Goal: Task Accomplishment & Management: Complete application form

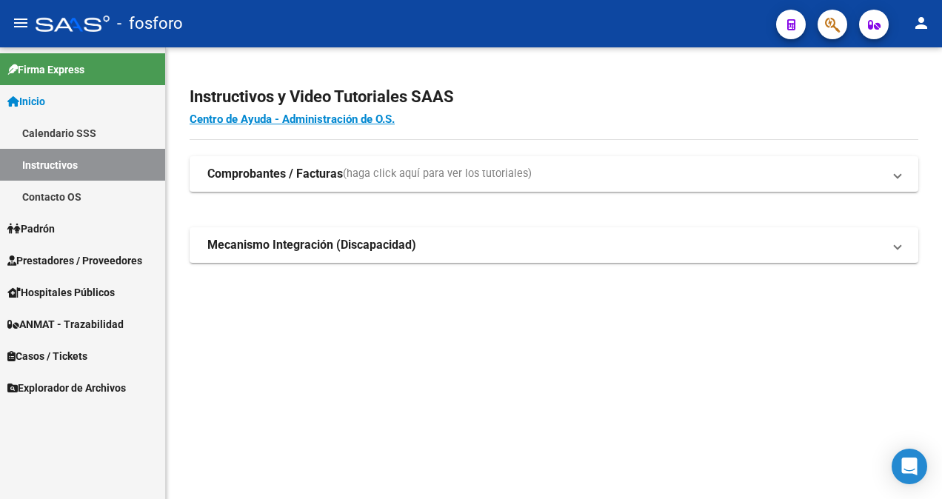
click at [63, 258] on span "Prestadores / Proveedores" at bounding box center [74, 260] width 135 height 16
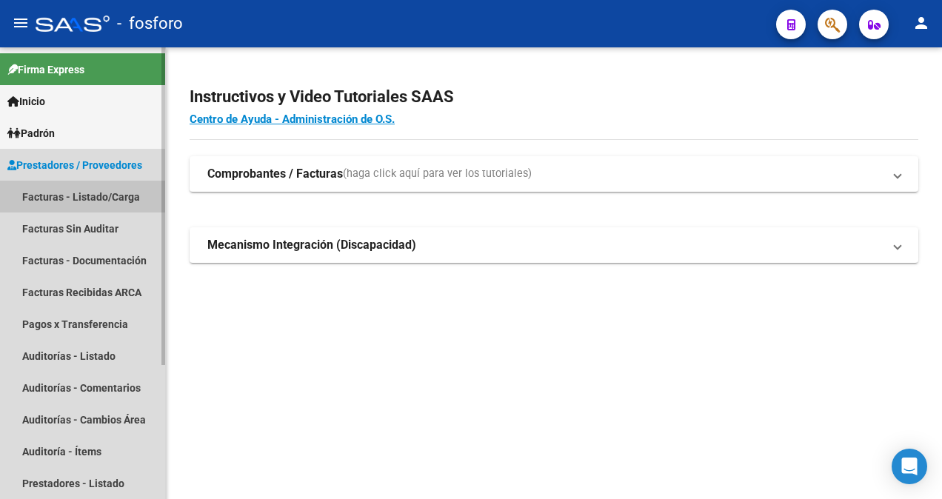
click at [96, 196] on link "Facturas - Listado/Carga" at bounding box center [82, 197] width 165 height 32
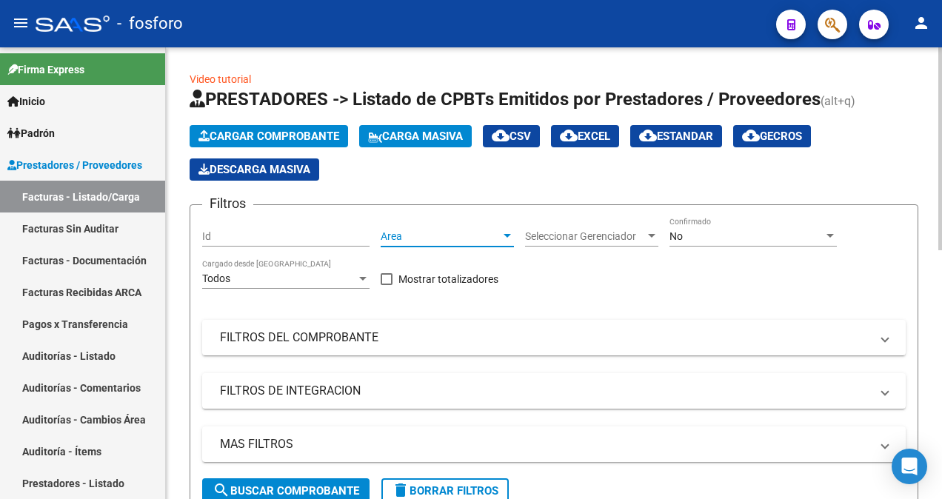
click at [510, 235] on div at bounding box center [507, 236] width 7 height 4
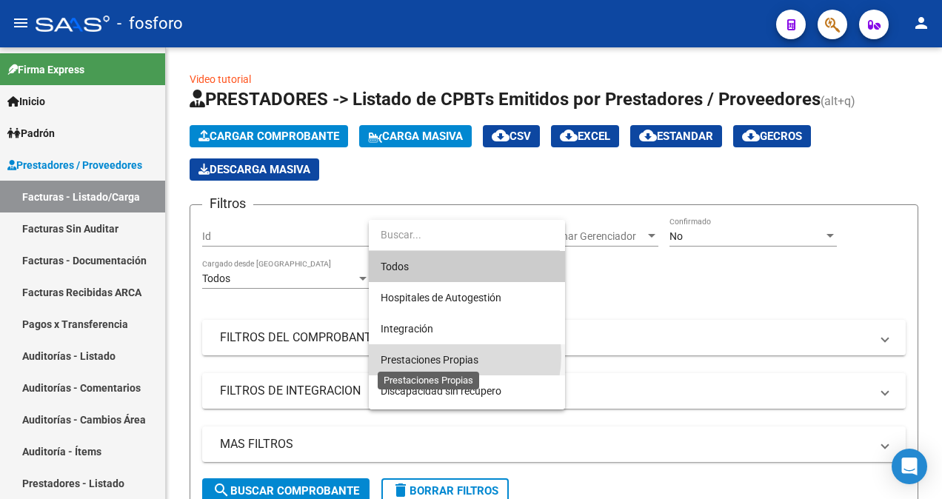
click at [441, 355] on span "Prestaciones Propias" at bounding box center [430, 360] width 98 height 12
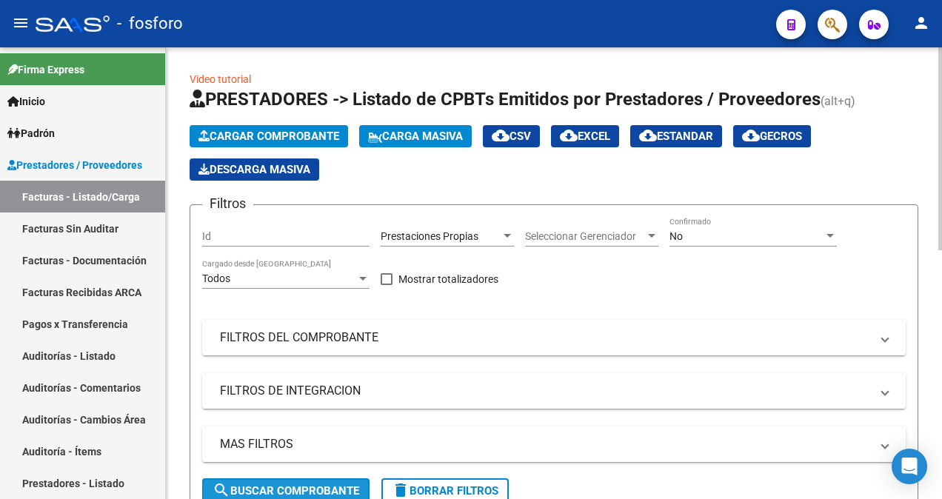
click at [275, 486] on span "search Buscar Comprobante" at bounding box center [286, 490] width 147 height 13
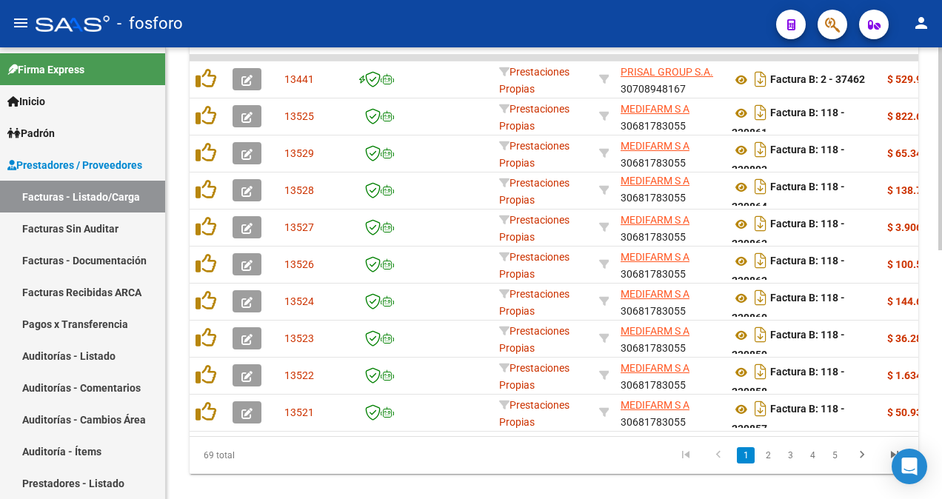
scroll to position [552, 0]
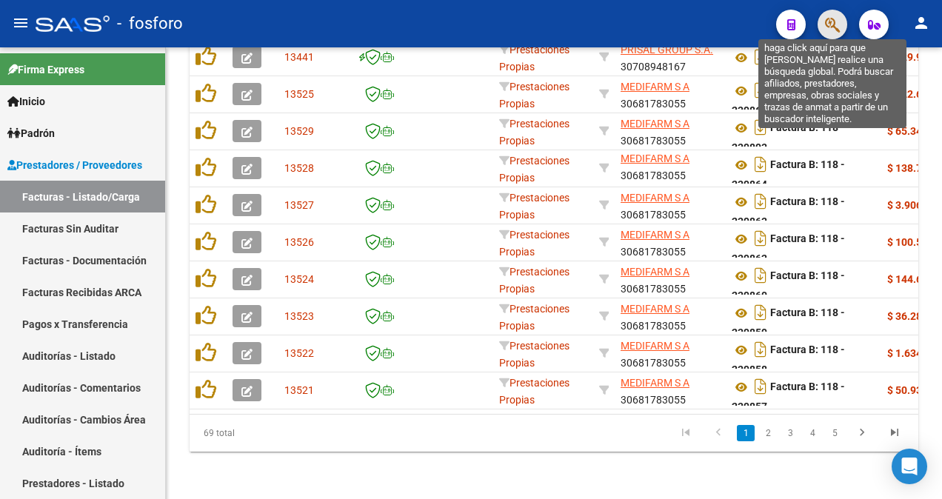
click at [825, 16] on icon "button" at bounding box center [832, 24] width 15 height 17
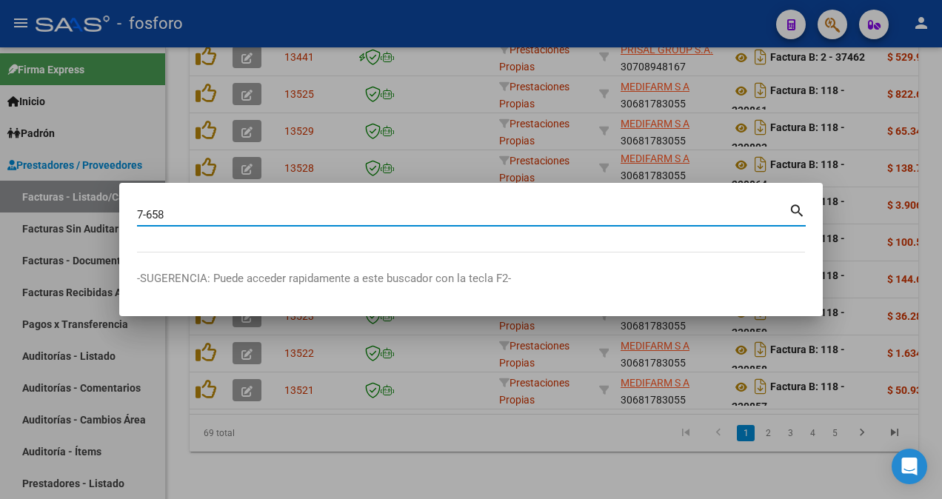
type input "7-658"
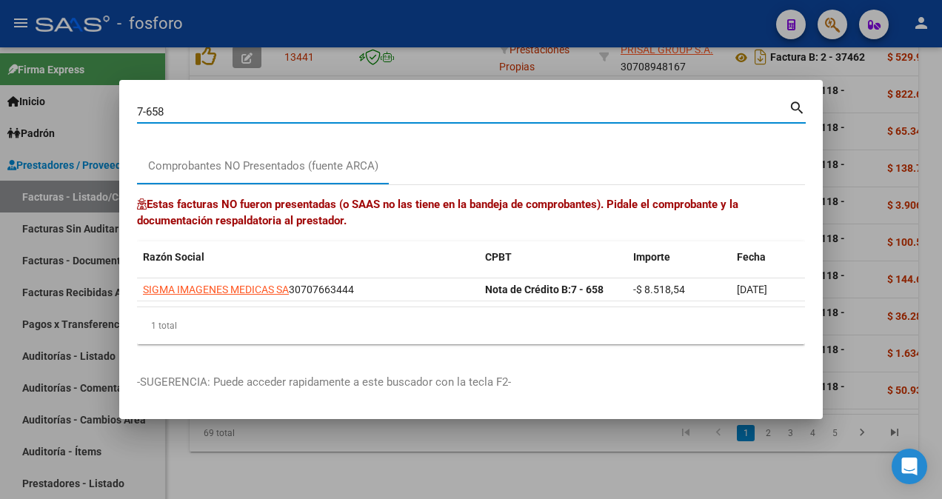
click at [489, 62] on div at bounding box center [471, 249] width 942 height 499
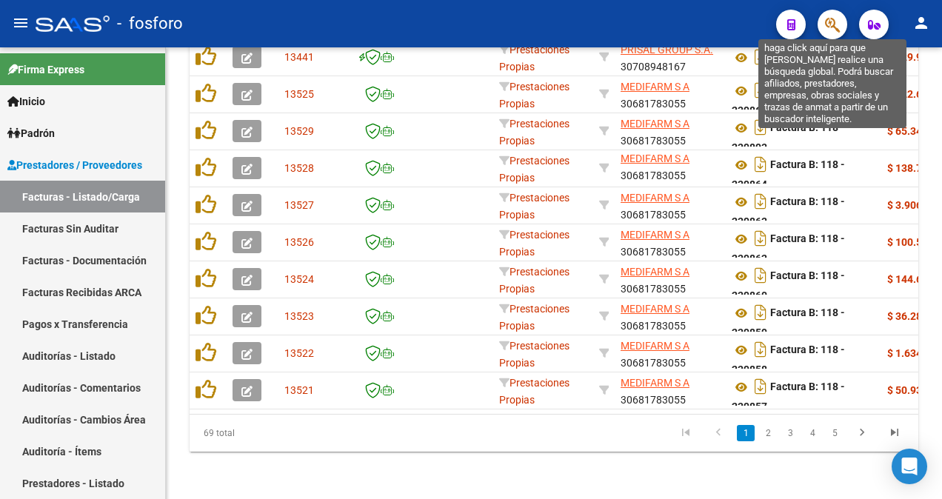
click at [830, 21] on icon "button" at bounding box center [832, 24] width 15 height 17
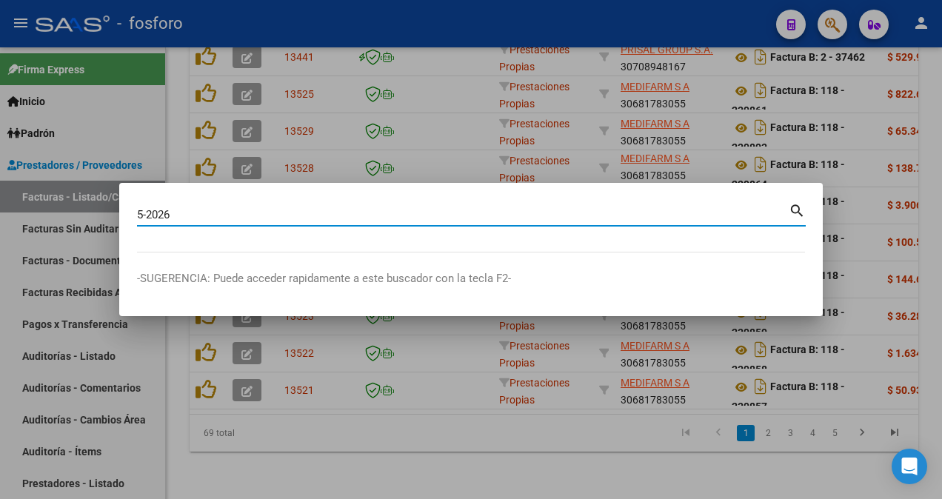
type input "5-2026"
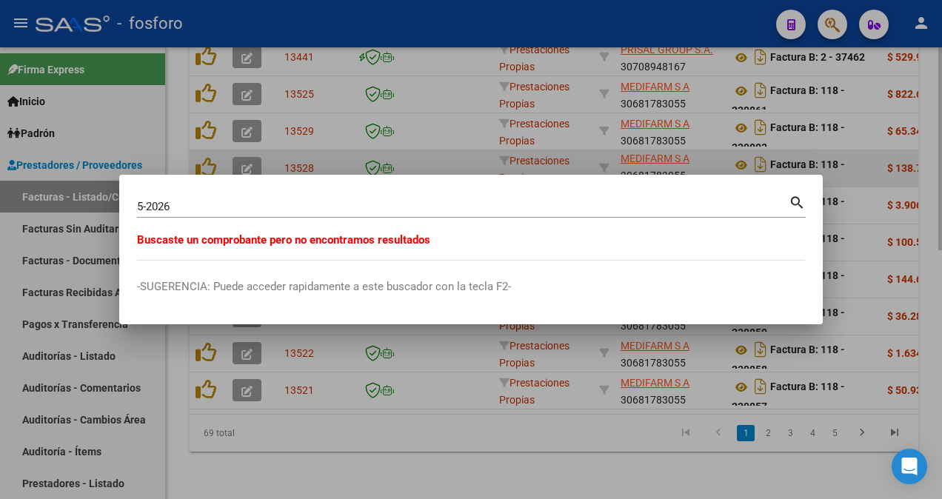
drag, startPoint x: 557, startPoint y: 159, endPoint x: 546, endPoint y: 149, distance: 14.7
click at [558, 159] on div at bounding box center [471, 249] width 942 height 499
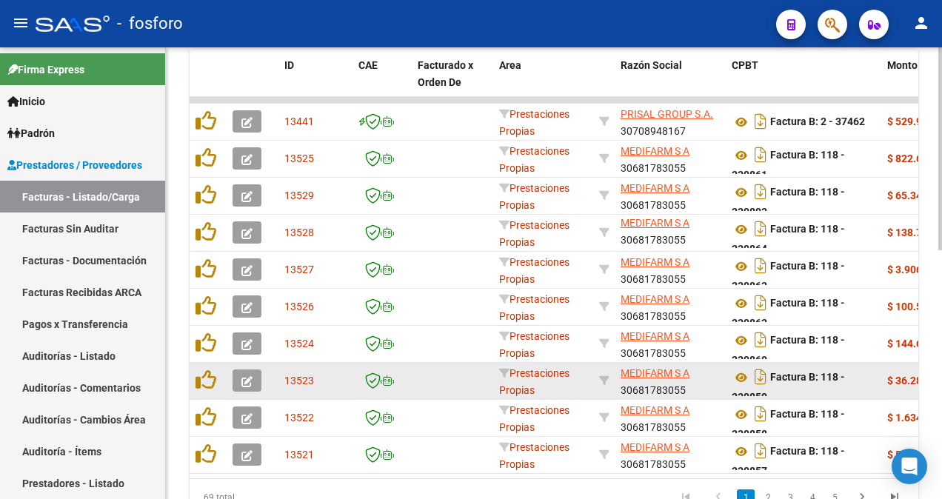
scroll to position [330, 0]
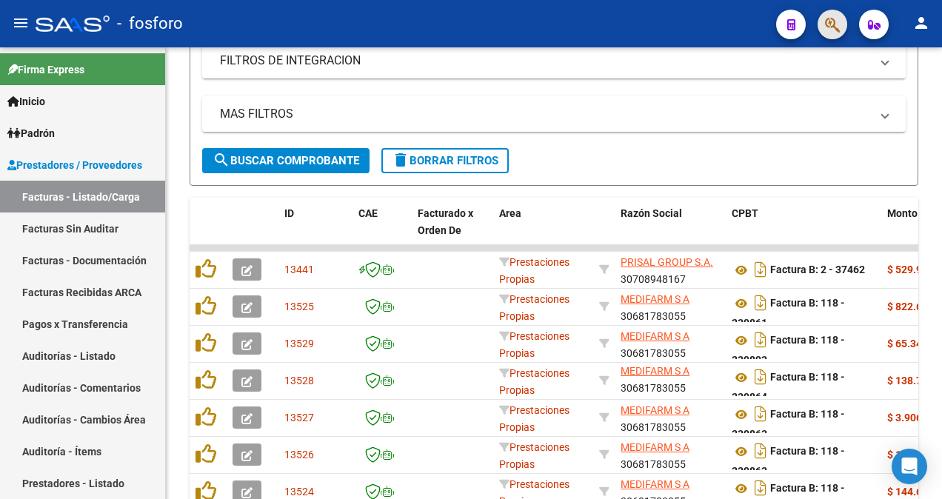
click at [841, 24] on button "button" at bounding box center [832, 25] width 30 height 30
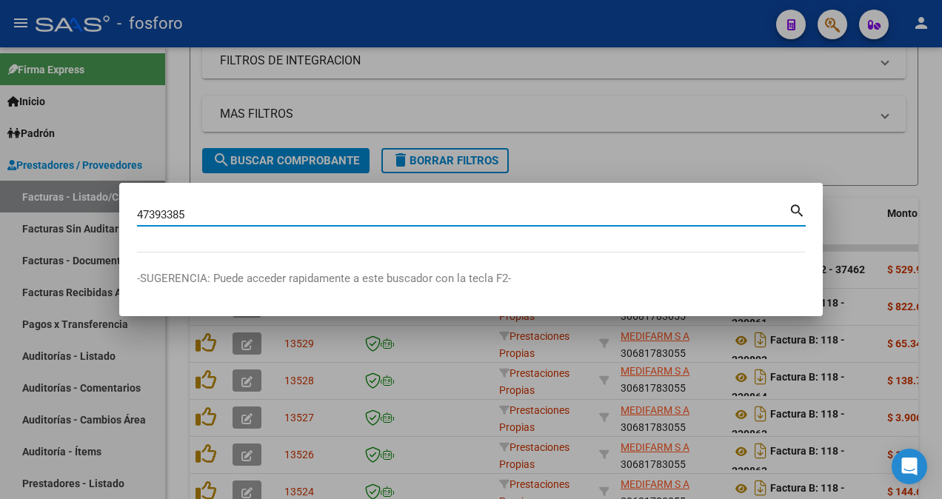
type input "47393385"
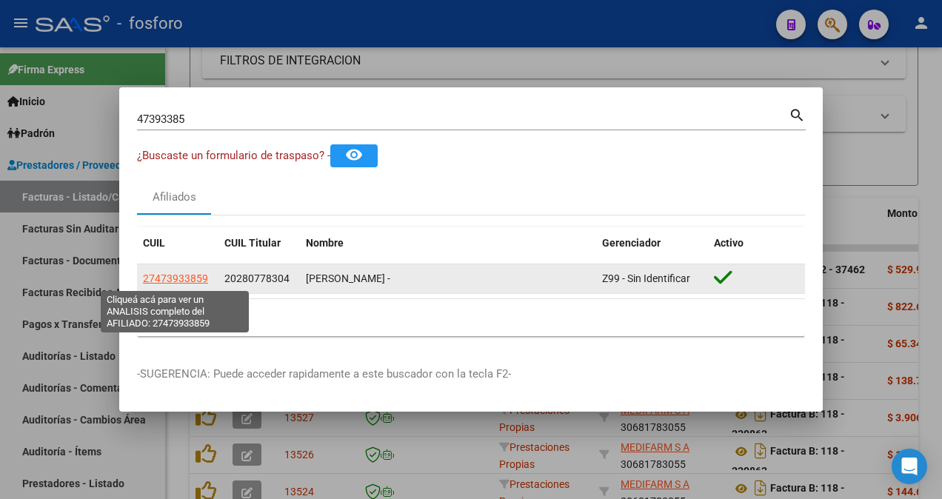
click at [201, 272] on span "27473933859" at bounding box center [175, 278] width 65 height 12
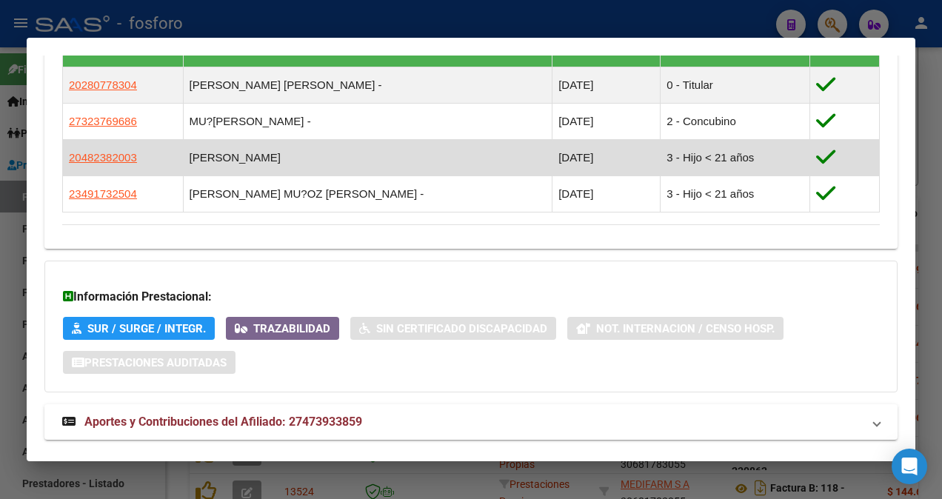
scroll to position [1052, 0]
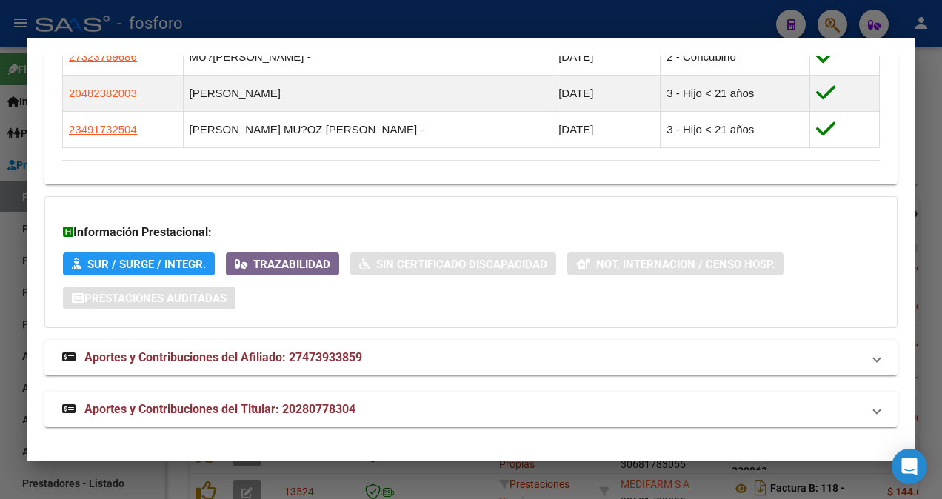
click at [388, 24] on div at bounding box center [471, 249] width 942 height 499
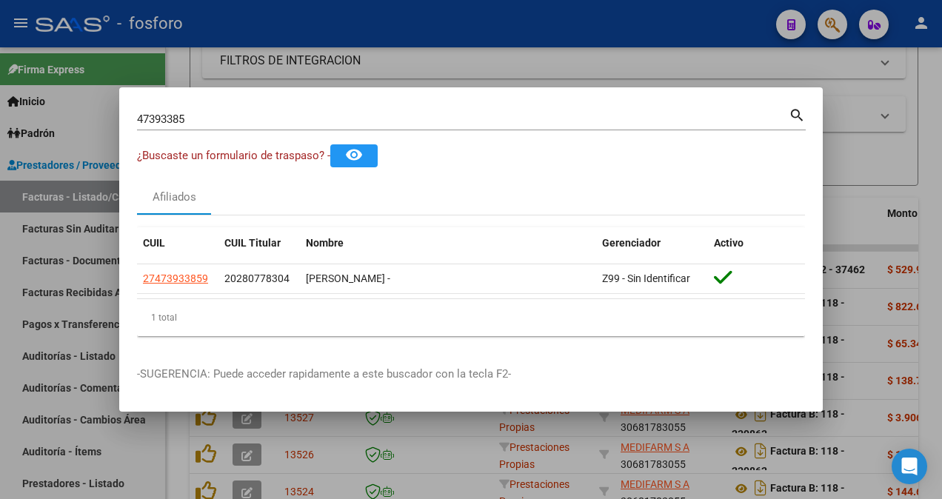
click at [235, 87] on mat-dialog-container "47393385 Buscar (apellido, dni, [PERSON_NAME], nro traspaso, cuit, obra social)…" at bounding box center [470, 249] width 703 height 324
click at [256, 74] on div at bounding box center [471, 249] width 942 height 499
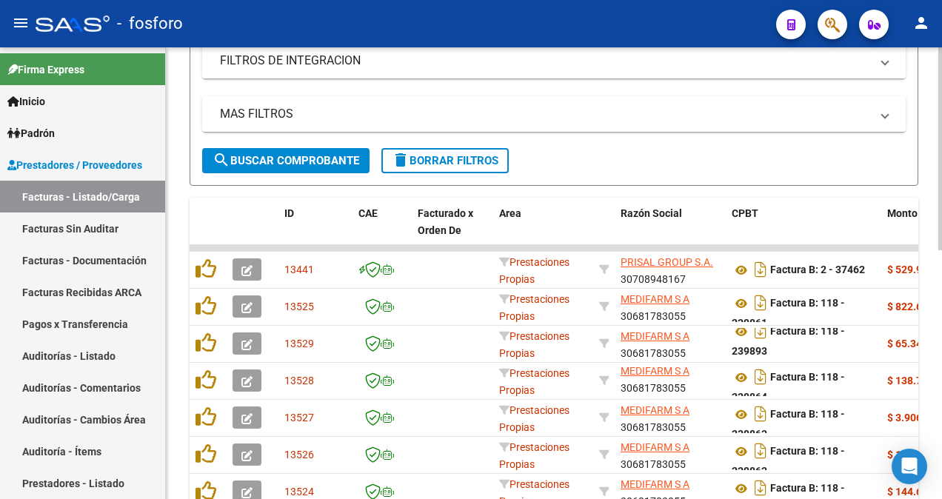
scroll to position [552, 0]
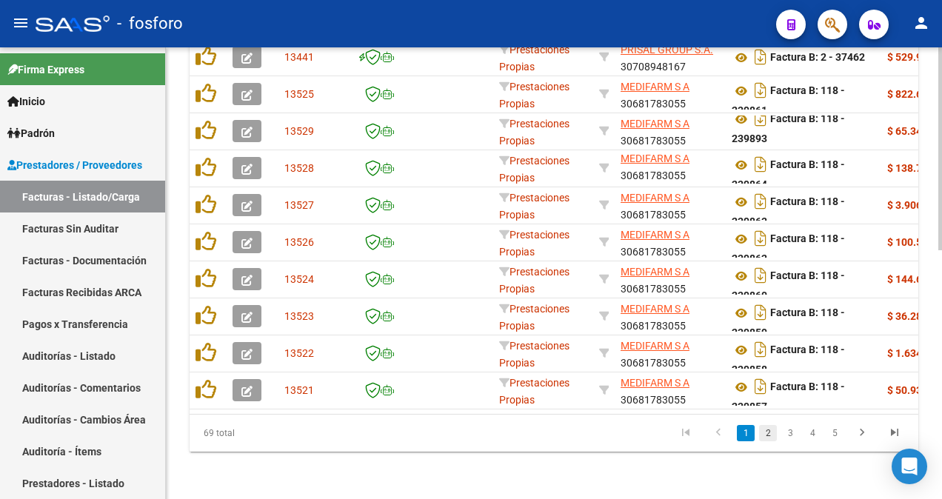
click at [775, 435] on link "2" at bounding box center [768, 433] width 18 height 16
click at [792, 432] on link "3" at bounding box center [790, 433] width 18 height 16
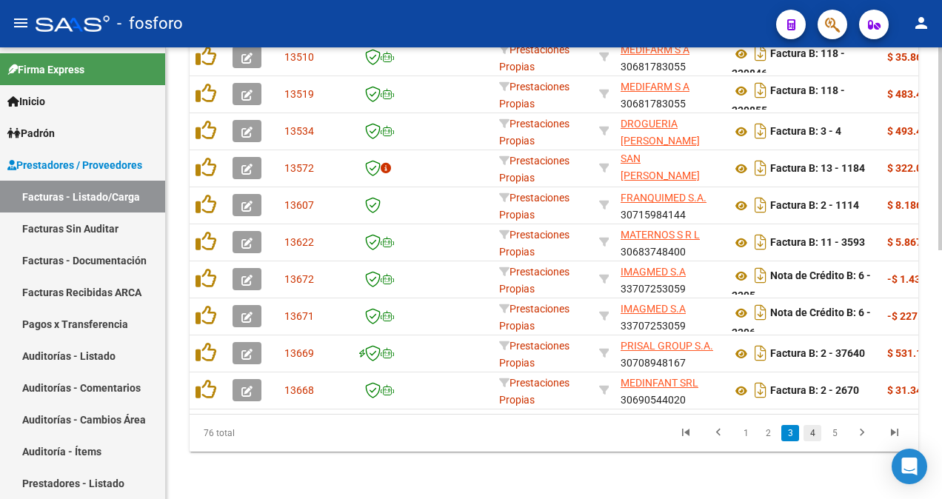
click at [814, 432] on link "4" at bounding box center [812, 433] width 18 height 16
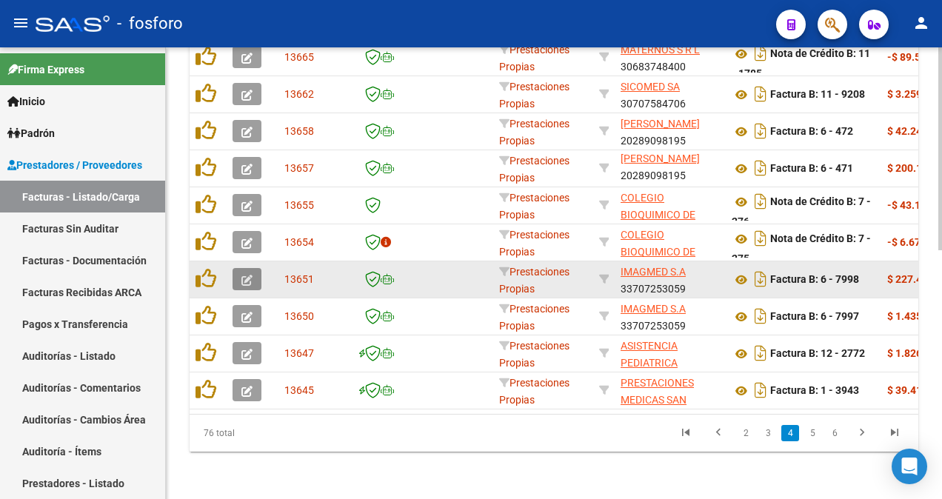
click at [248, 275] on icon "button" at bounding box center [246, 280] width 11 height 11
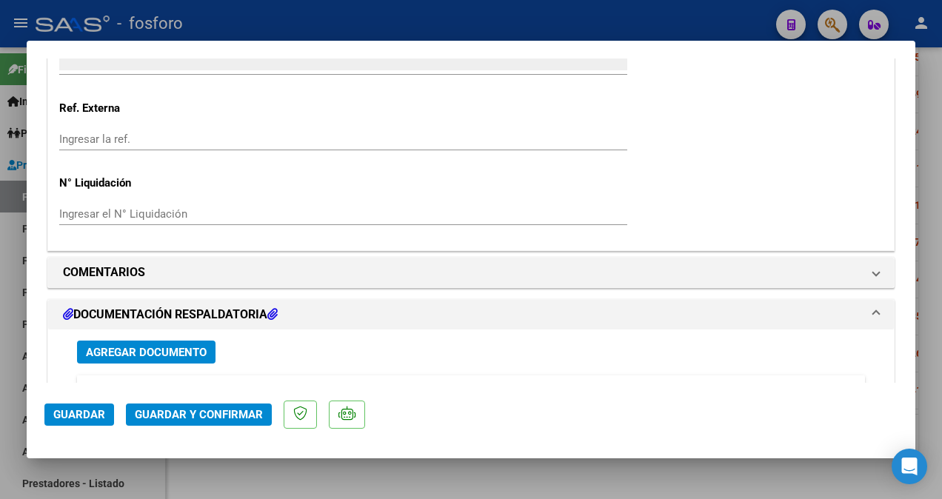
scroll to position [1037, 0]
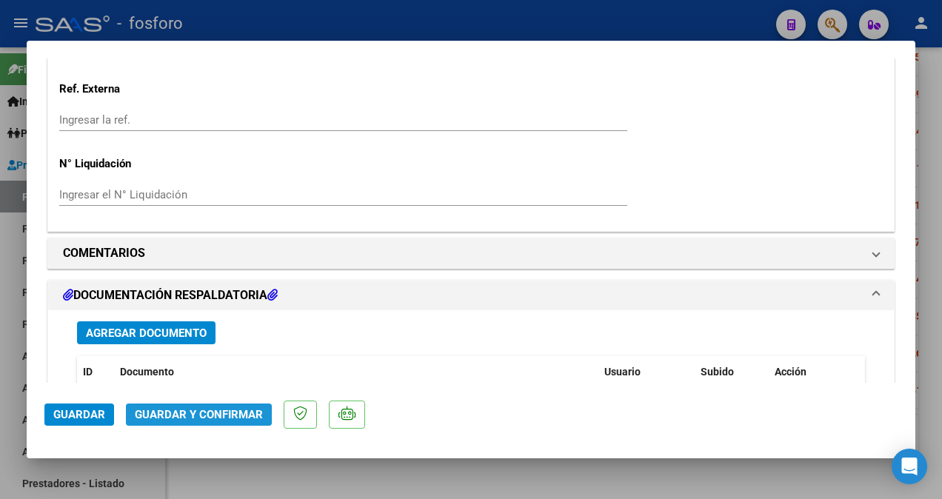
click at [184, 415] on span "Guardar y Confirmar" at bounding box center [199, 414] width 128 height 13
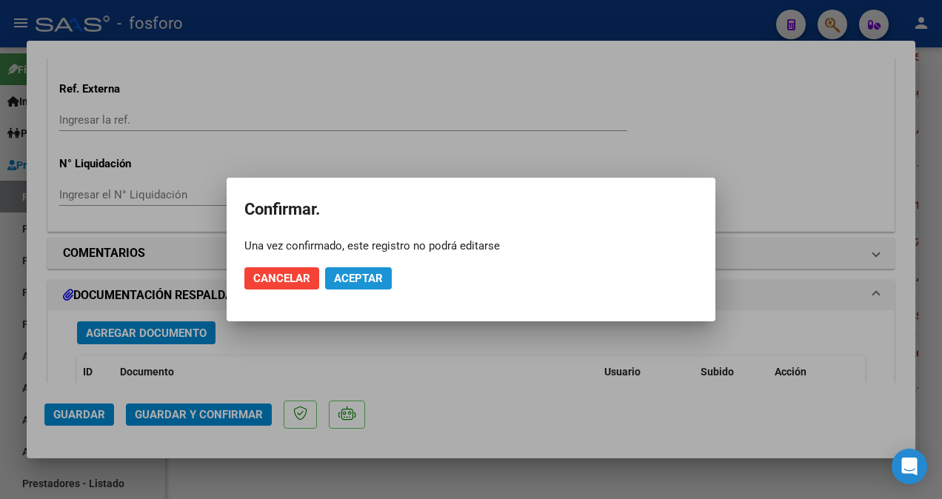
click at [369, 280] on span "Aceptar" at bounding box center [358, 278] width 49 height 13
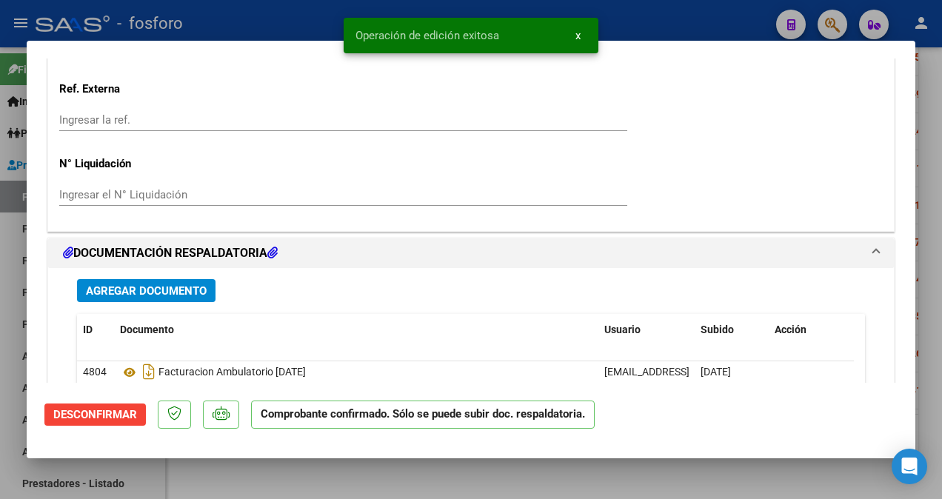
click at [16, 329] on div at bounding box center [471, 249] width 942 height 499
type input "$ 0,00"
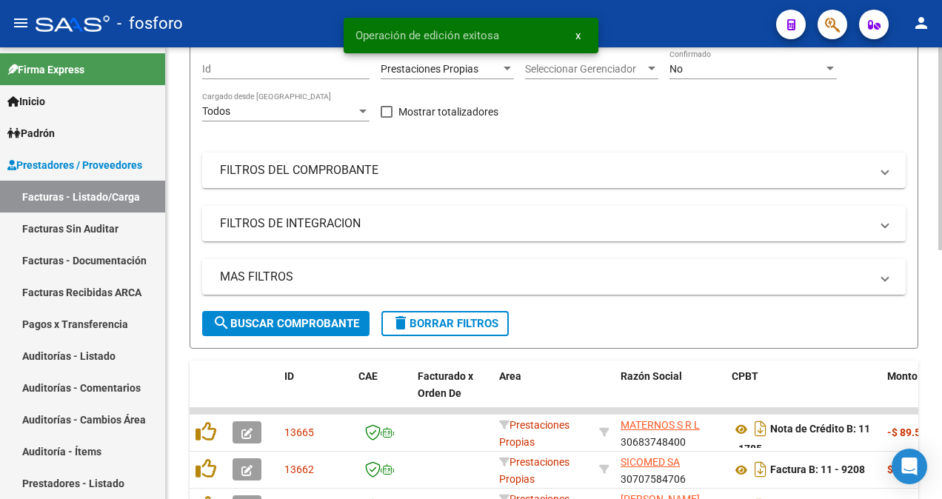
scroll to position [0, 0]
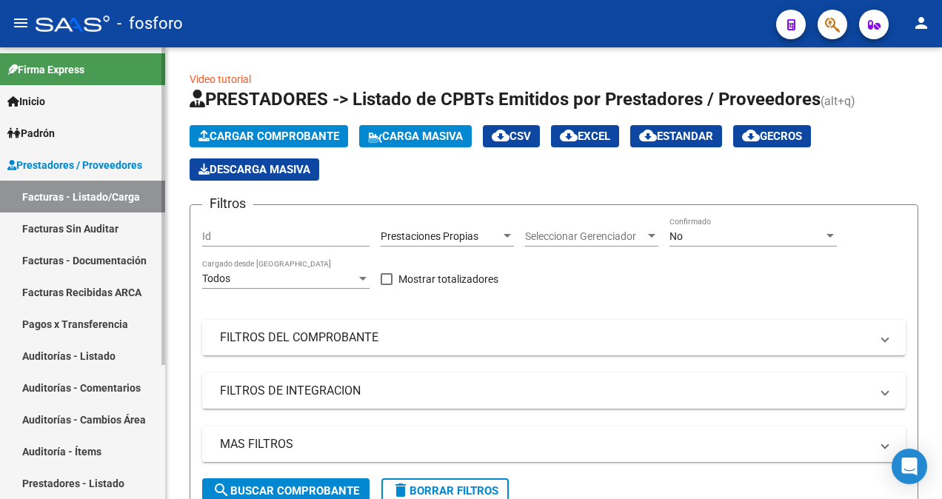
drag, startPoint x: 107, startPoint y: 229, endPoint x: 114, endPoint y: 227, distance: 7.7
click at [107, 229] on link "Facturas Sin Auditar" at bounding box center [82, 229] width 165 height 32
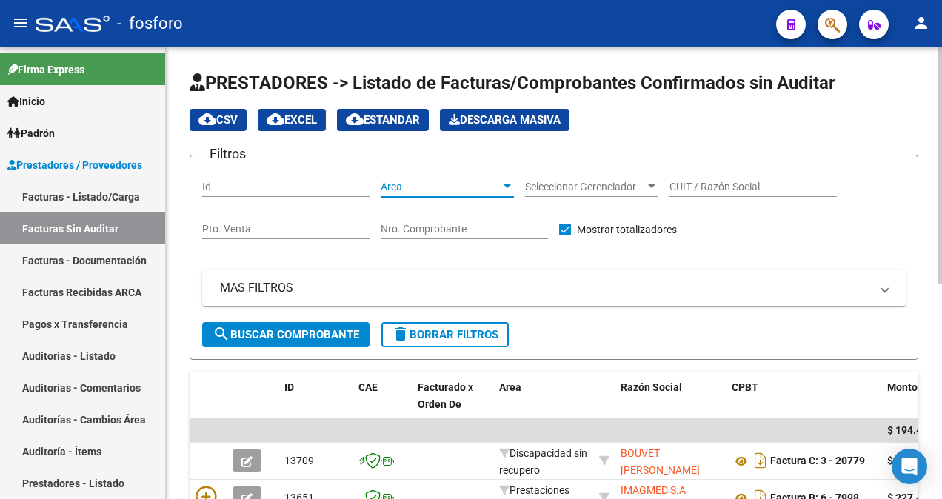
click at [509, 188] on div at bounding box center [507, 187] width 13 height 12
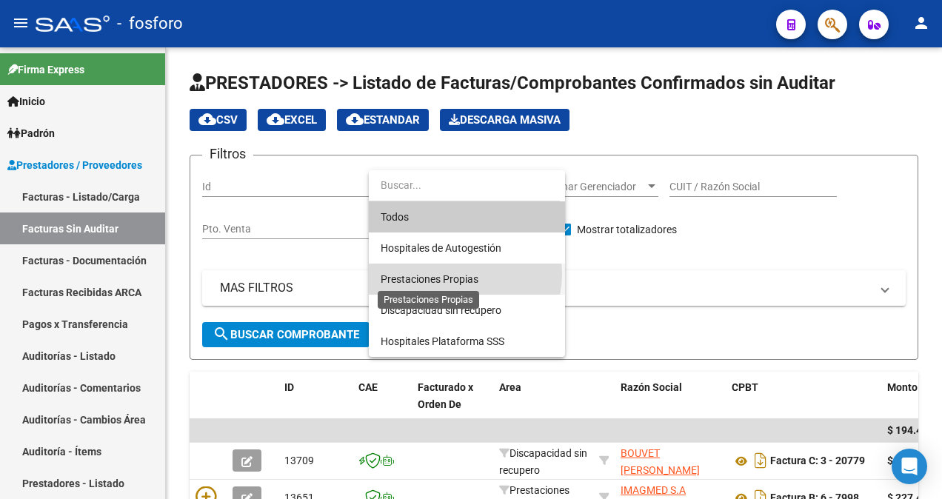
click at [460, 274] on span "Prestaciones Propias" at bounding box center [430, 279] width 98 height 12
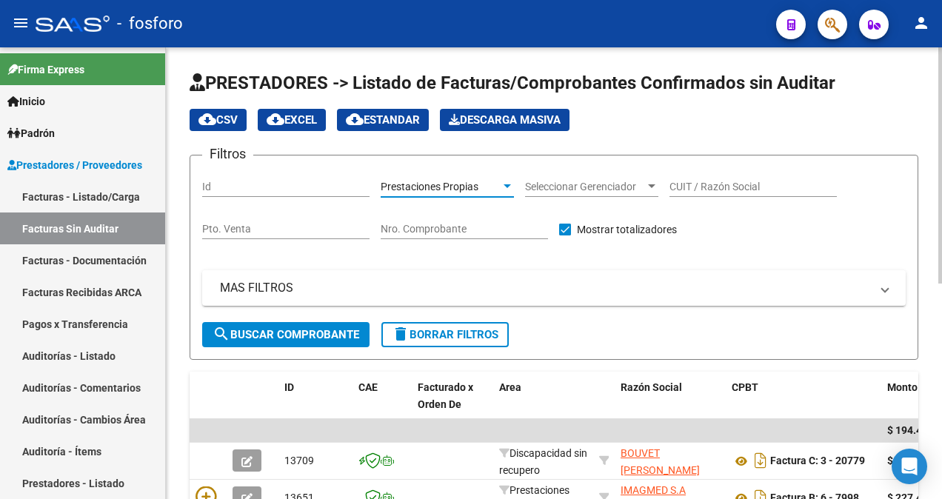
click at [292, 338] on span "search Buscar Comprobante" at bounding box center [286, 334] width 147 height 13
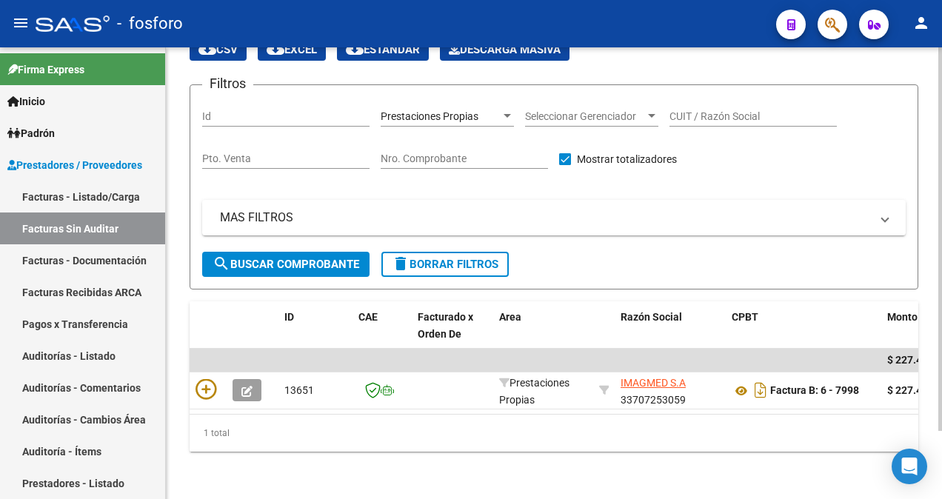
scroll to position [80, 0]
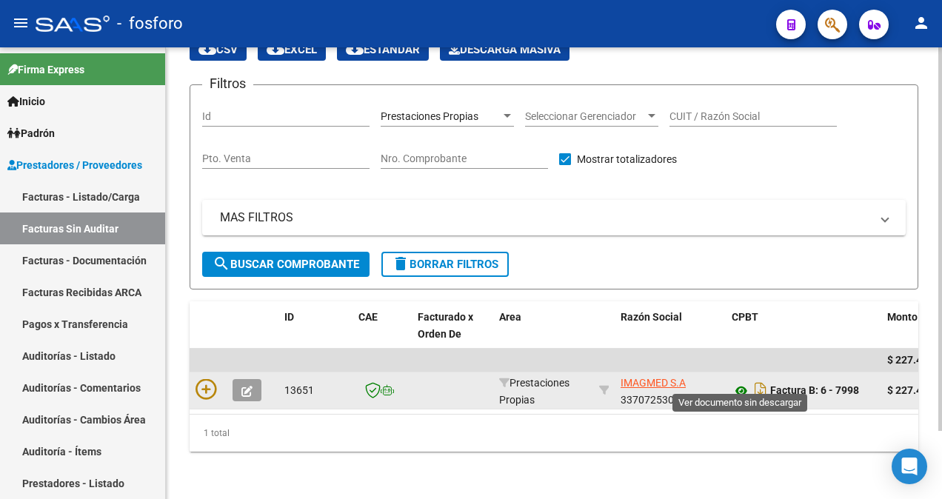
click at [748, 385] on icon at bounding box center [741, 391] width 19 height 18
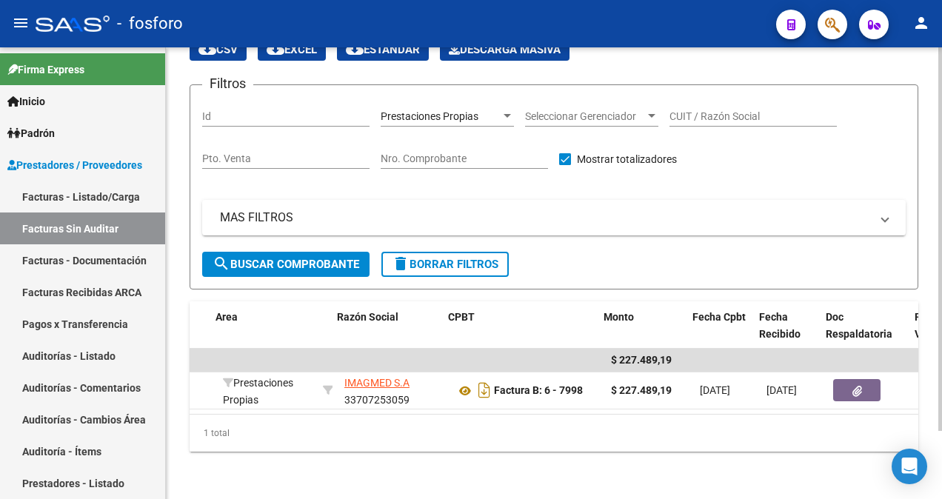
scroll to position [0, 306]
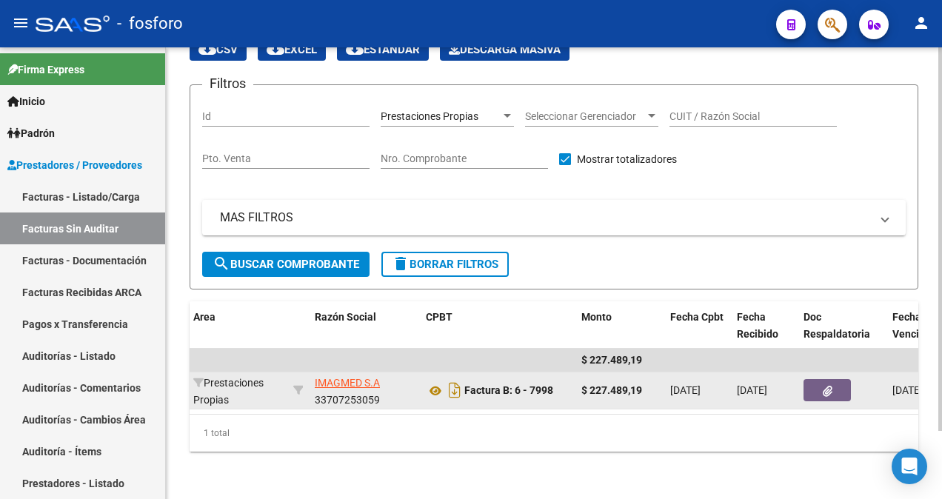
click at [837, 379] on button "button" at bounding box center [826, 390] width 47 height 22
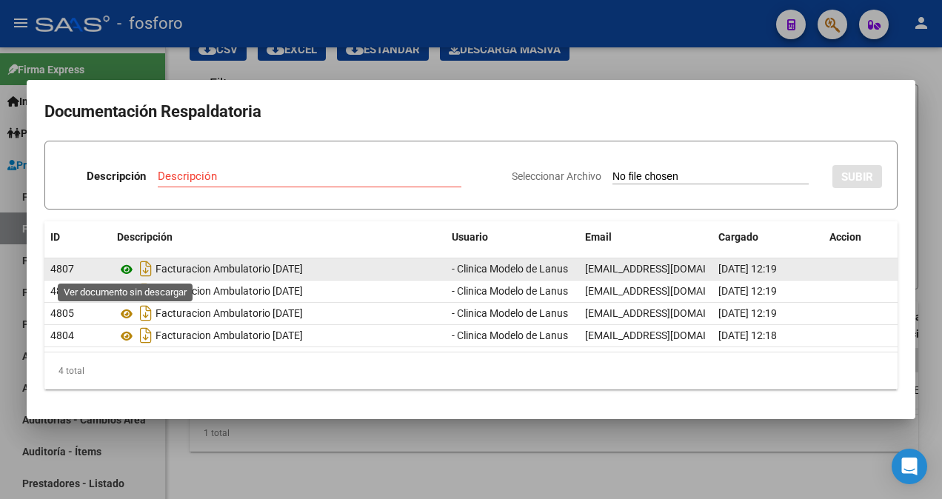
click at [123, 268] on icon at bounding box center [126, 270] width 19 height 18
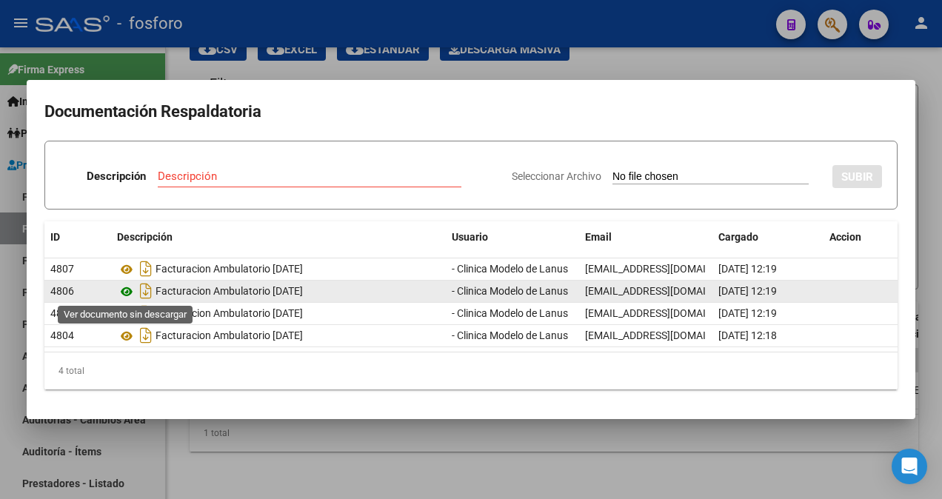
click at [126, 287] on icon at bounding box center [126, 292] width 19 height 18
click at [119, 293] on icon at bounding box center [126, 292] width 19 height 18
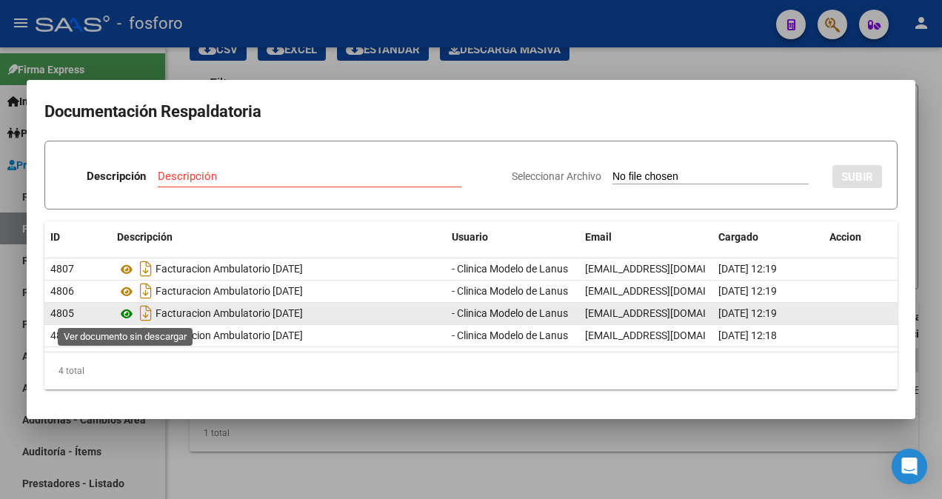
click at [122, 312] on icon at bounding box center [126, 314] width 19 height 18
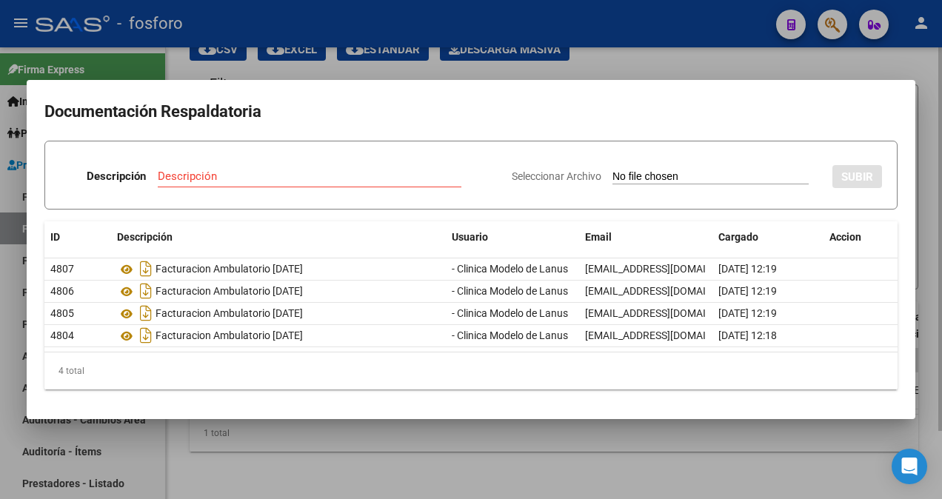
click at [410, 58] on div at bounding box center [471, 249] width 942 height 499
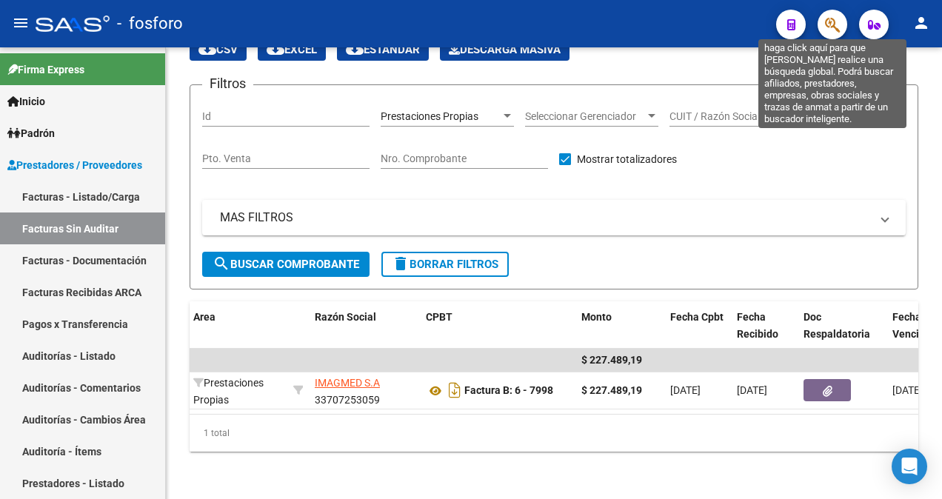
click at [825, 27] on icon "button" at bounding box center [832, 24] width 15 height 17
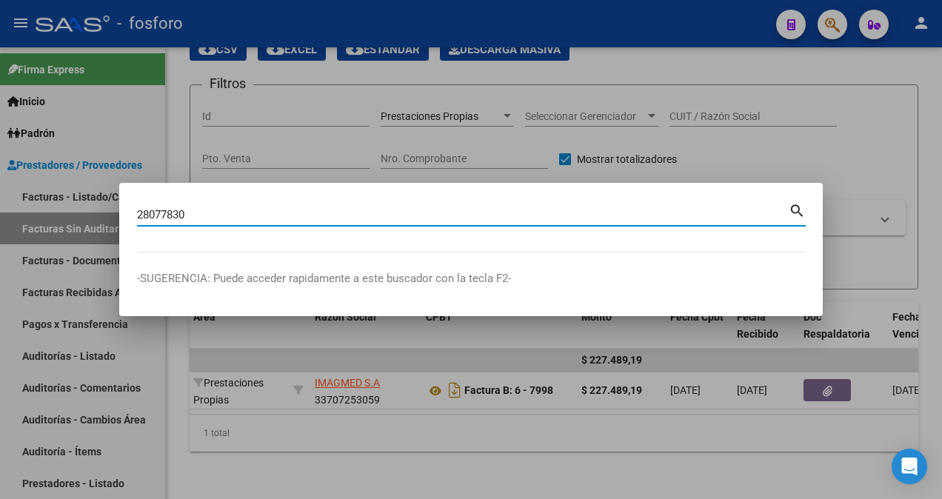
type input "28077830"
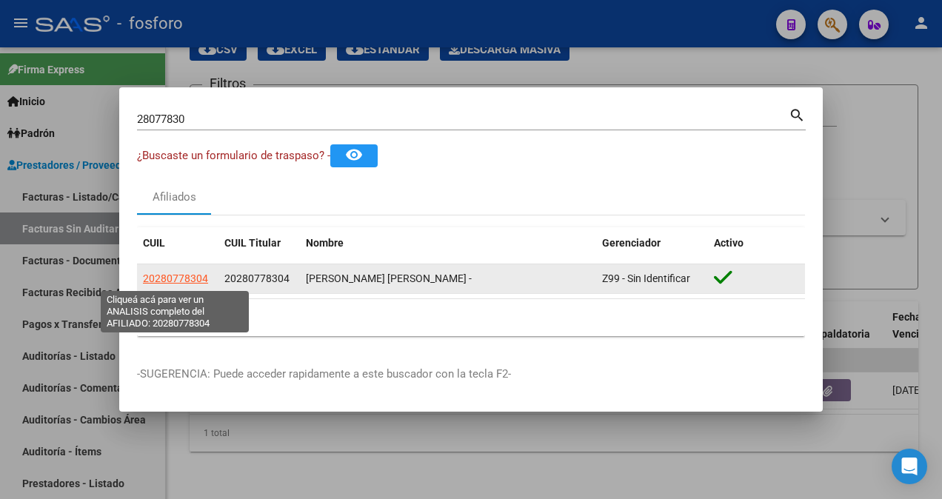
click at [175, 274] on span "20280778304" at bounding box center [175, 278] width 65 height 12
type textarea "20280778304"
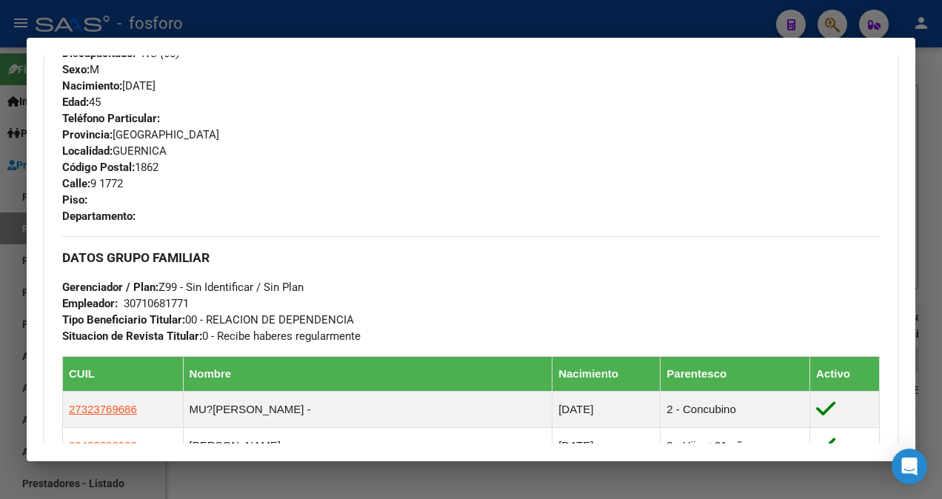
scroll to position [815, 0]
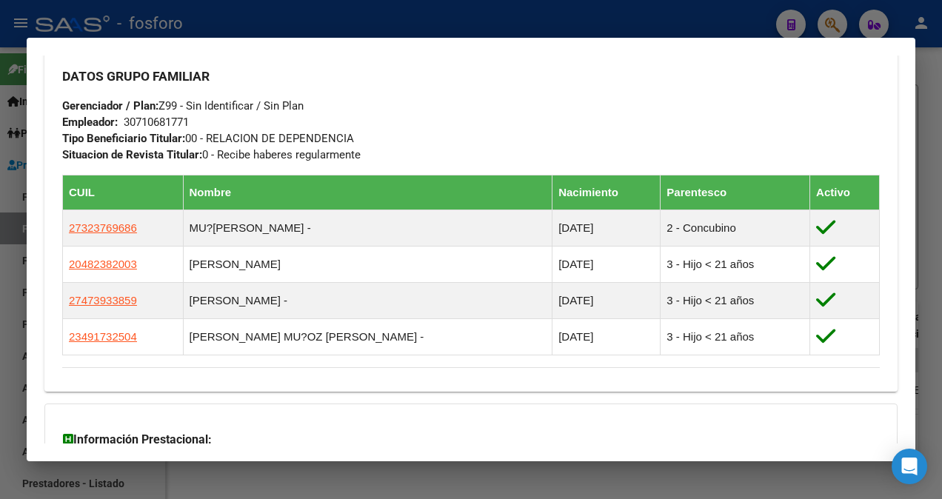
click at [9, 314] on div at bounding box center [471, 249] width 942 height 499
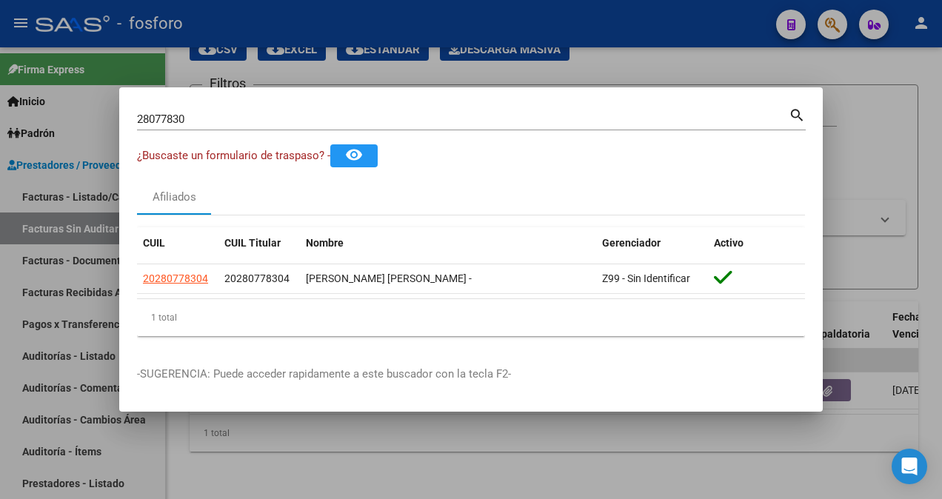
click at [194, 127] on div "28077830 Buscar (apellido, dni, cuil, nro traspaso, cuit, obra social)" at bounding box center [463, 119] width 652 height 22
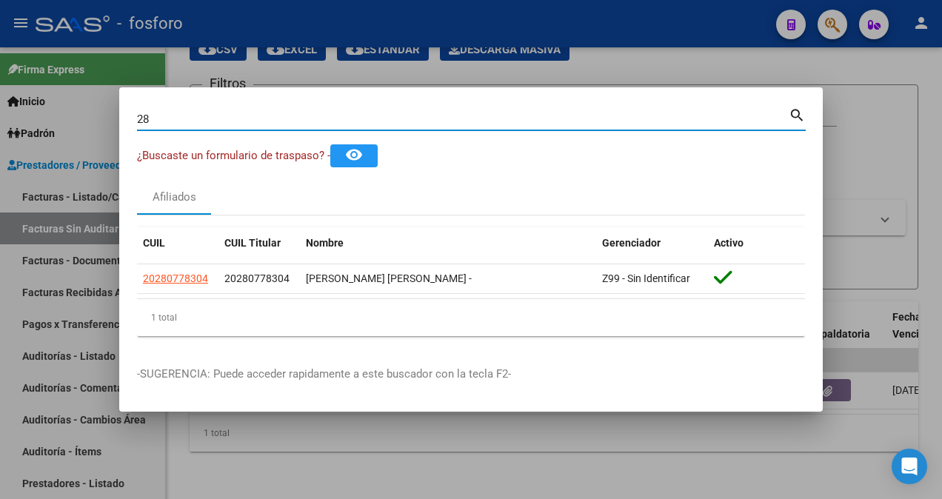
type input "2"
type input "70492716"
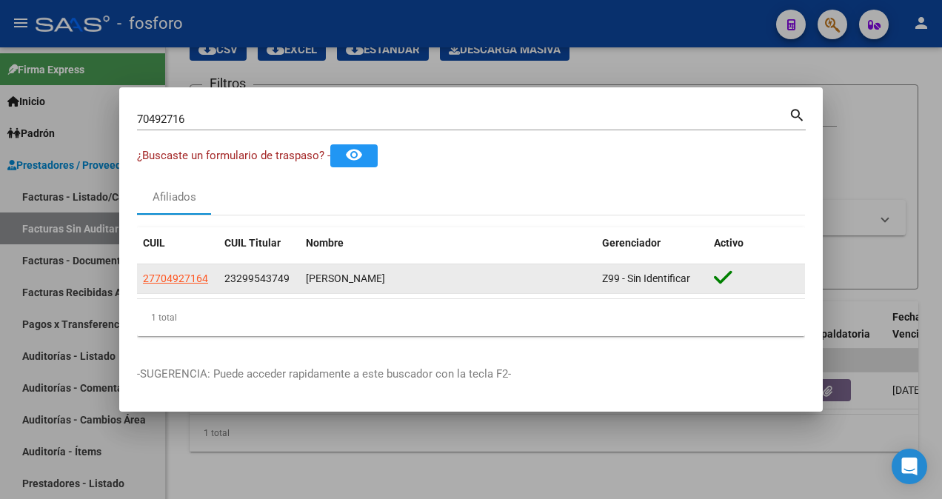
click at [151, 271] on app-link-go-to "27704927164" at bounding box center [175, 278] width 65 height 17
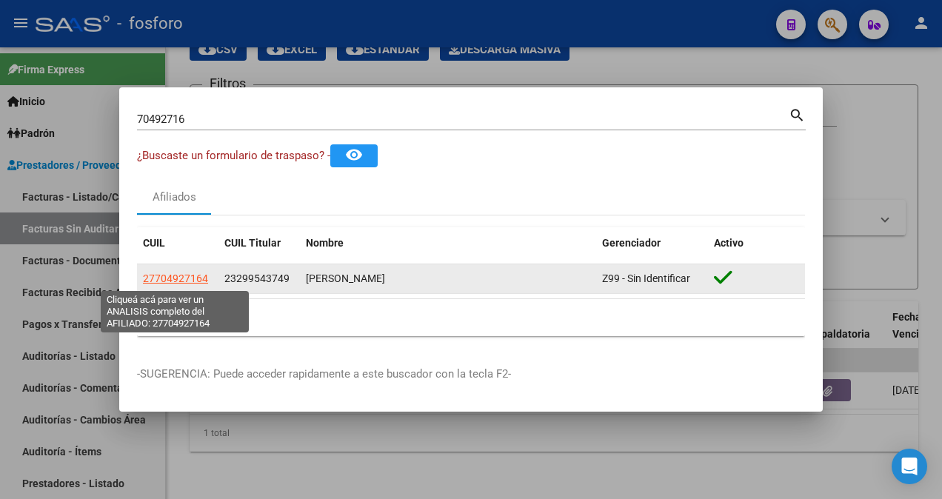
click at [161, 280] on span "27704927164" at bounding box center [175, 278] width 65 height 12
type textarea "27704927164"
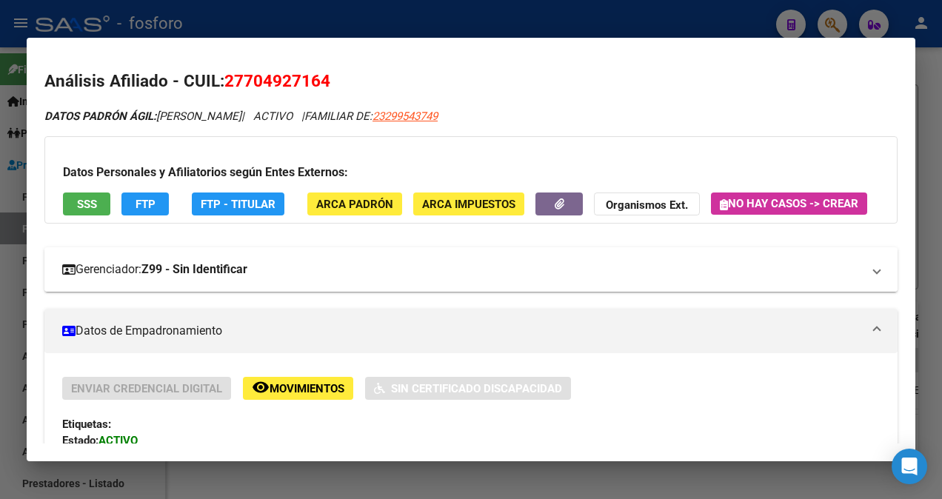
scroll to position [444, 0]
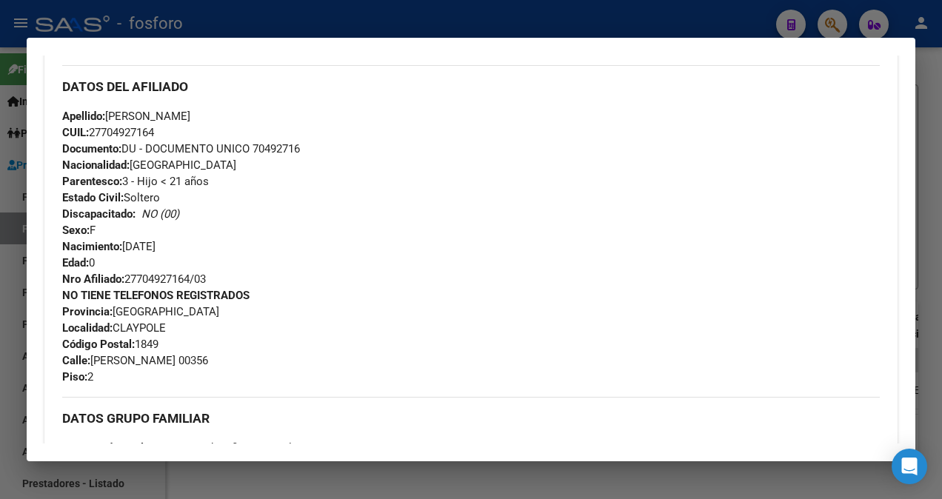
click at [349, 26] on div at bounding box center [471, 249] width 942 height 499
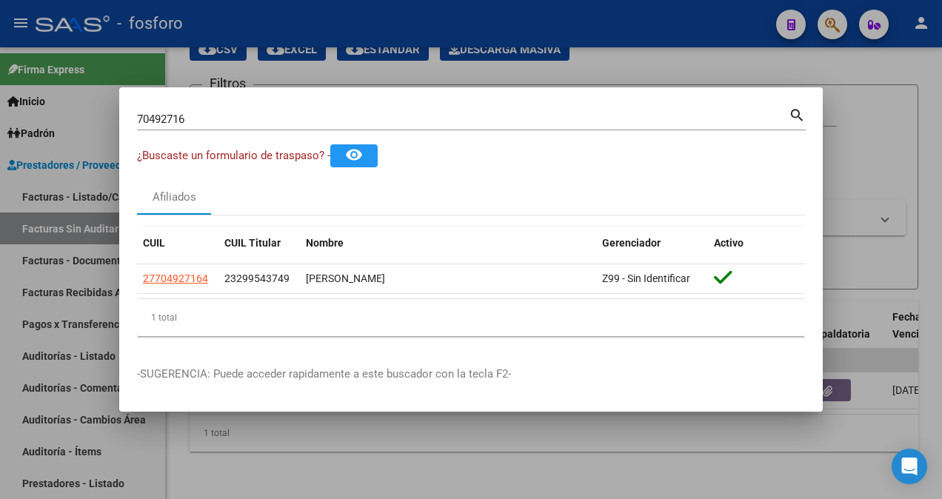
click at [302, 451] on div at bounding box center [471, 249] width 942 height 499
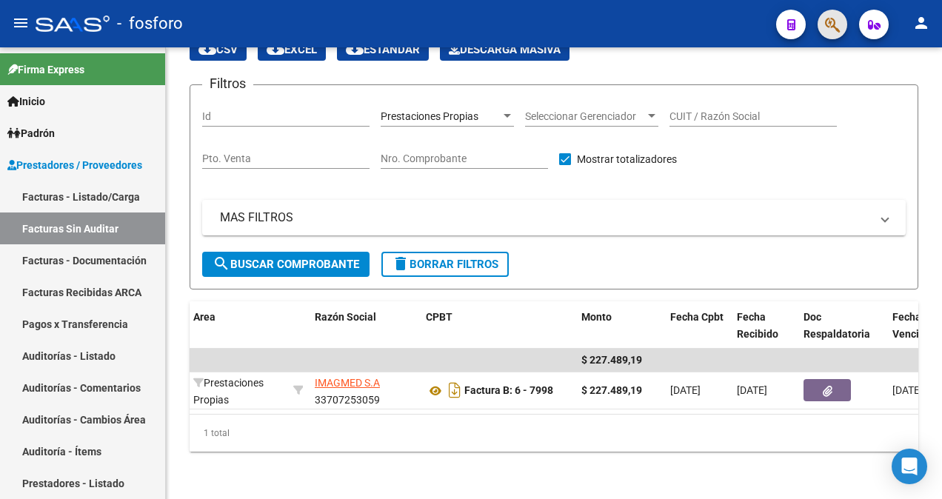
click at [840, 27] on button "button" at bounding box center [832, 25] width 30 height 30
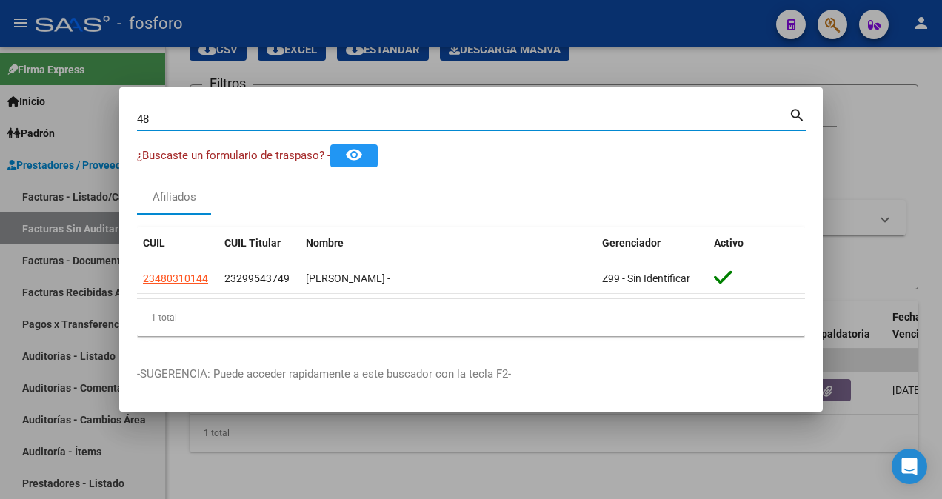
type input "4"
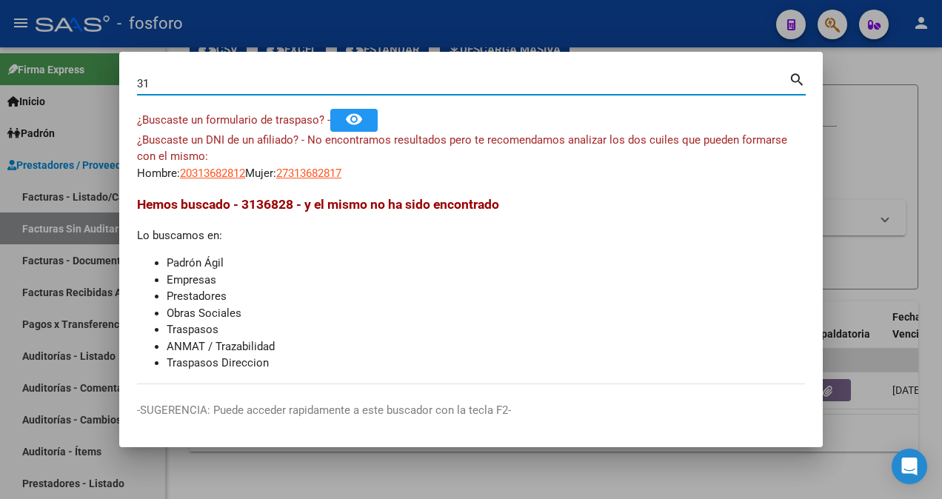
type input "3"
type input "[PERSON_NAME]"
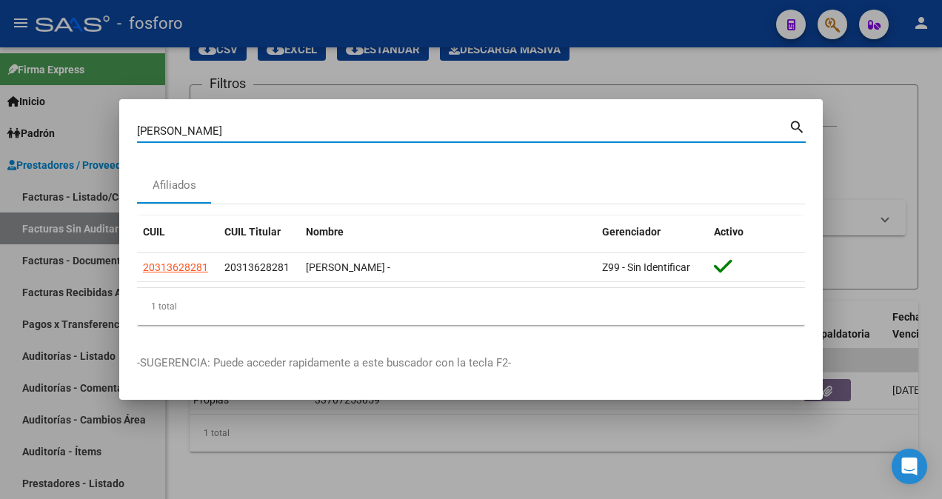
click at [486, 78] on div at bounding box center [471, 249] width 942 height 499
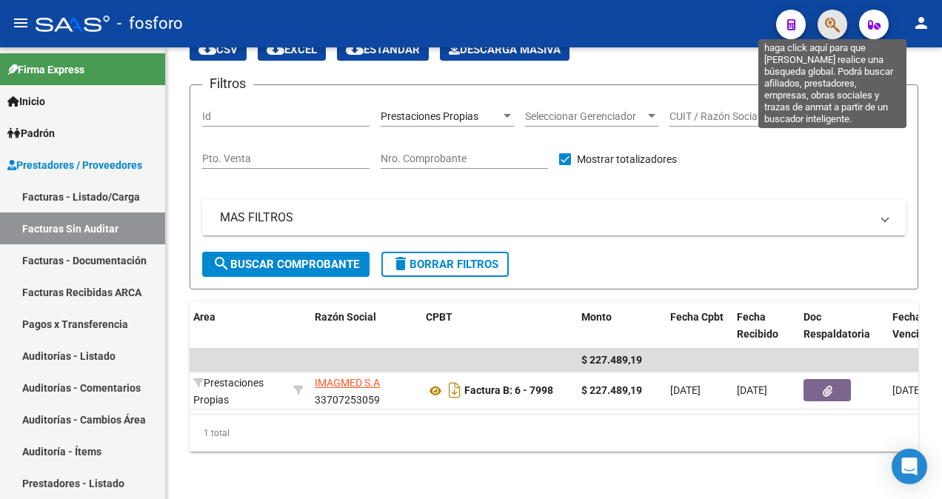
click at [832, 28] on icon "button" at bounding box center [832, 24] width 15 height 17
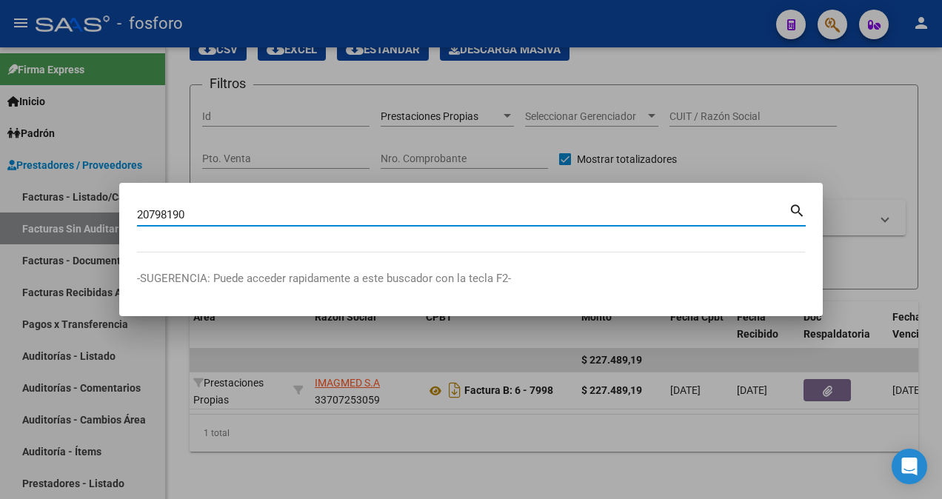
type input "20798190"
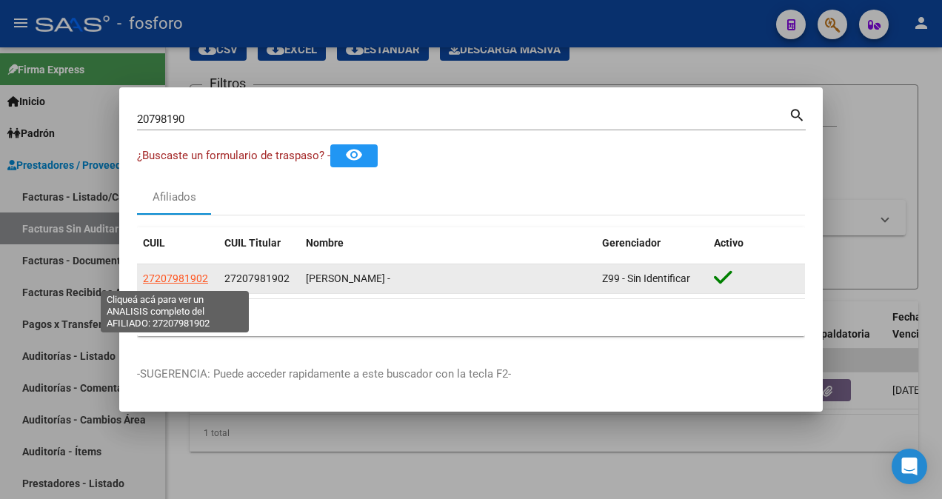
click at [183, 283] on span "27207981902" at bounding box center [175, 278] width 65 height 12
type textarea "27207981902"
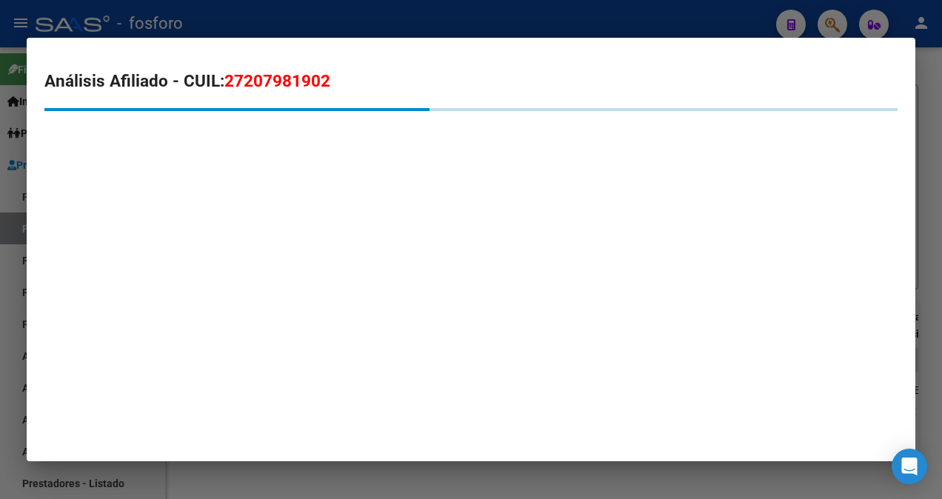
click at [3, 184] on div at bounding box center [471, 249] width 942 height 499
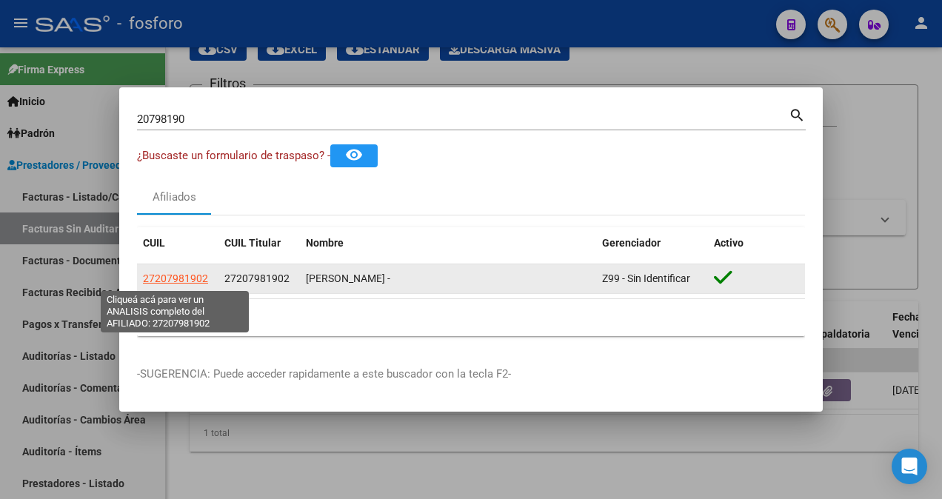
click at [200, 281] on span "27207981902" at bounding box center [175, 278] width 65 height 12
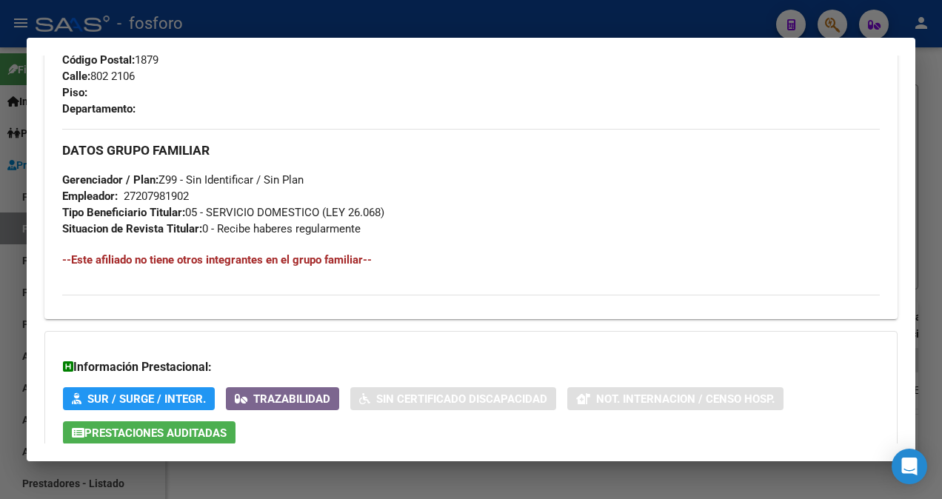
scroll to position [815, 0]
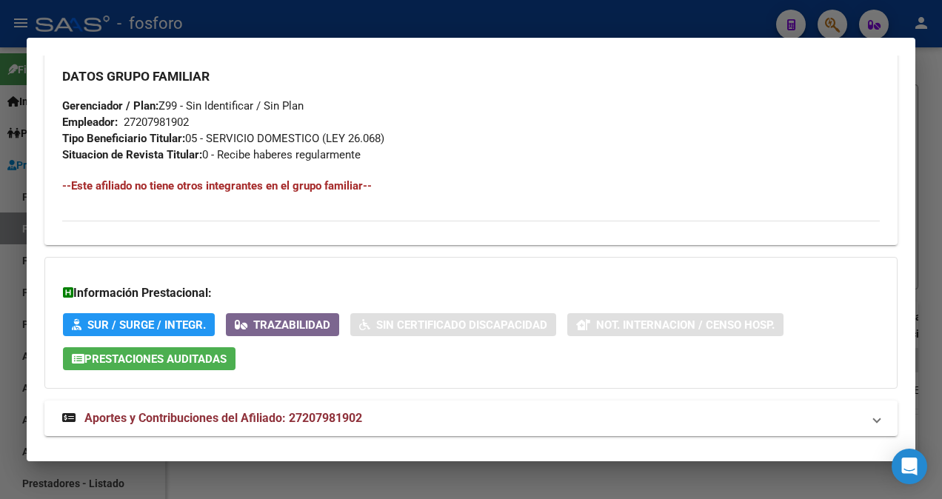
click at [9, 189] on div at bounding box center [471, 249] width 942 height 499
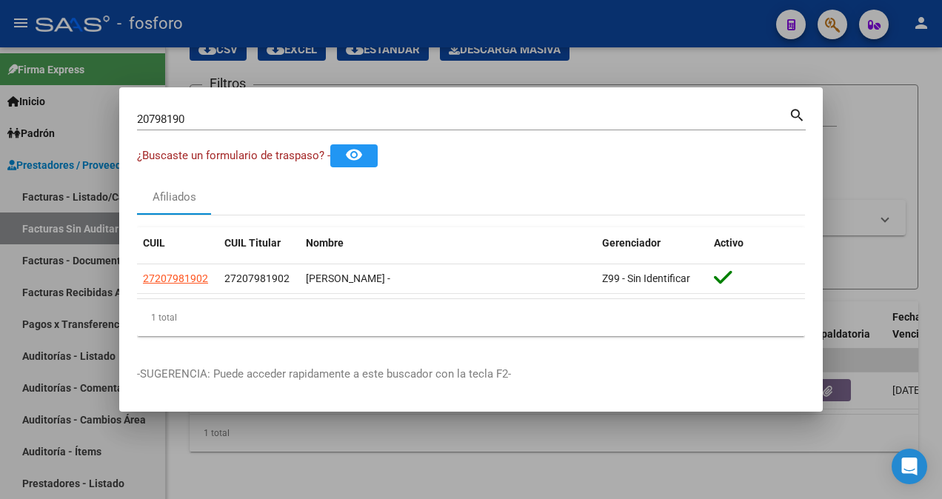
click at [200, 126] on div "20798190 Buscar (apellido, dni, [PERSON_NAME], [PERSON_NAME], cuit, obra social)" at bounding box center [463, 119] width 652 height 22
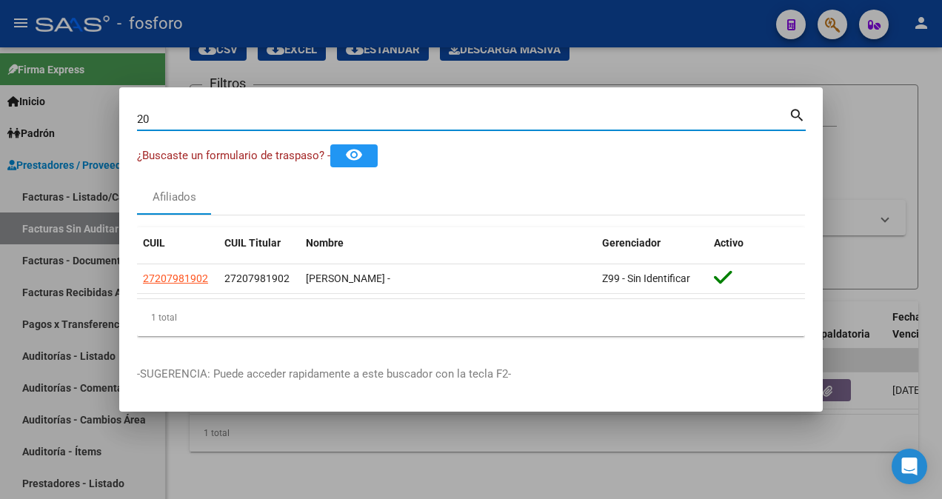
type input "2"
type input "30183740"
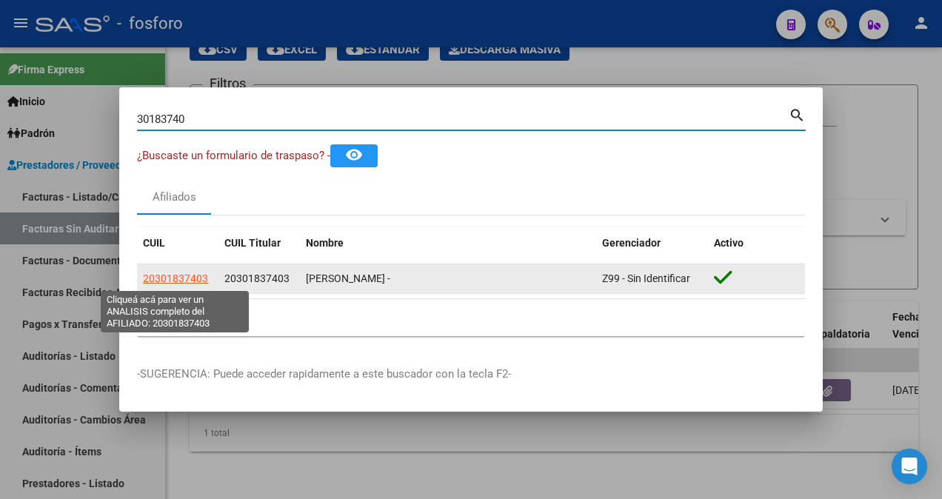
click at [172, 277] on span "20301837403" at bounding box center [175, 278] width 65 height 12
type textarea "20301837403"
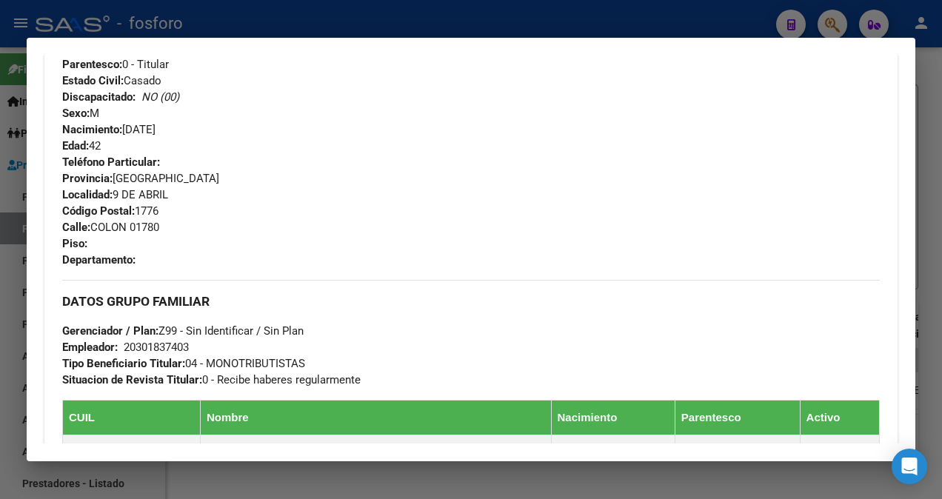
scroll to position [592, 0]
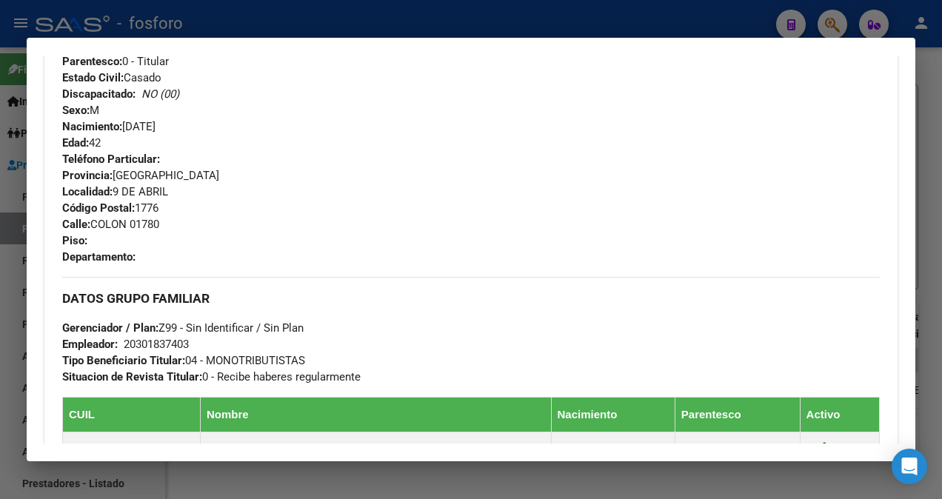
click at [12, 244] on div at bounding box center [471, 249] width 942 height 499
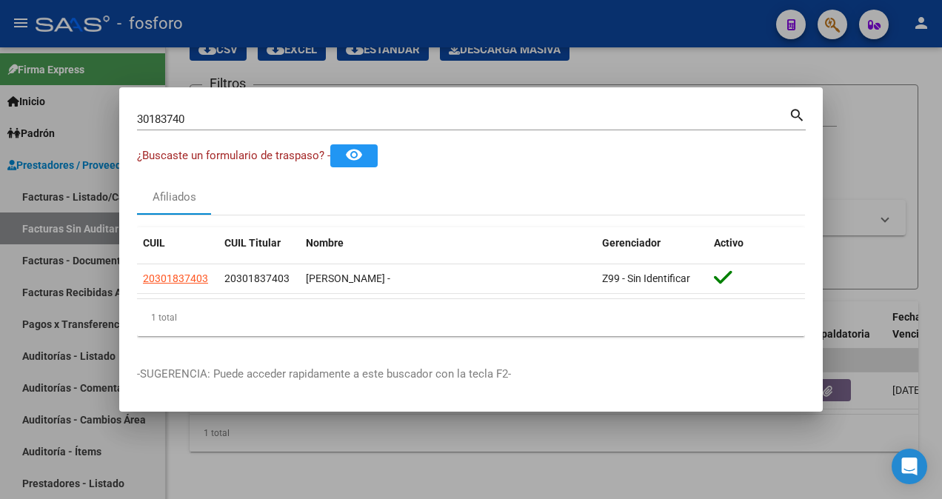
click at [306, 471] on div at bounding box center [471, 249] width 942 height 499
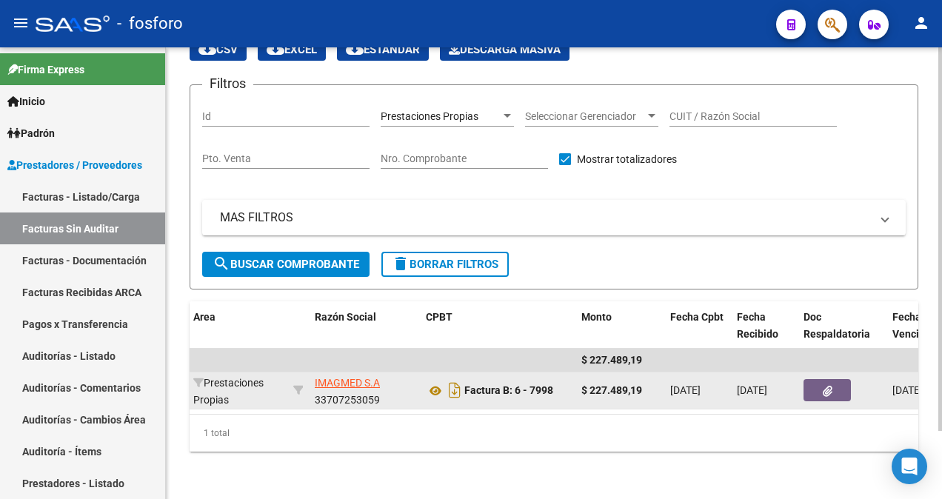
click at [826, 386] on icon "button" at bounding box center [828, 391] width 10 height 11
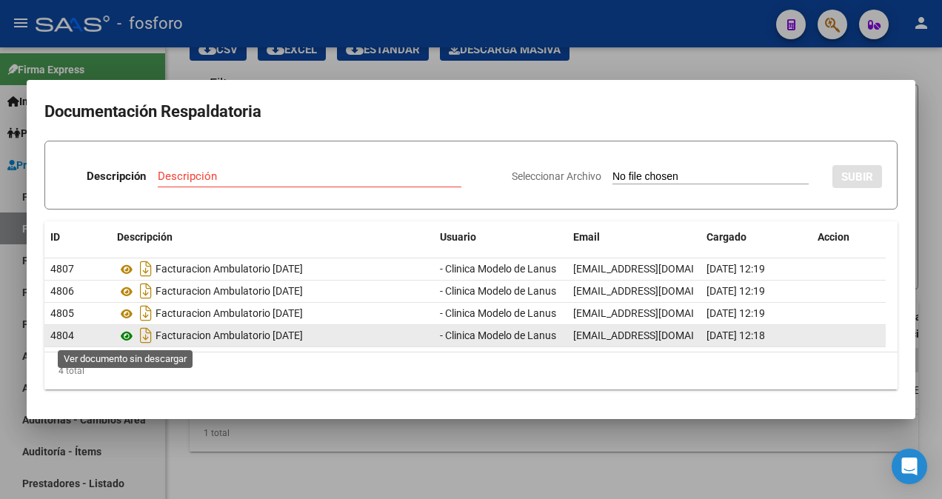
click at [127, 335] on icon at bounding box center [126, 336] width 19 height 18
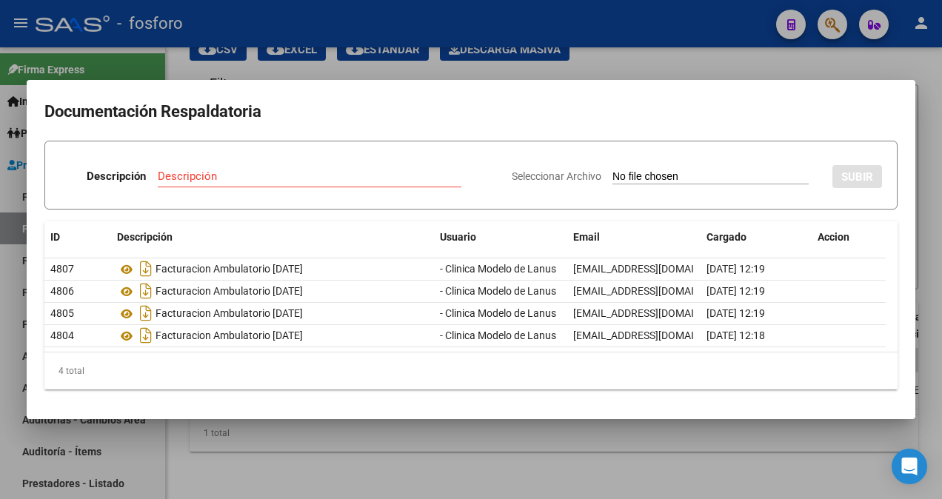
click at [323, 60] on div at bounding box center [471, 249] width 942 height 499
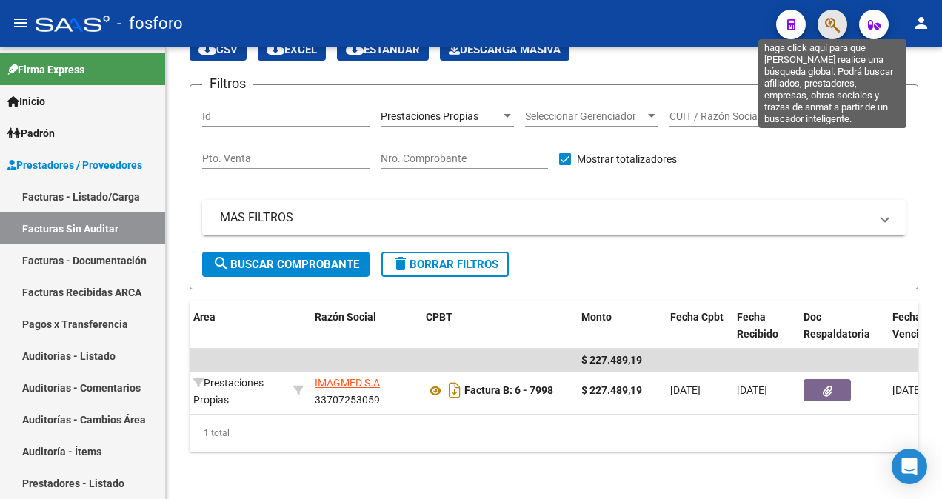
click at [827, 30] on icon "button" at bounding box center [832, 24] width 15 height 17
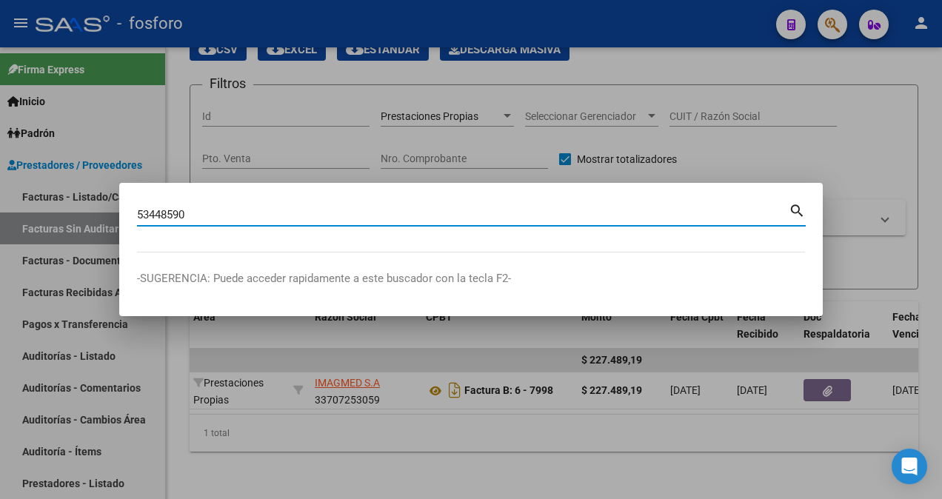
type input "53448590"
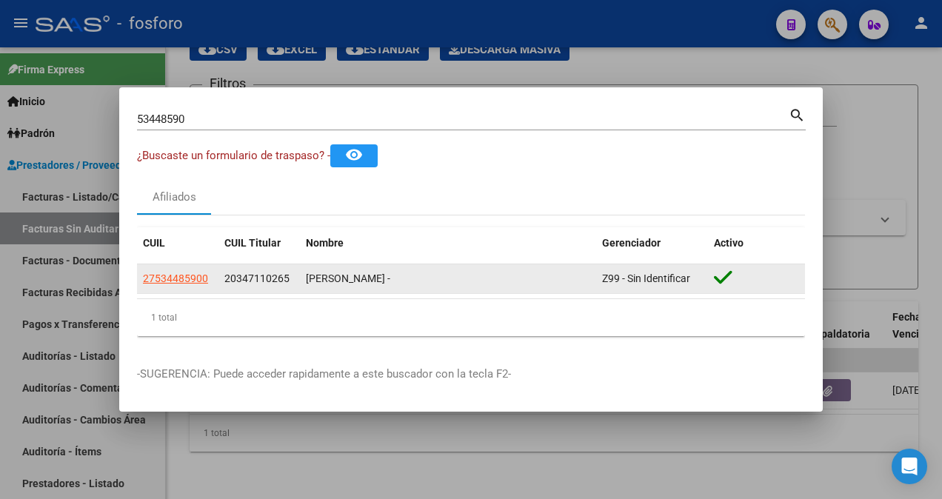
click at [208, 280] on div "27534485900" at bounding box center [178, 278] width 70 height 17
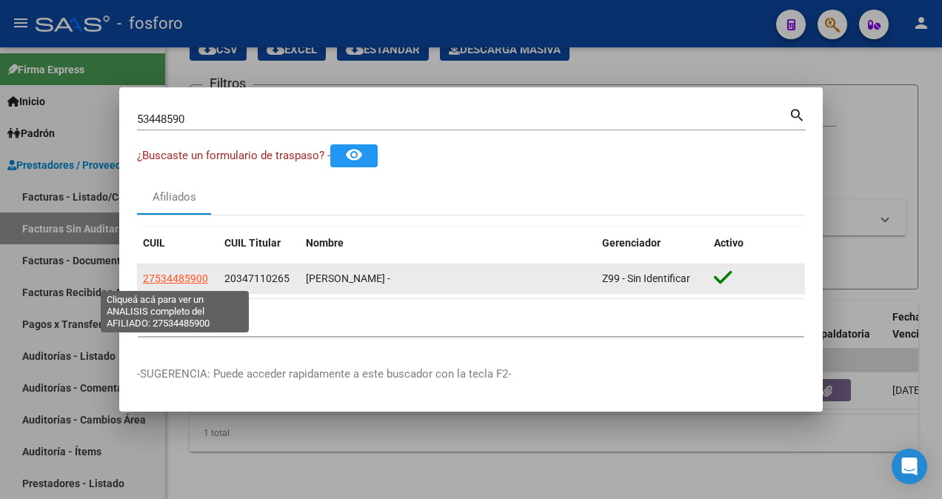
click at [200, 274] on span "27534485900" at bounding box center [175, 278] width 65 height 12
type textarea "27534485900"
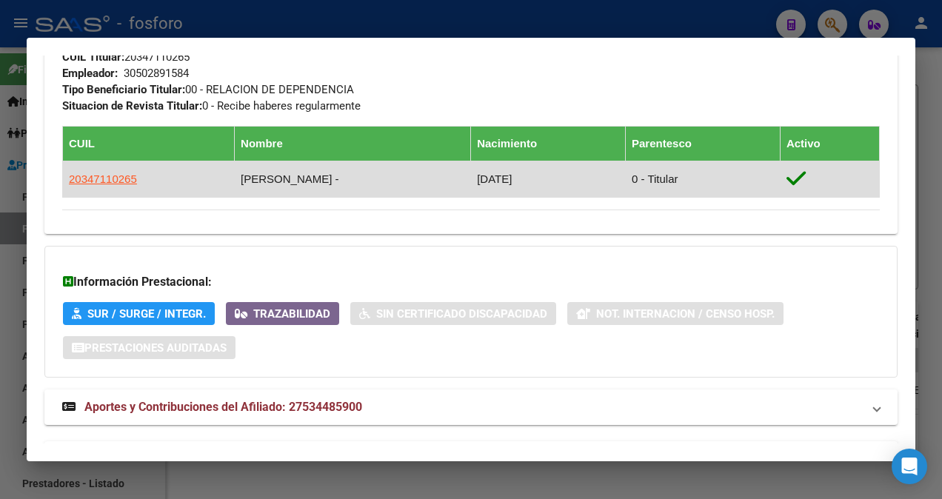
scroll to position [944, 0]
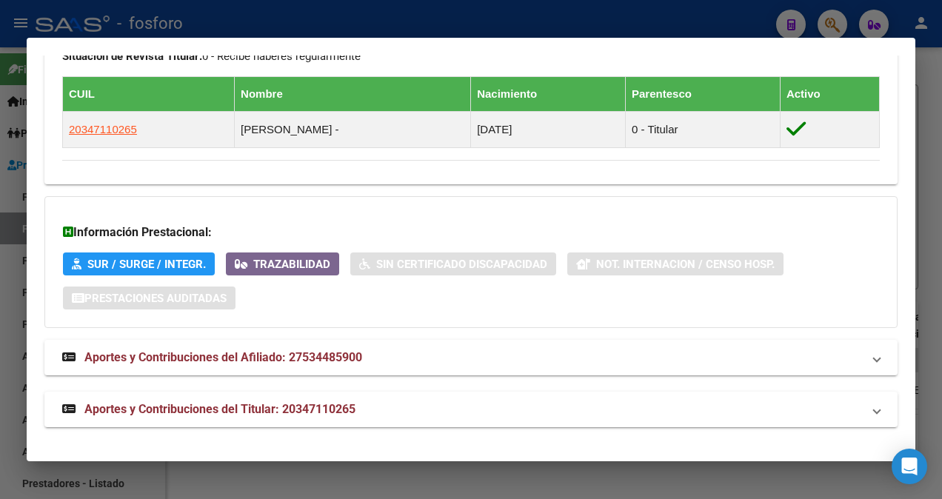
click at [19, 99] on div at bounding box center [471, 249] width 942 height 499
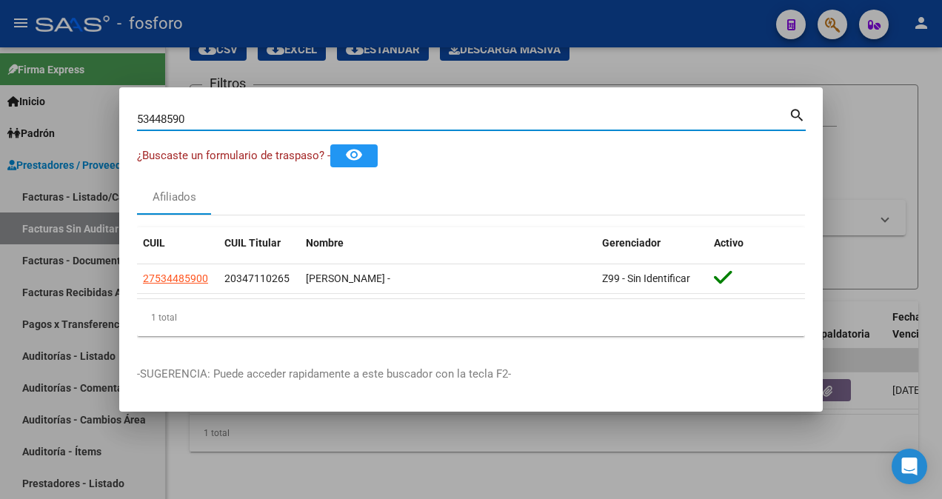
click at [219, 117] on input "53448590" at bounding box center [463, 119] width 652 height 13
type input "5"
type input "22530469"
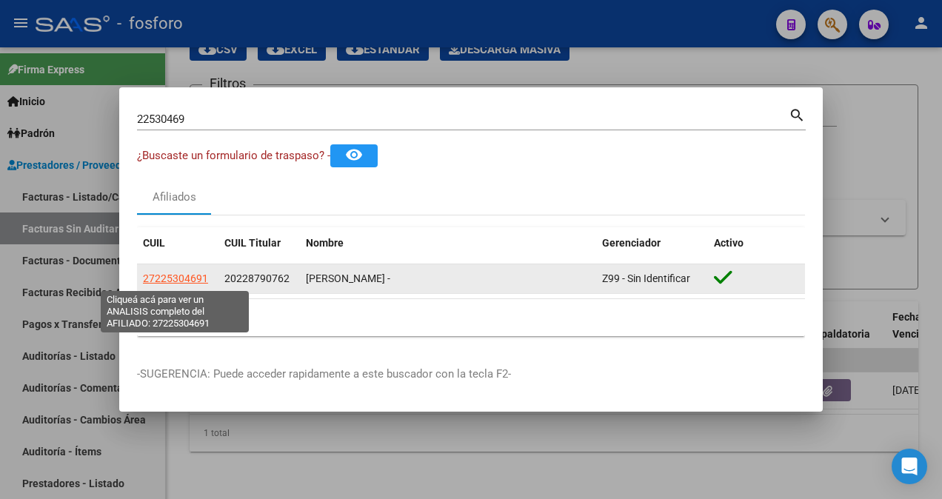
click at [193, 280] on span "27225304691" at bounding box center [175, 278] width 65 height 12
type textarea "27225304691"
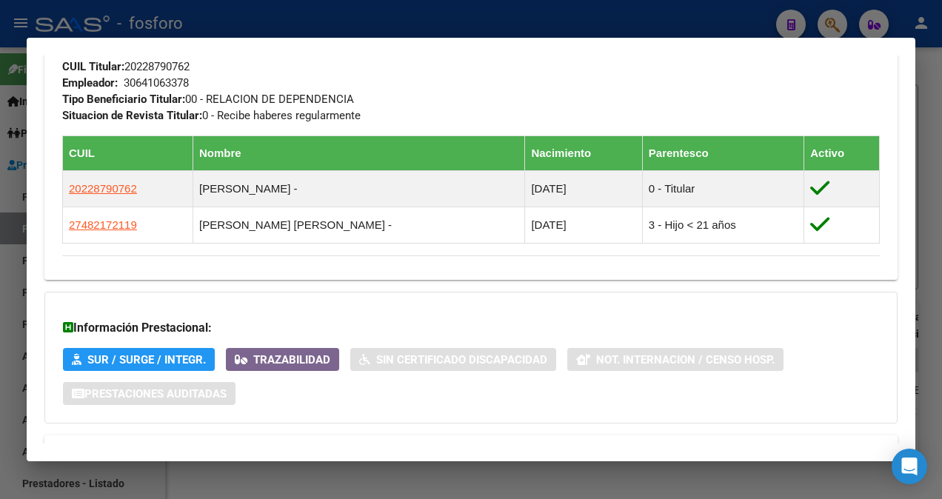
scroll to position [980, 0]
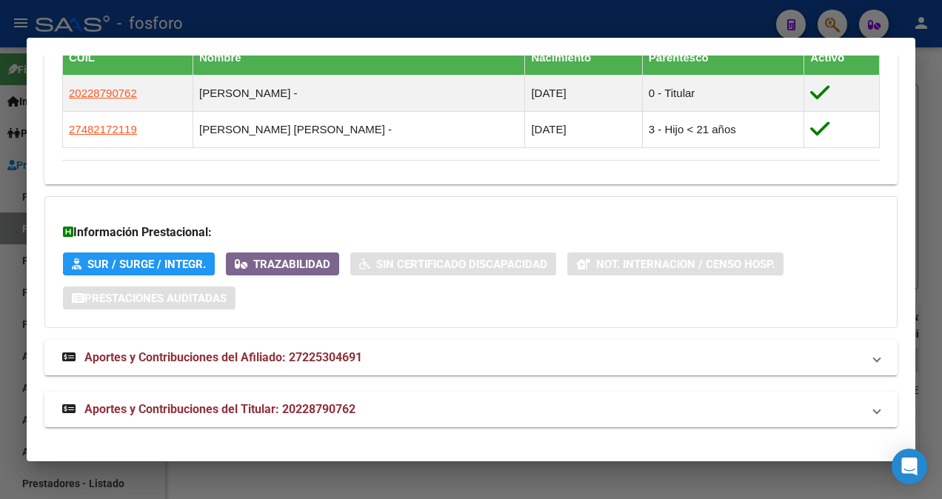
click at [4, 250] on div at bounding box center [471, 249] width 942 height 499
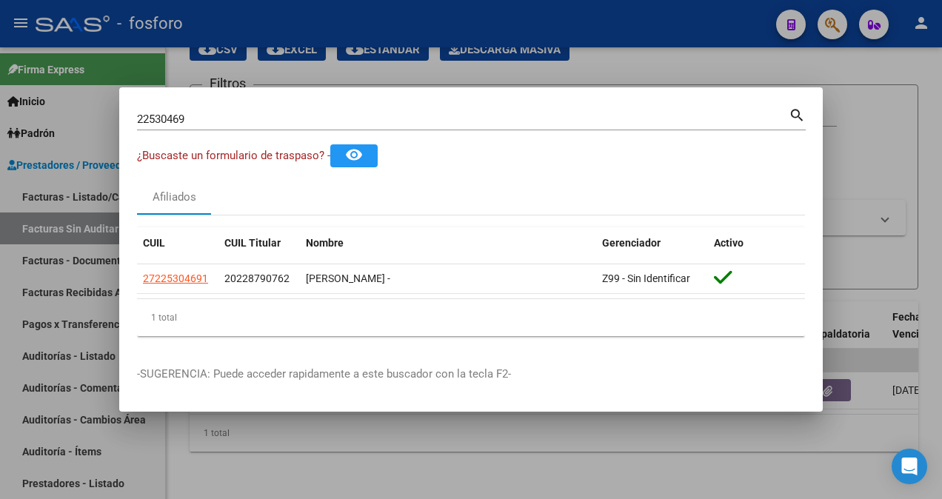
click at [481, 46] on div at bounding box center [471, 249] width 942 height 499
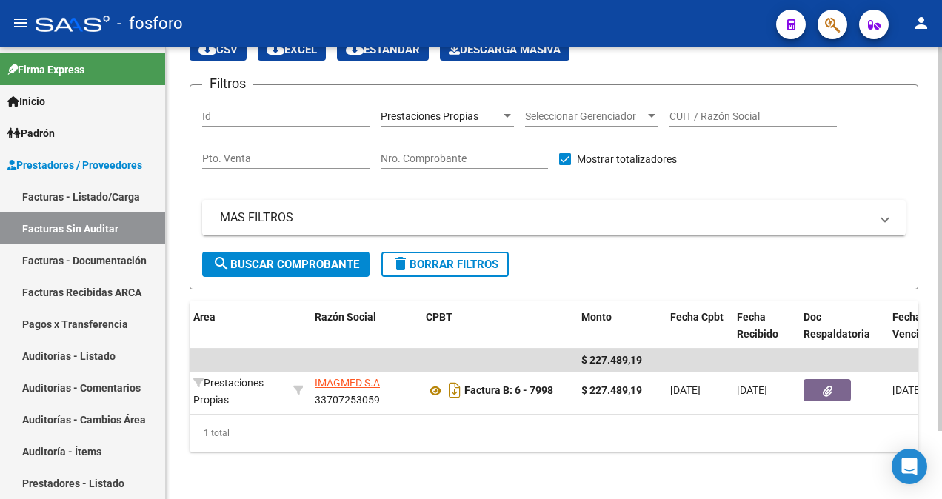
click at [196, 415] on div "1 total" at bounding box center [554, 433] width 729 height 37
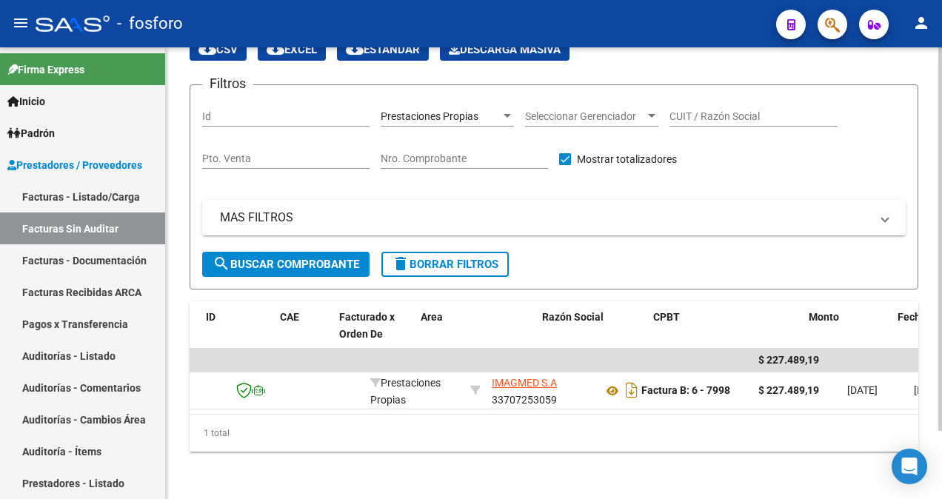
scroll to position [0, 0]
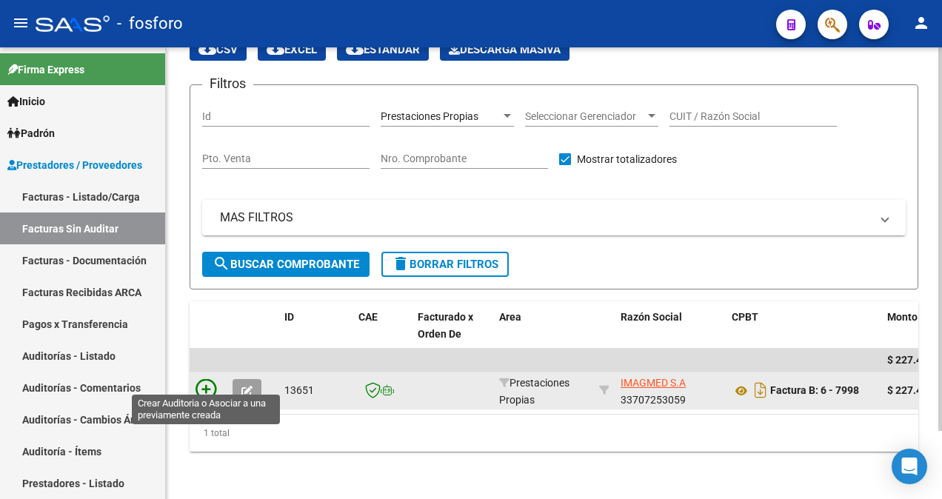
click at [207, 385] on icon at bounding box center [205, 389] width 21 height 21
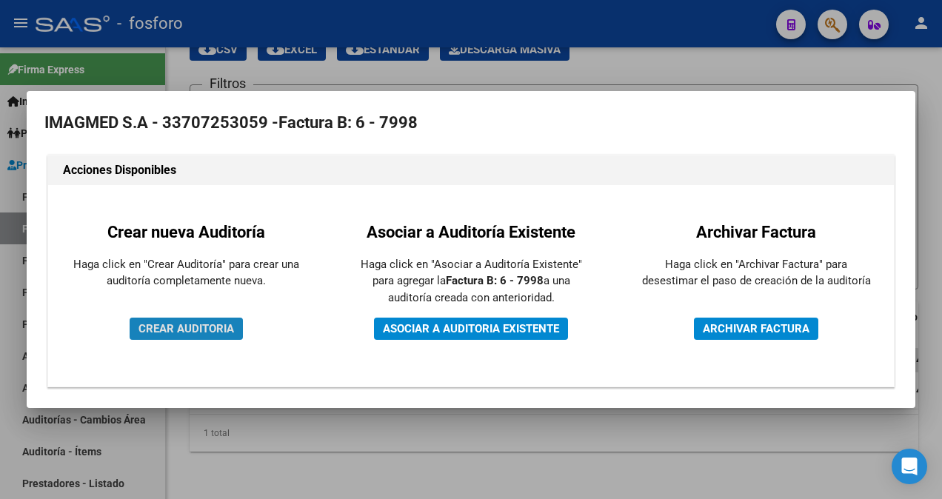
click at [209, 330] on span "CREAR AUDITORIA" at bounding box center [186, 328] width 96 height 13
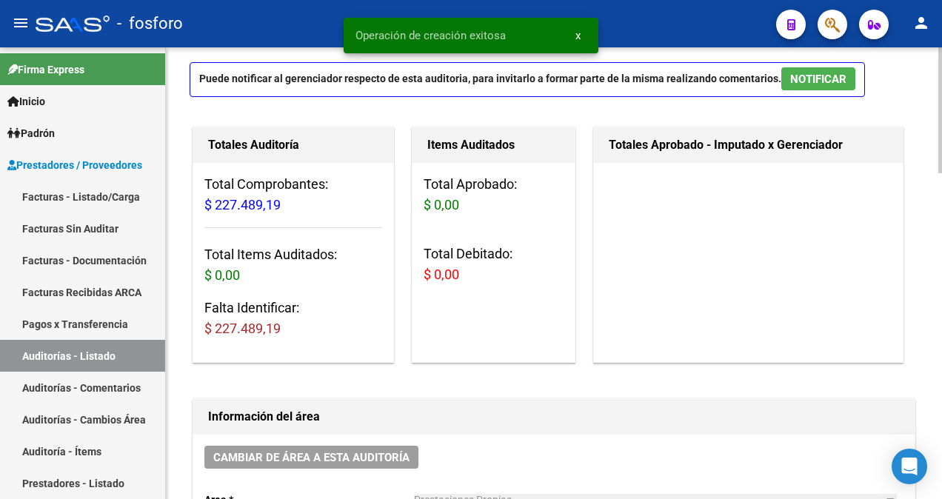
scroll to position [222, 0]
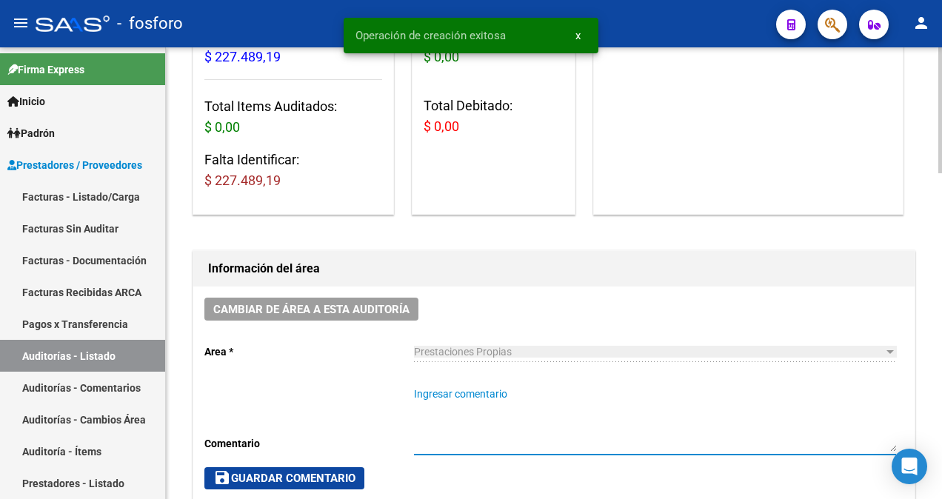
click at [437, 398] on textarea "Ingresar comentario" at bounding box center [655, 419] width 482 height 65
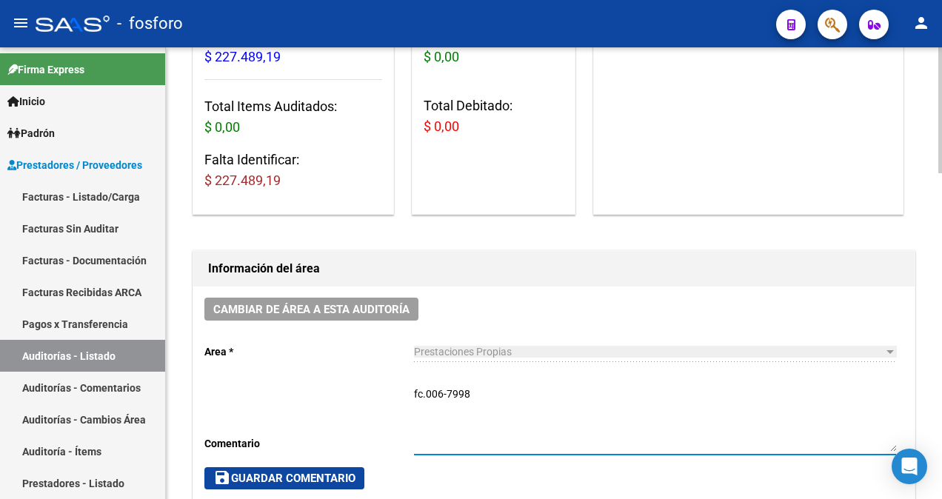
type textarea "fc.006-7998"
click at [331, 468] on button "save Guardar Comentario" at bounding box center [284, 478] width 160 height 22
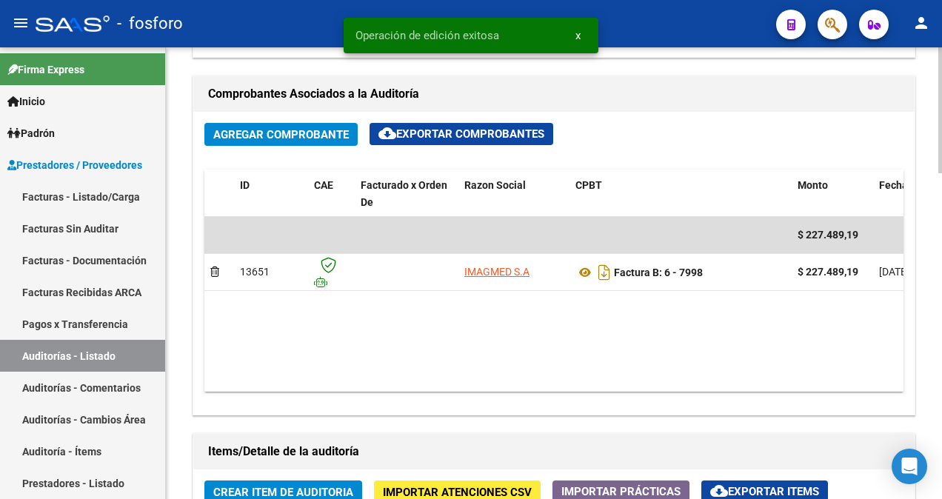
scroll to position [666, 0]
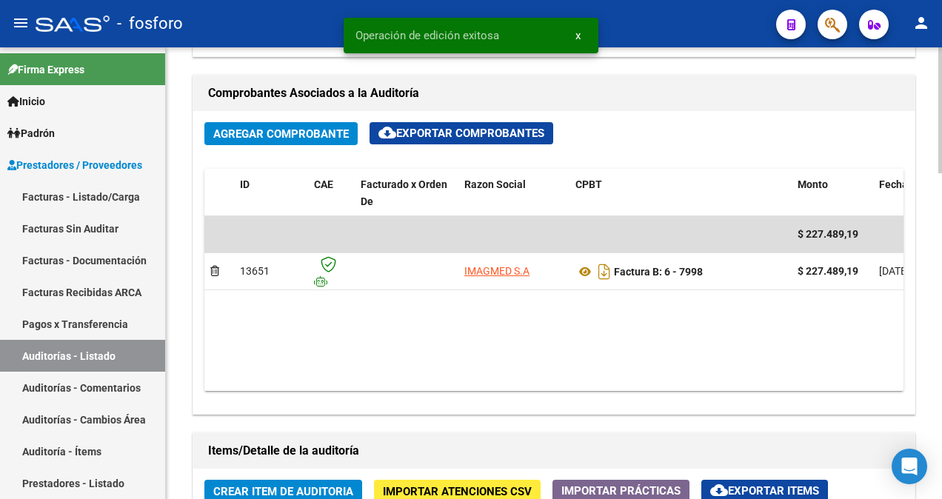
click at [274, 491] on span "Crear Item de Auditoria" at bounding box center [283, 491] width 140 height 13
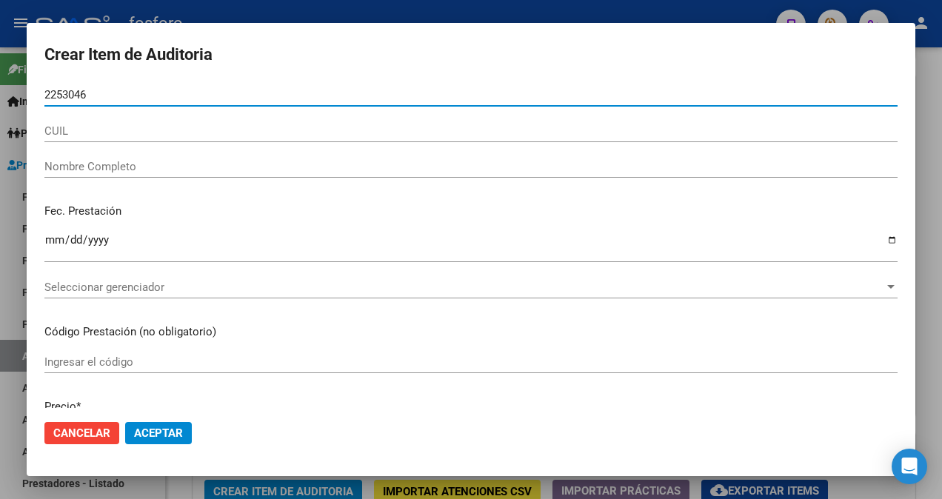
type input "22530469"
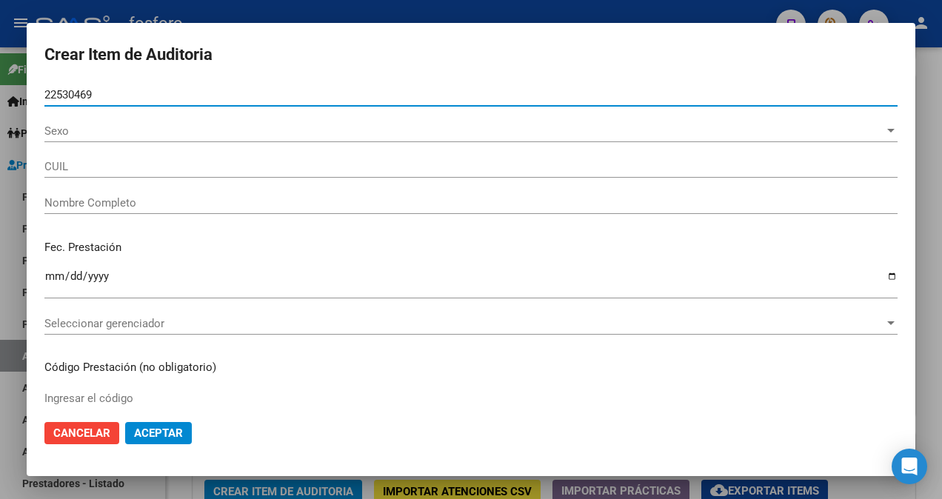
type input "27225304691"
type input "[PERSON_NAME] -"
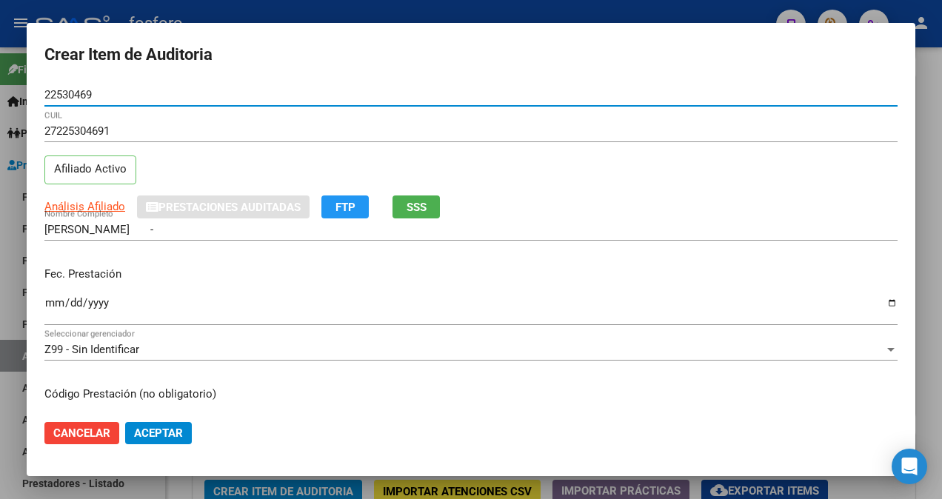
type input "22530469"
click at [53, 300] on input "Ingresar la fecha" at bounding box center [470, 309] width 853 height 24
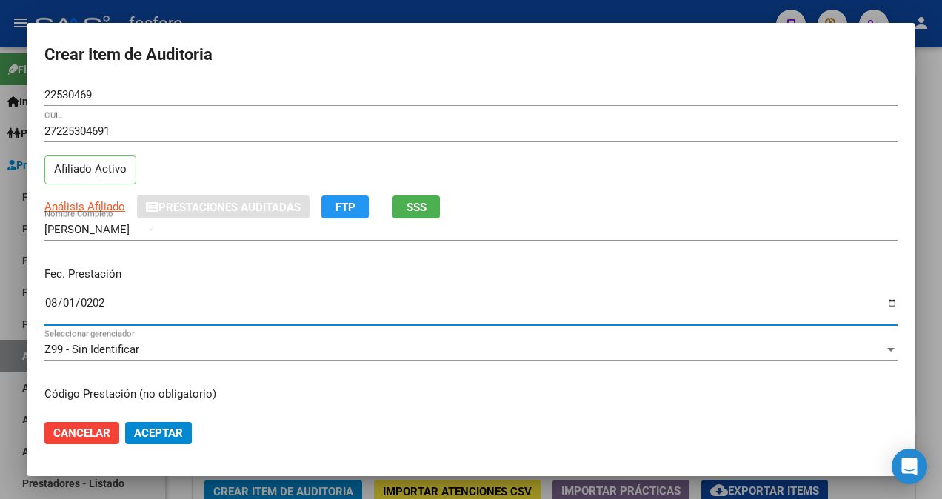
type input "[DATE]"
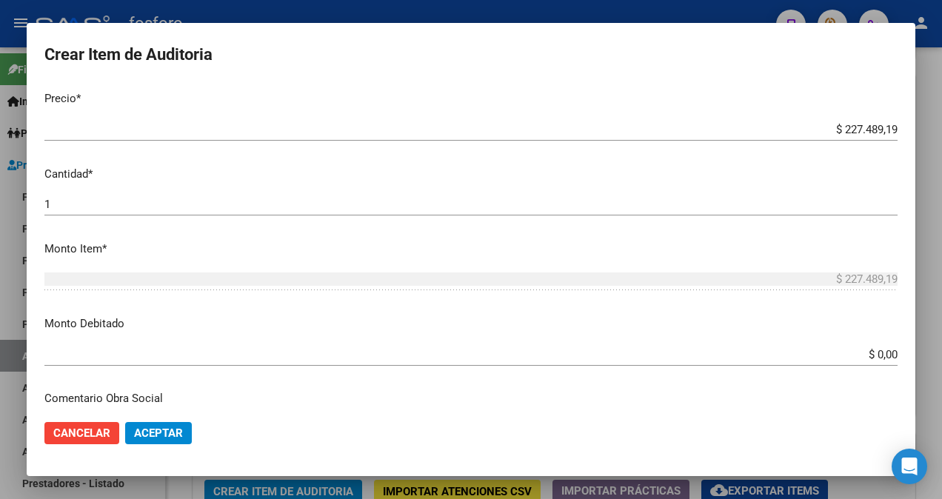
scroll to position [222, 0]
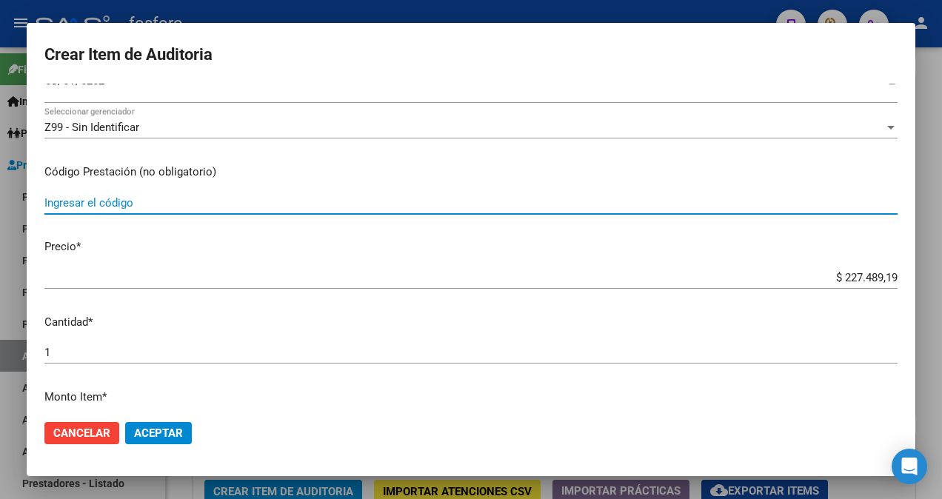
click at [104, 200] on input "Ingresar el código" at bounding box center [470, 202] width 853 height 13
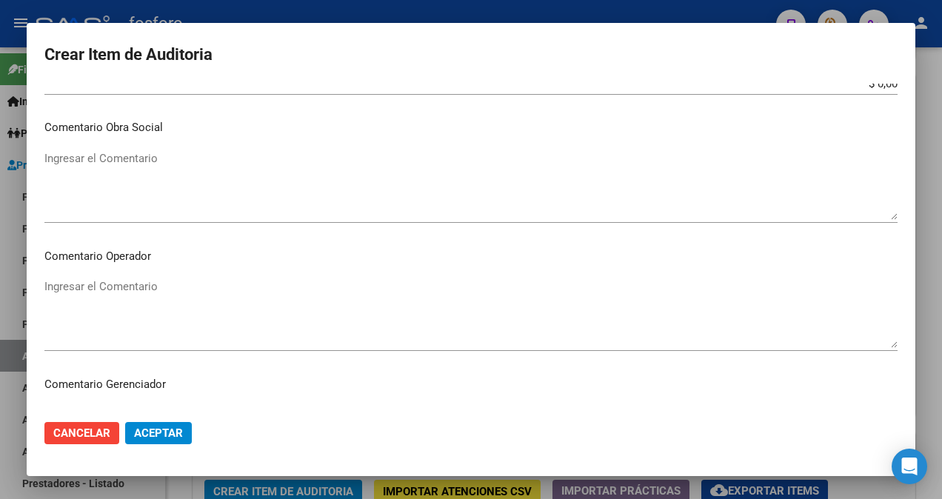
scroll to position [666, 0]
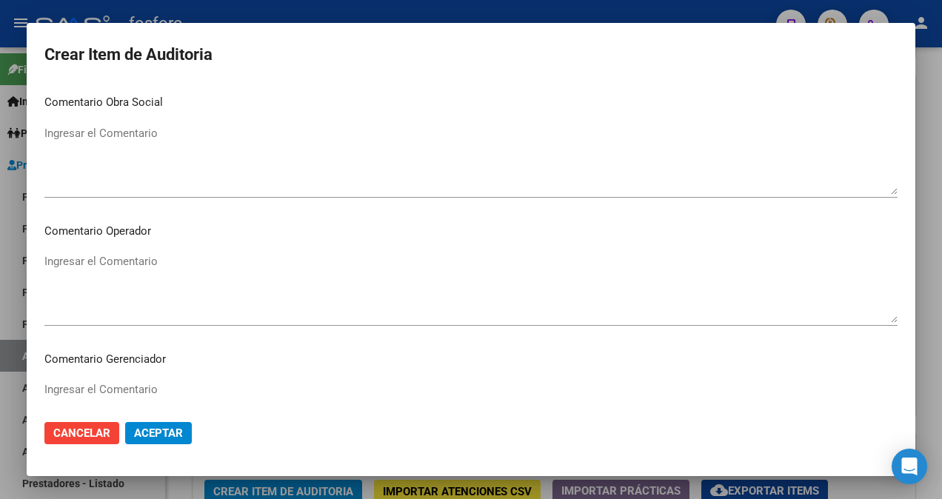
type input "420101- DEMAS AFILIADOS Y CODIGOS EN DETALLE ADJUNTO"
click at [135, 264] on textarea "Ingresar el Comentario" at bounding box center [470, 288] width 853 height 70
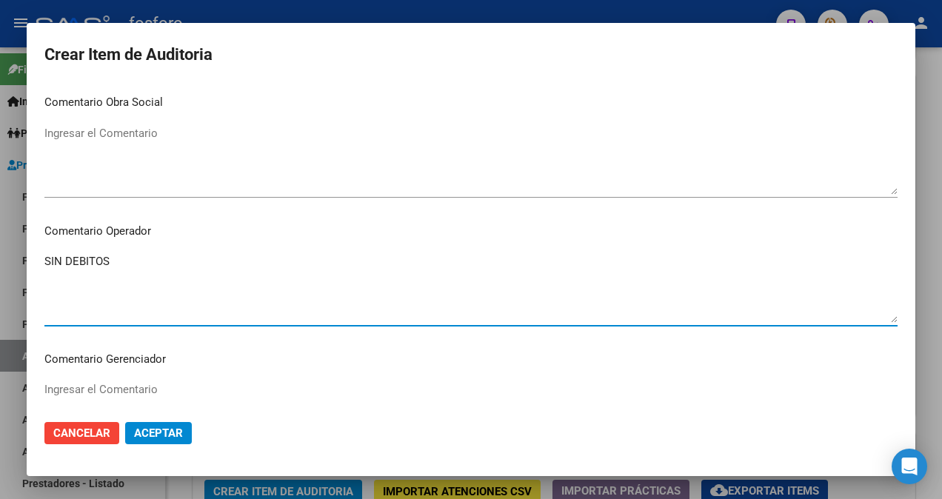
scroll to position [1004, 0]
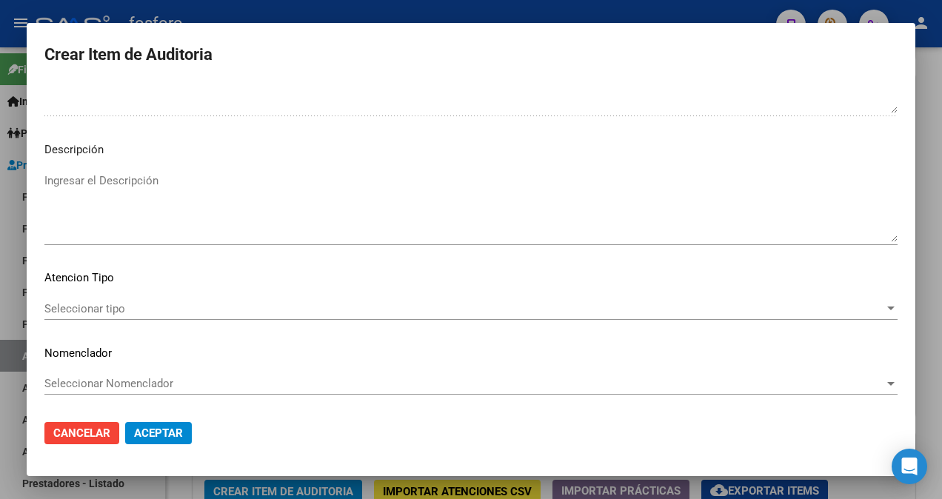
type textarea "SIN DEBITOS"
click at [111, 312] on span "Seleccionar tipo" at bounding box center [464, 308] width 840 height 13
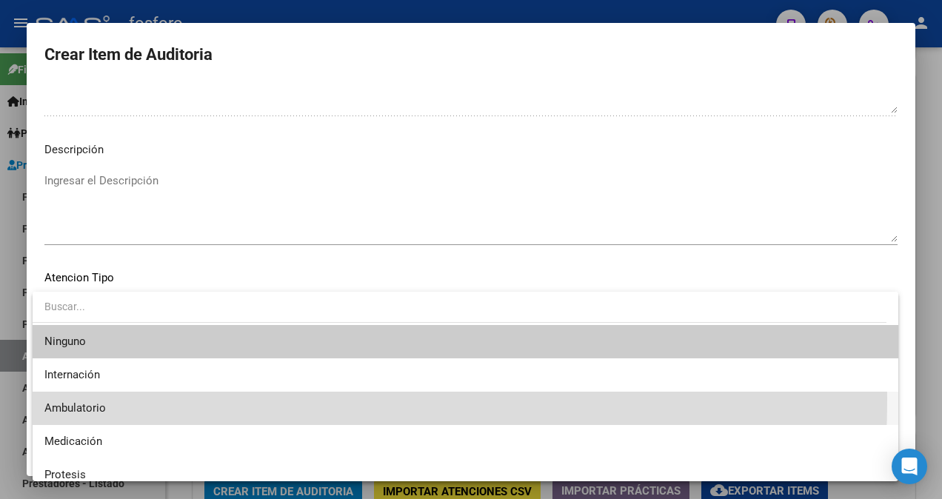
click at [117, 400] on span "Ambulatorio" at bounding box center [465, 408] width 842 height 33
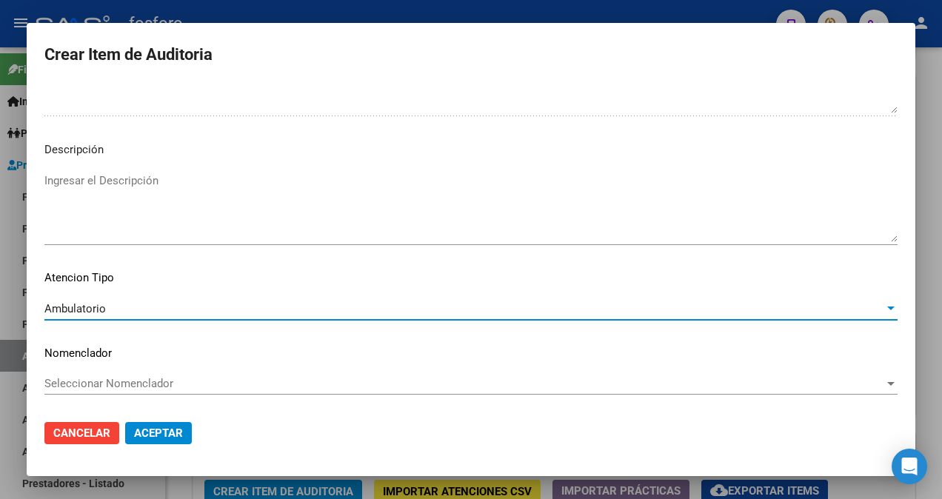
click at [163, 431] on span "Aceptar" at bounding box center [158, 433] width 49 height 13
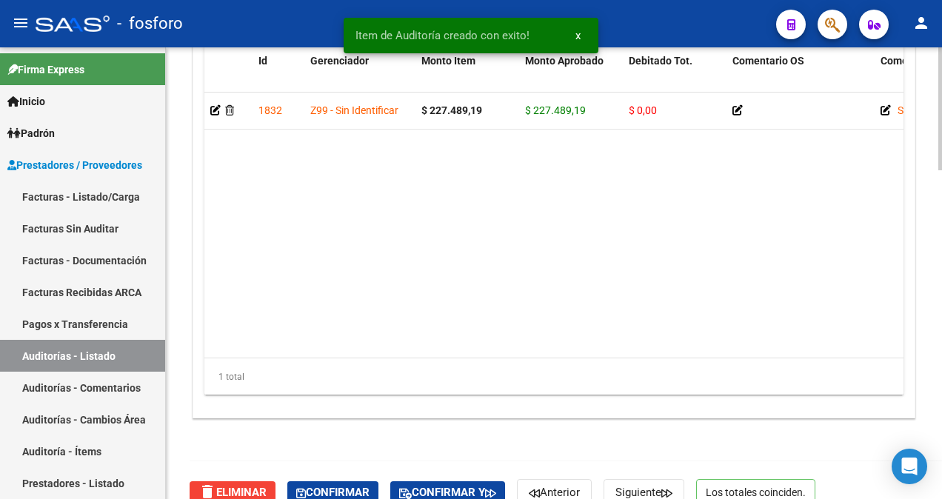
scroll to position [1187, 0]
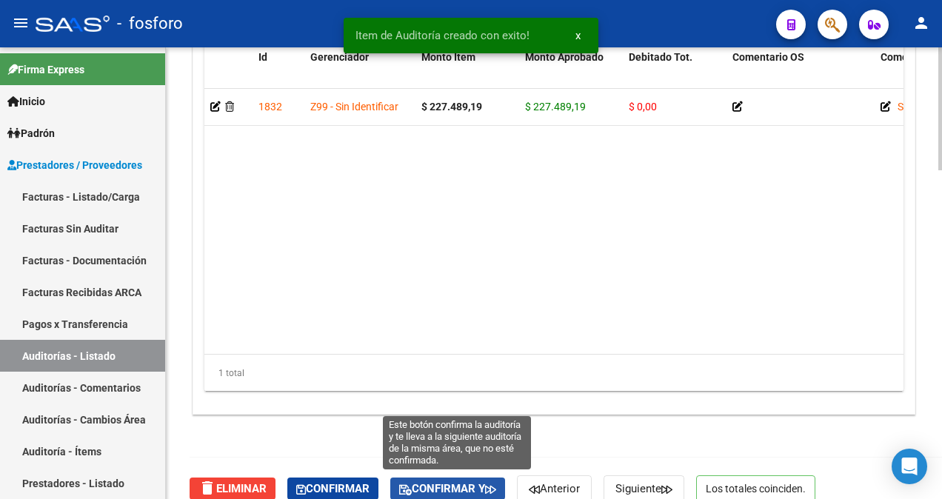
click at [492, 486] on span "Confirmar y" at bounding box center [447, 488] width 97 height 13
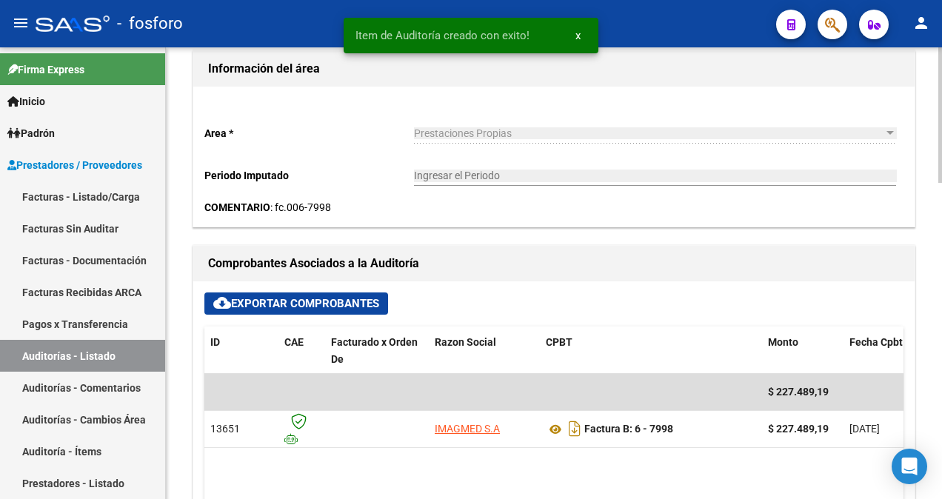
type input "202509"
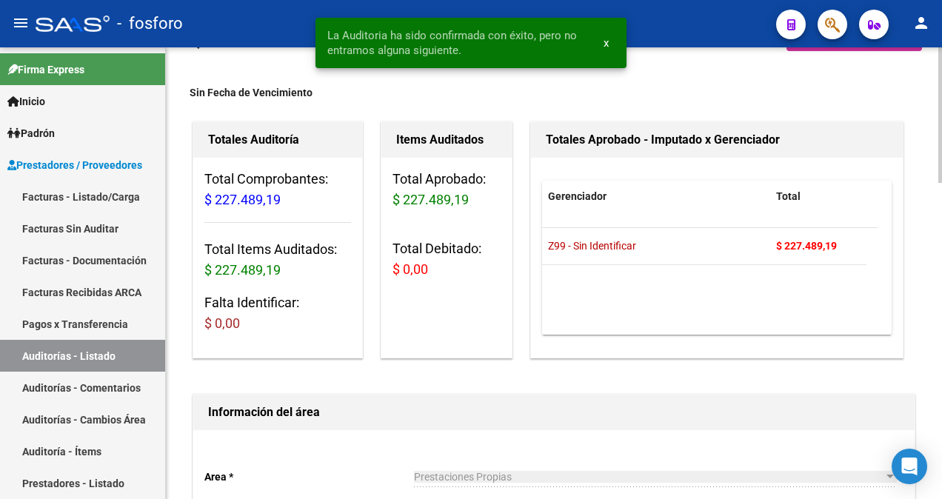
scroll to position [0, 0]
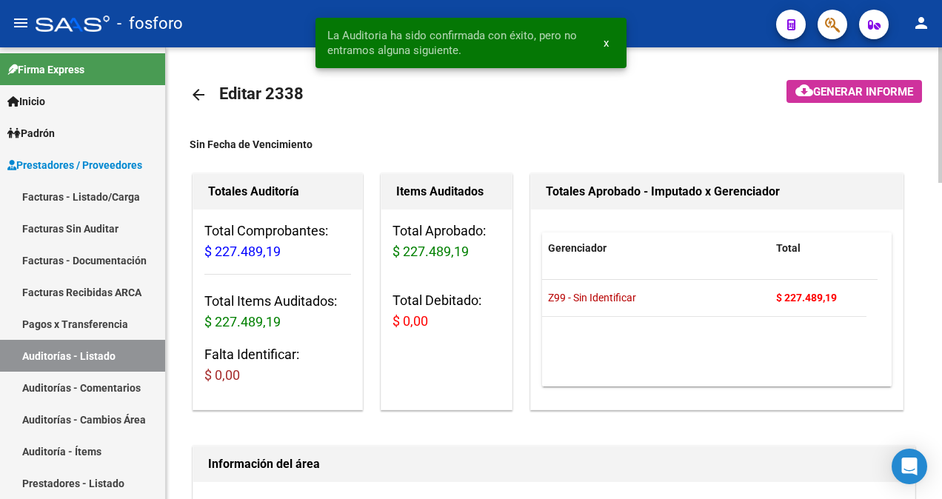
click at [821, 99] on button "cloud_download Generar informe" at bounding box center [854, 91] width 136 height 23
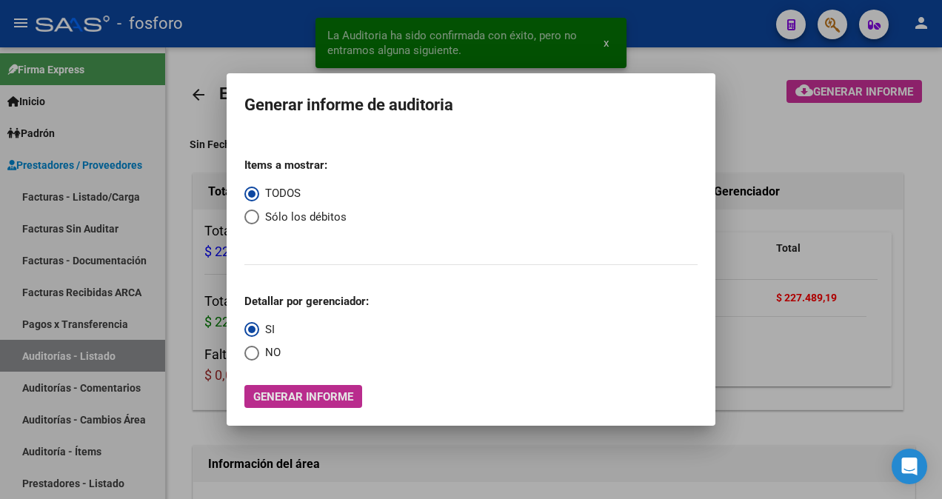
click at [307, 400] on span "Generar informe" at bounding box center [303, 396] width 100 height 13
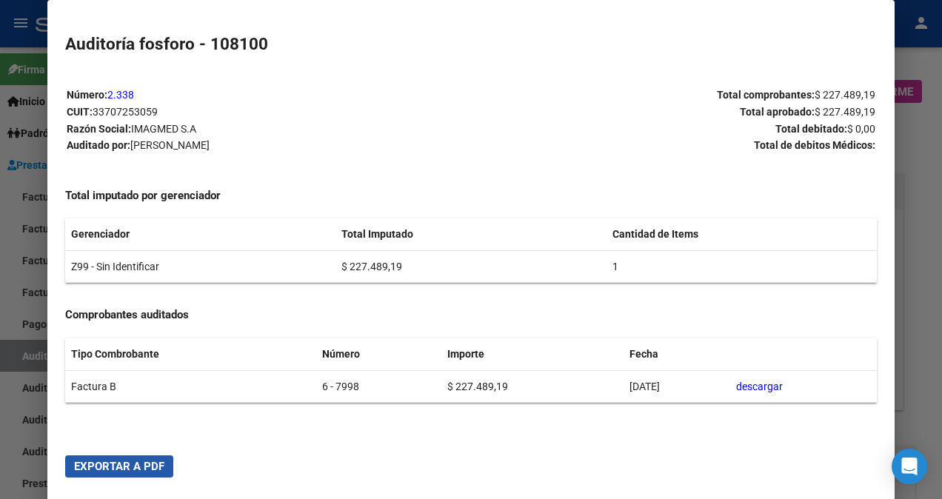
click at [127, 455] on button "Exportar a PDF" at bounding box center [119, 466] width 108 height 22
click at [124, 464] on span "Exportar a PDF" at bounding box center [119, 466] width 90 height 13
click at [21, 278] on div at bounding box center [471, 249] width 942 height 499
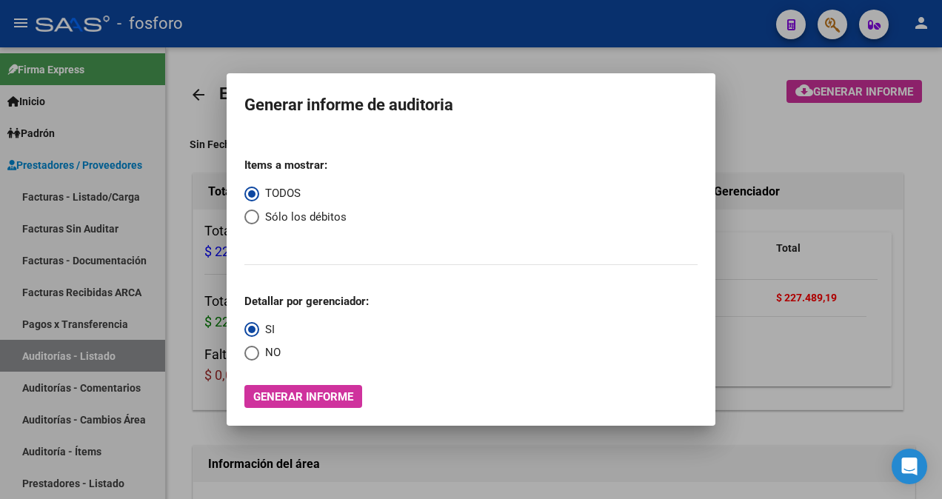
click at [175, 305] on div at bounding box center [471, 249] width 942 height 499
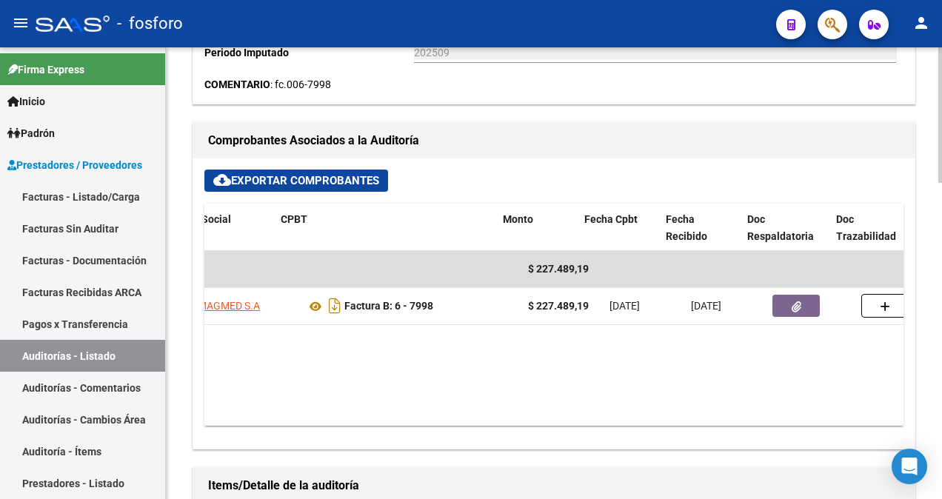
scroll to position [0, 267]
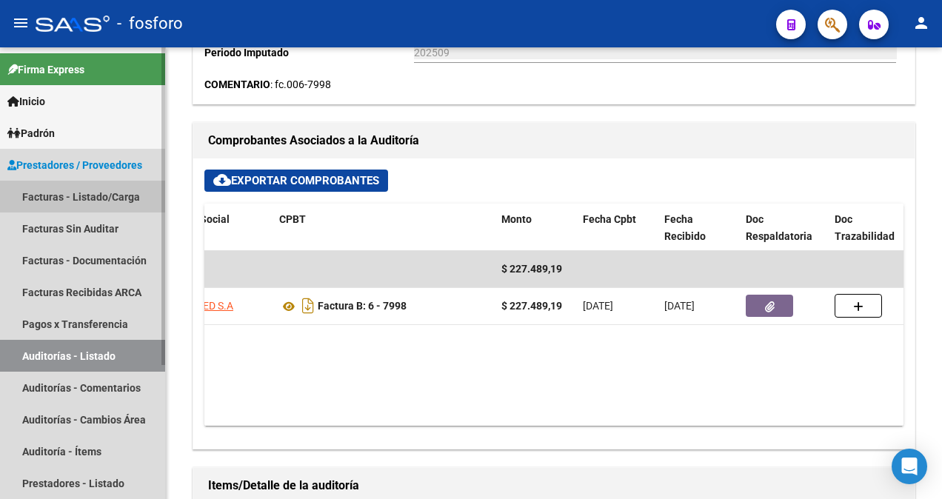
click at [64, 193] on link "Facturas - Listado/Carga" at bounding box center [82, 197] width 165 height 32
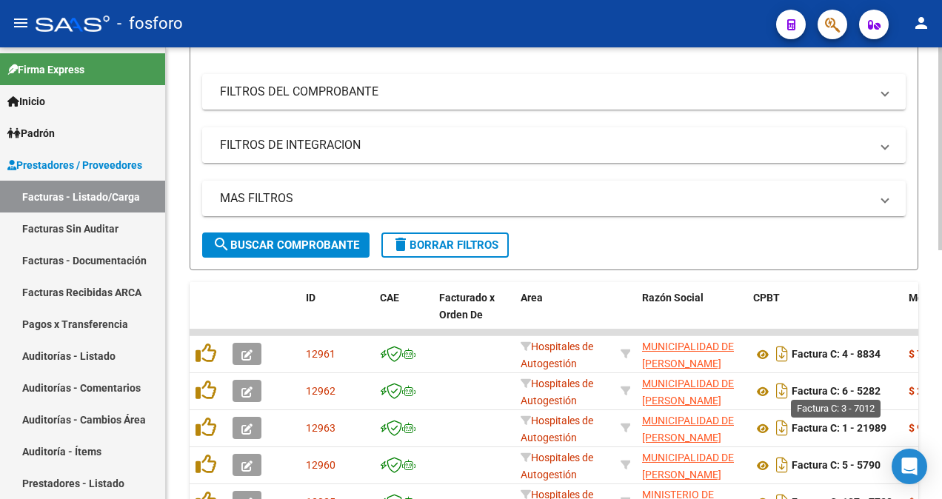
scroll to position [74, 0]
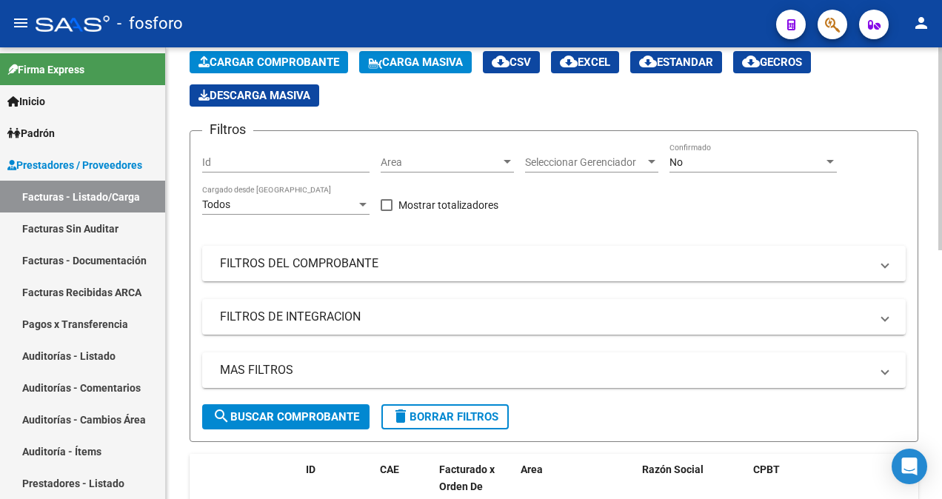
click at [509, 156] on div at bounding box center [507, 162] width 13 height 12
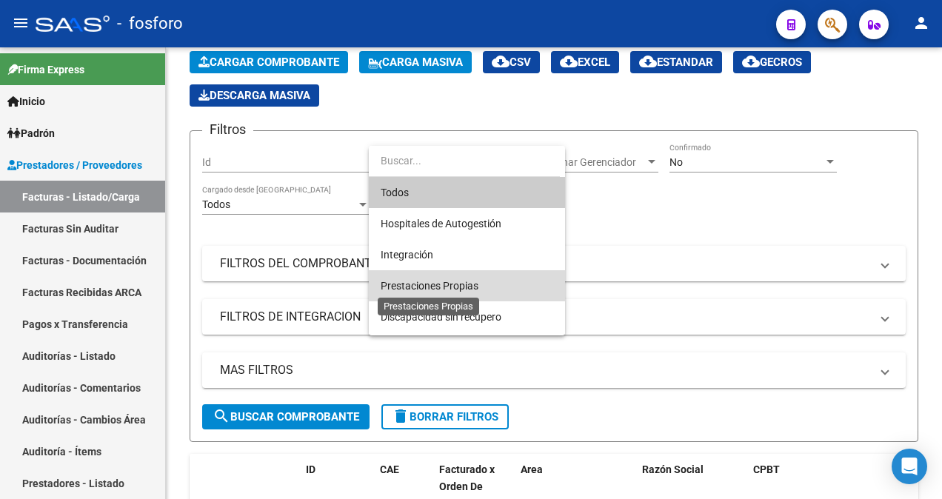
click at [469, 280] on span "Prestaciones Propias" at bounding box center [430, 286] width 98 height 12
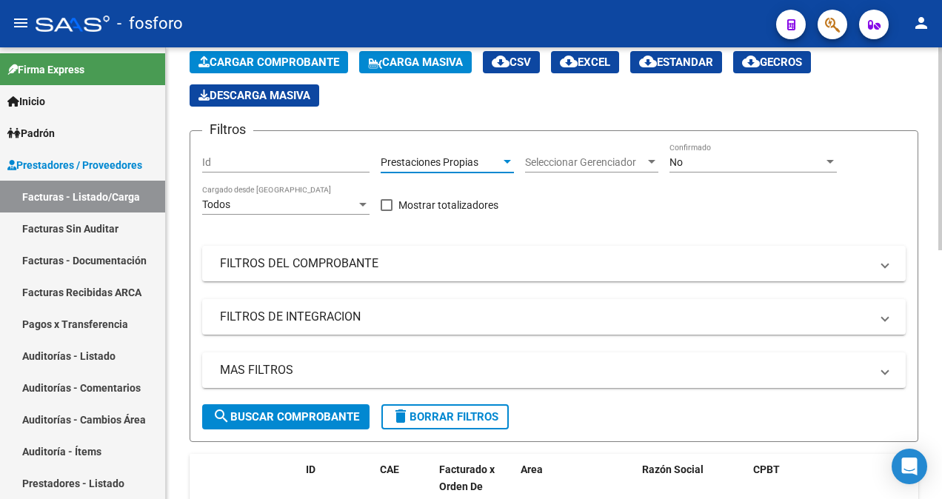
click at [301, 415] on span "search Buscar Comprobante" at bounding box center [286, 416] width 147 height 13
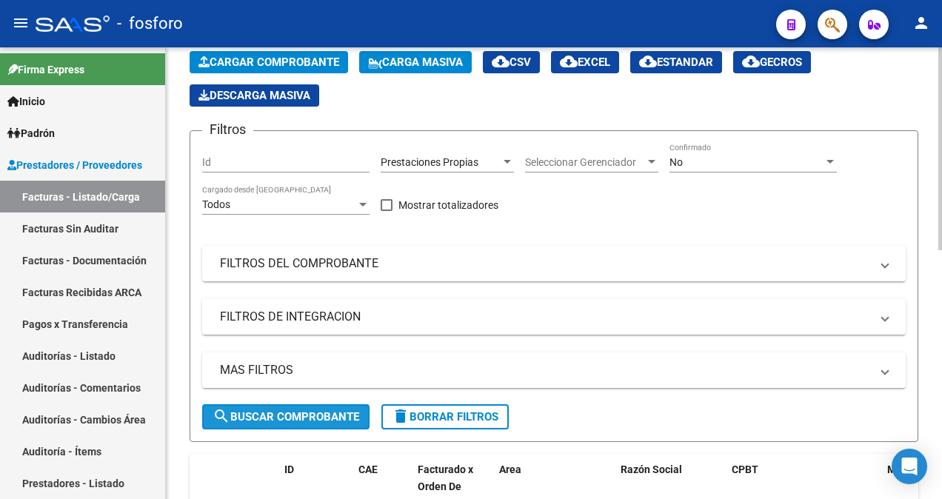
click at [266, 415] on span "search Buscar Comprobante" at bounding box center [286, 416] width 147 height 13
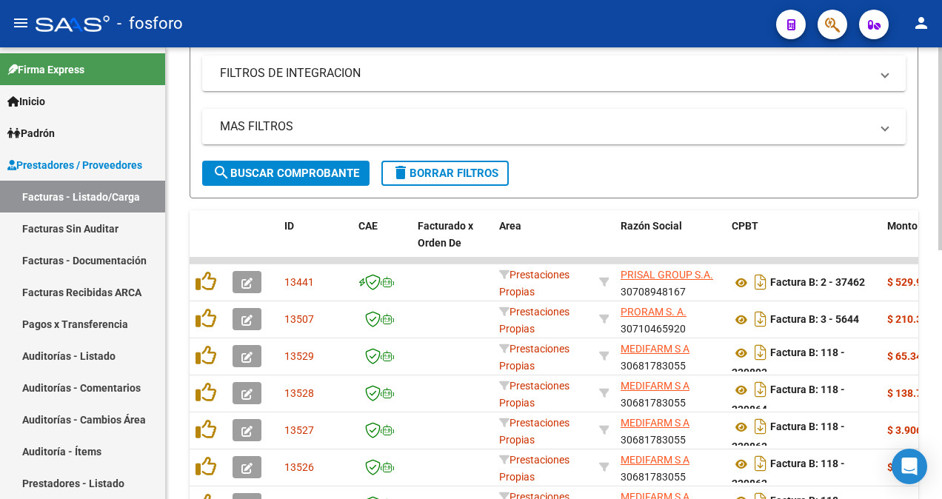
scroll to position [108, 0]
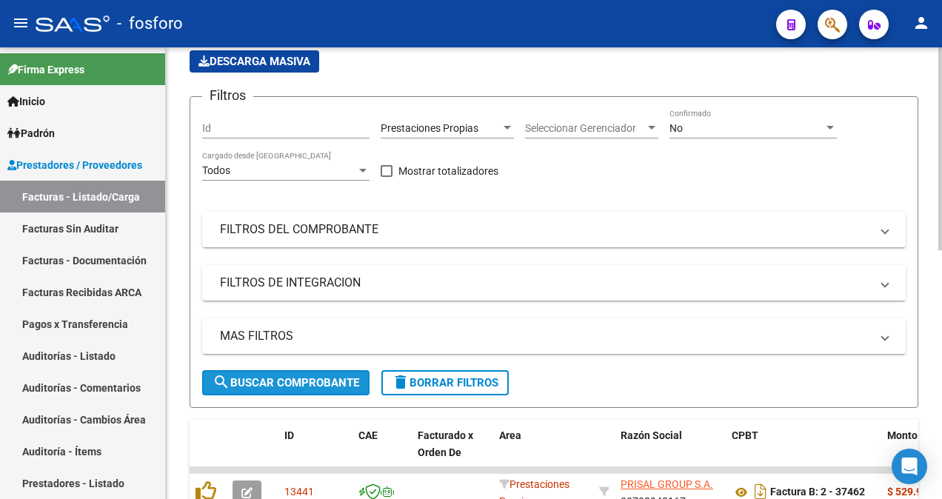
click at [311, 370] on button "search Buscar Comprobante" at bounding box center [285, 382] width 167 height 25
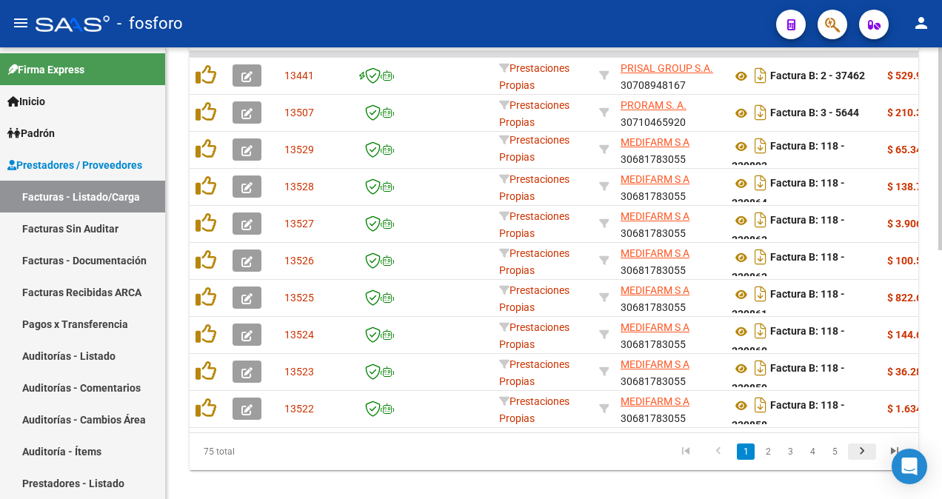
scroll to position [552, 0]
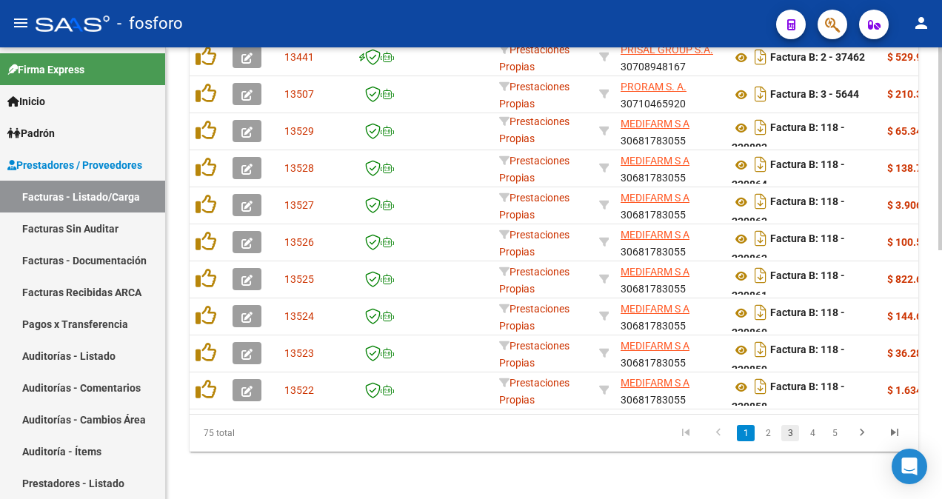
click at [791, 440] on link "3" at bounding box center [790, 433] width 18 height 16
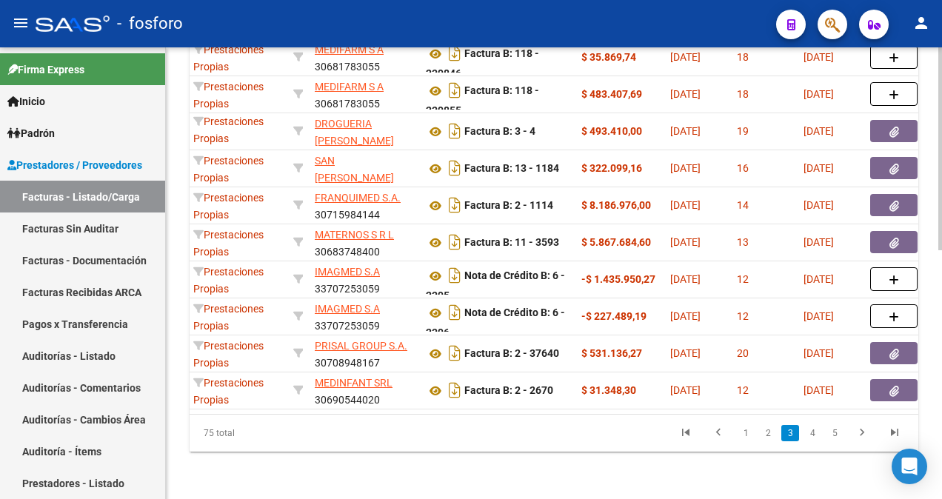
scroll to position [0, 365]
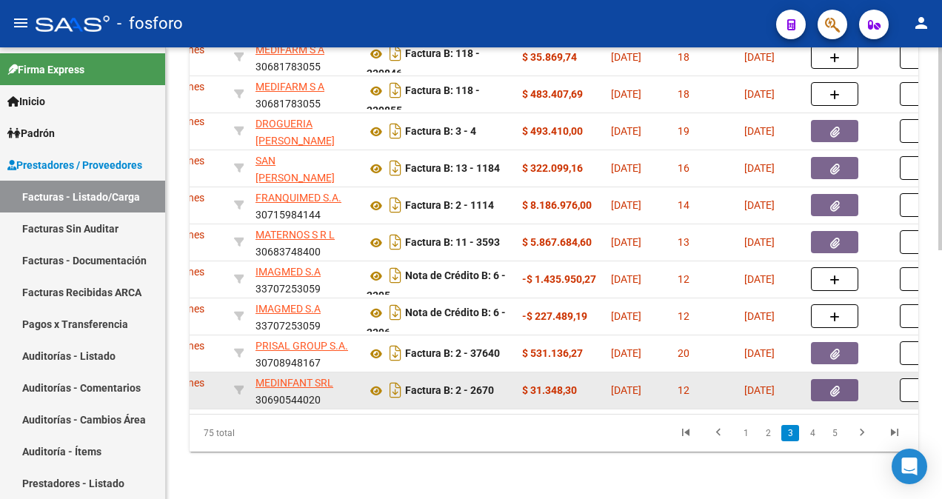
click at [846, 385] on button "button" at bounding box center [834, 390] width 47 height 22
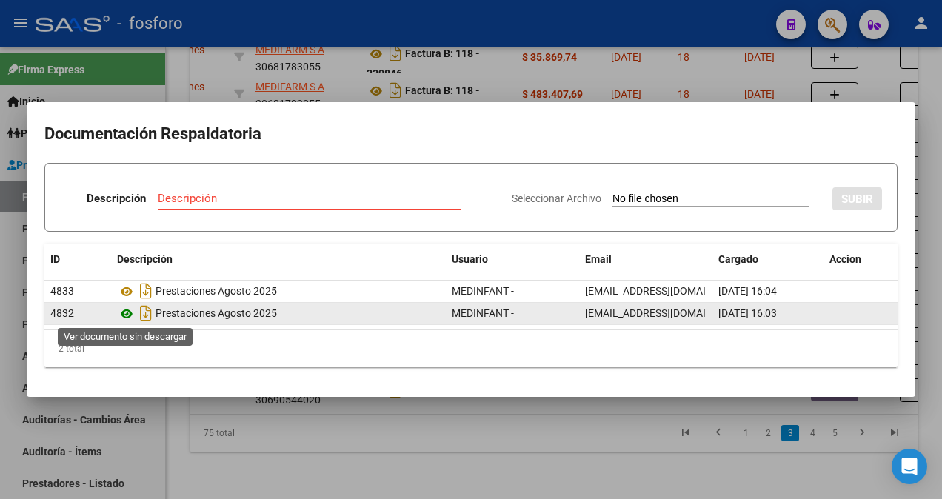
click at [124, 315] on icon at bounding box center [126, 314] width 19 height 18
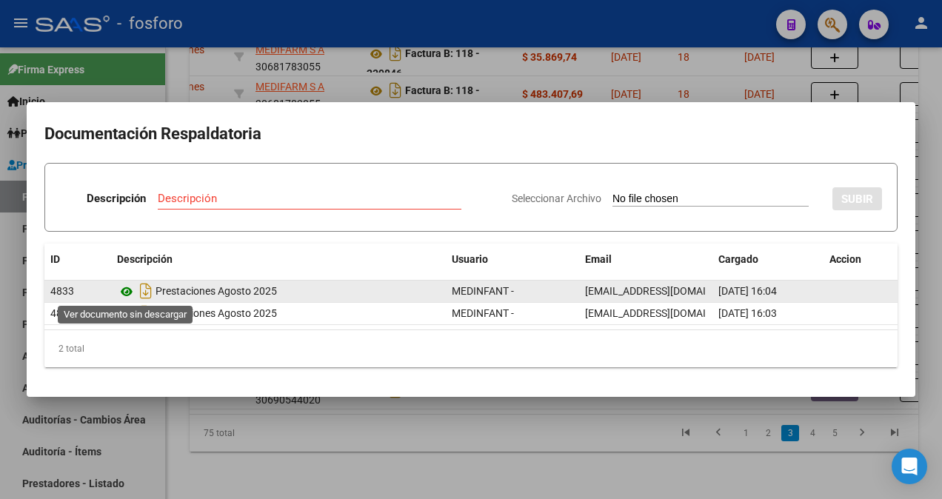
click at [126, 290] on icon at bounding box center [126, 292] width 19 height 18
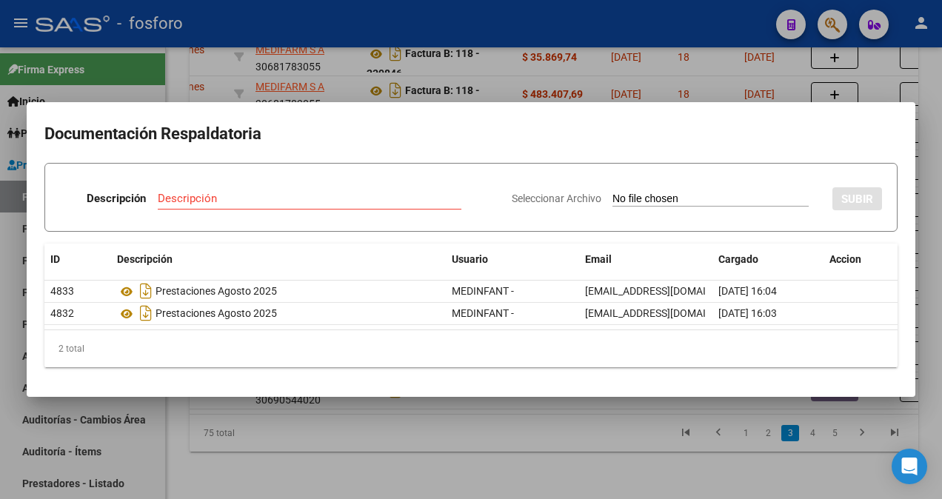
click at [493, 77] on div at bounding box center [471, 249] width 942 height 499
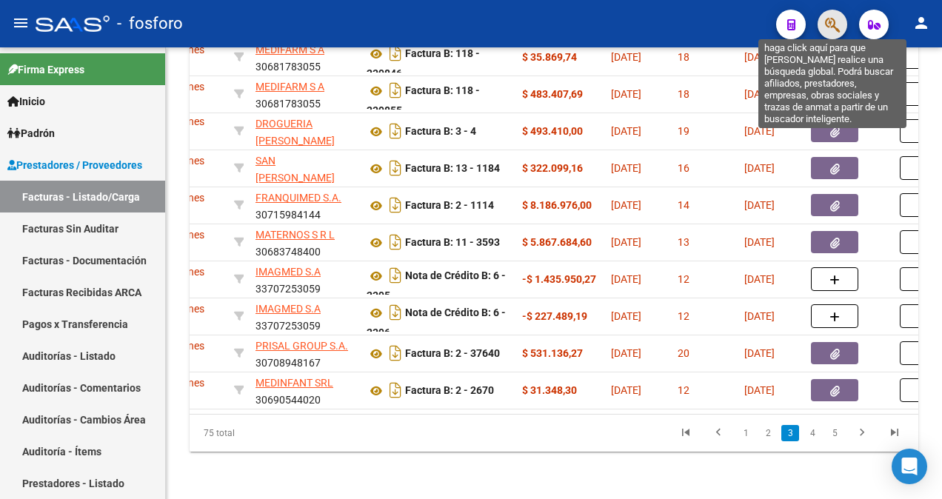
click at [825, 24] on icon "button" at bounding box center [832, 24] width 15 height 17
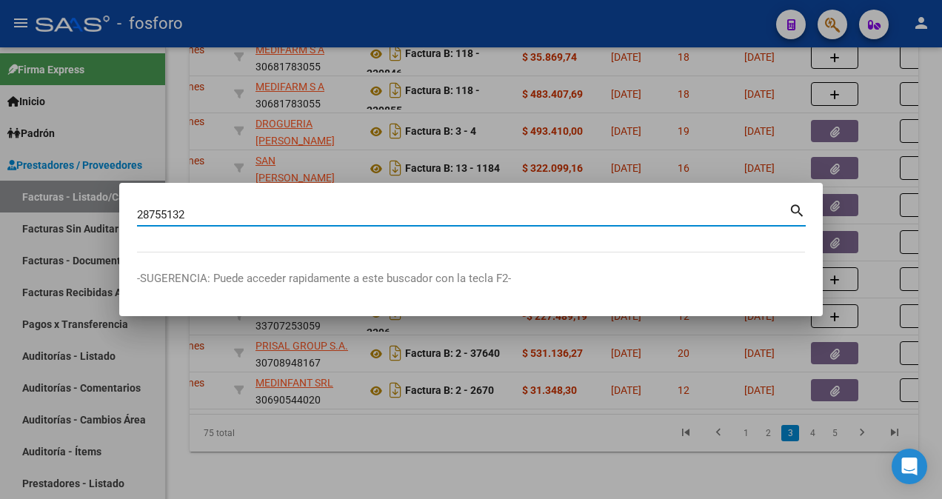
type input "28755132"
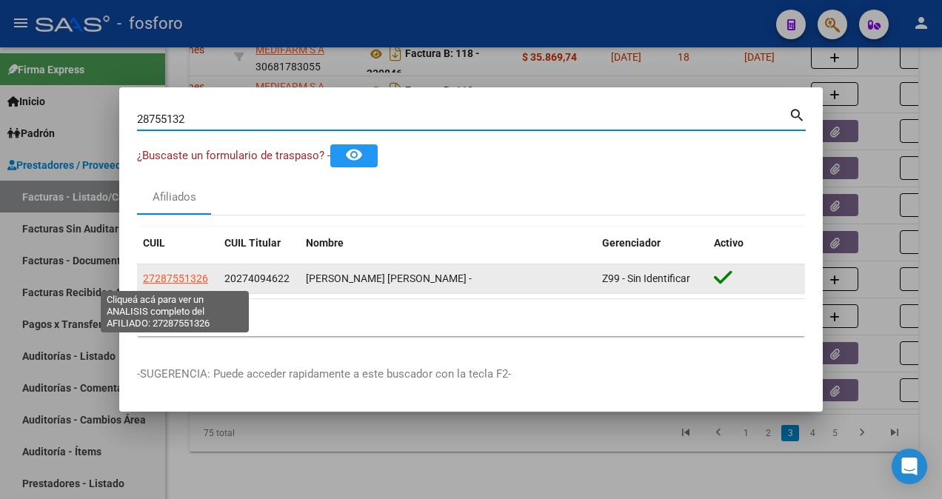
click at [190, 282] on span "27287551326" at bounding box center [175, 278] width 65 height 12
type textarea "27287551326"
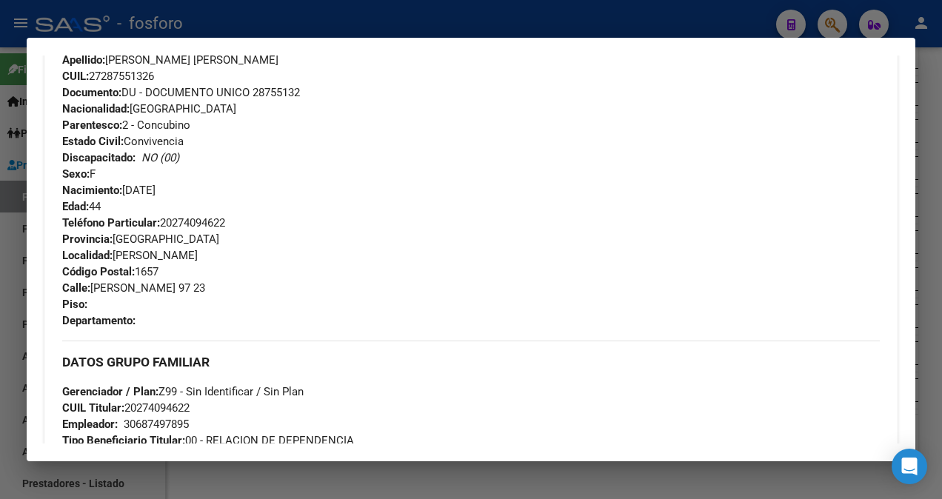
scroll to position [646, 0]
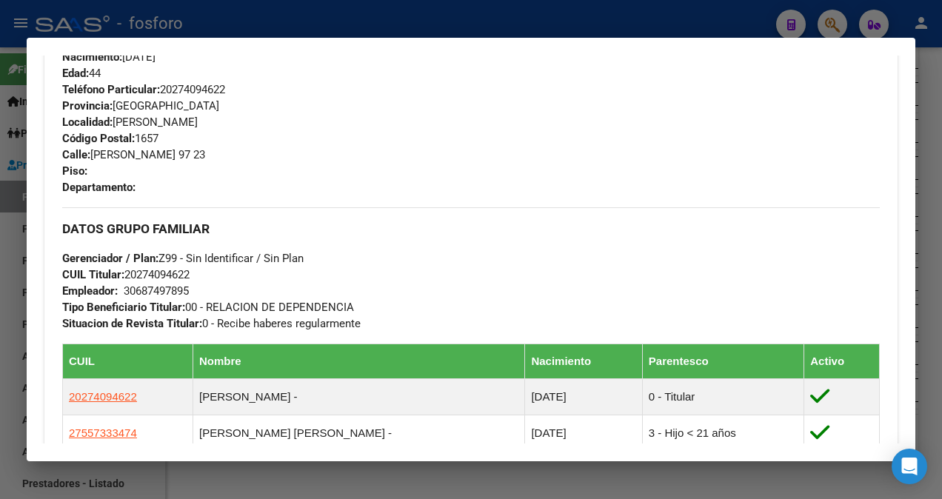
click at [19, 116] on div at bounding box center [471, 249] width 942 height 499
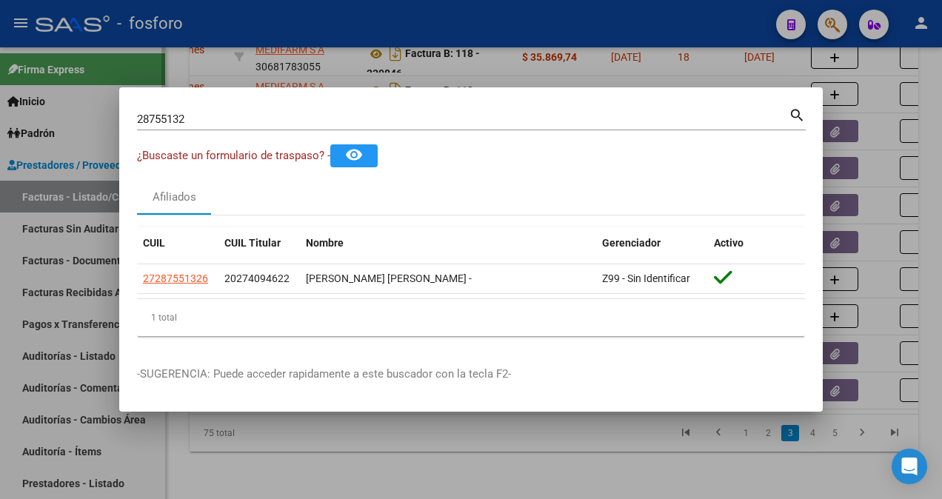
click at [30, 141] on div at bounding box center [471, 249] width 942 height 499
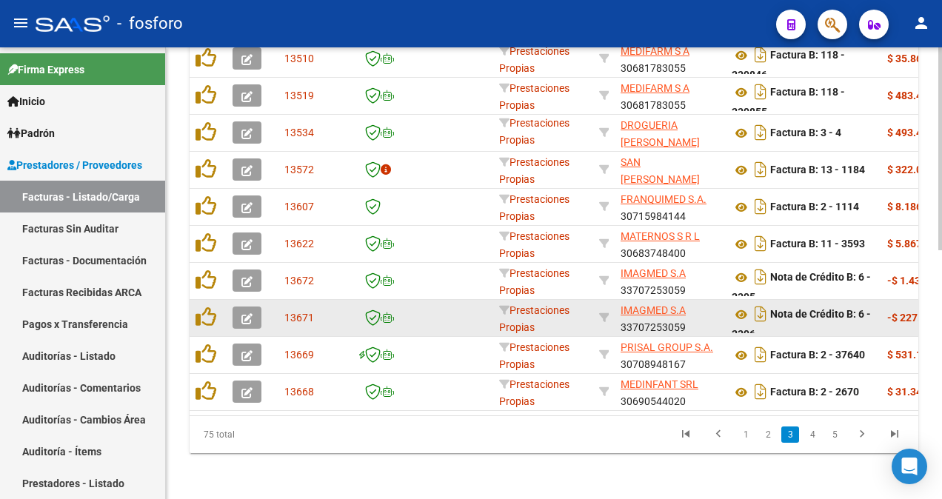
scroll to position [552, 0]
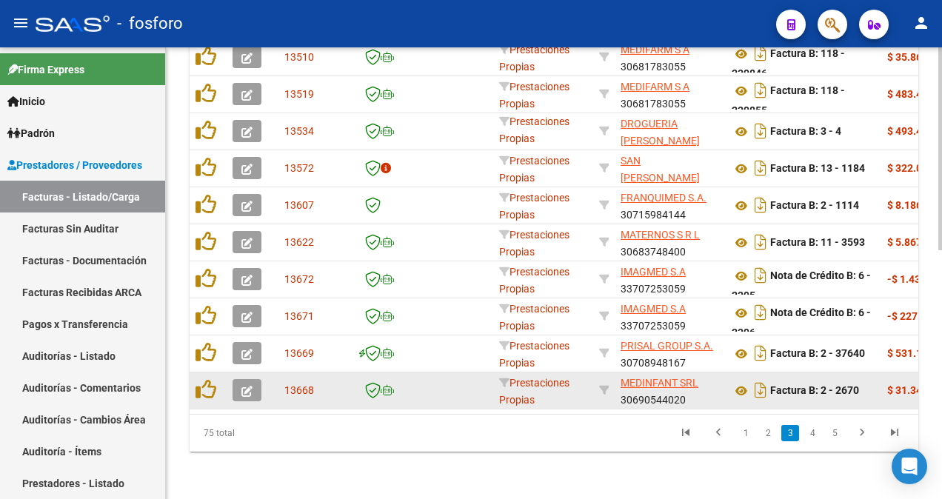
click at [243, 386] on icon "button" at bounding box center [246, 391] width 11 height 11
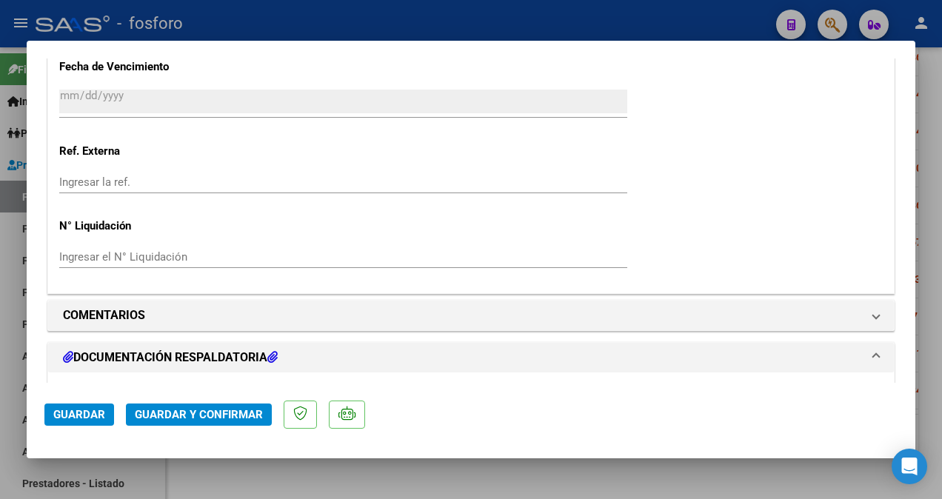
scroll to position [963, 0]
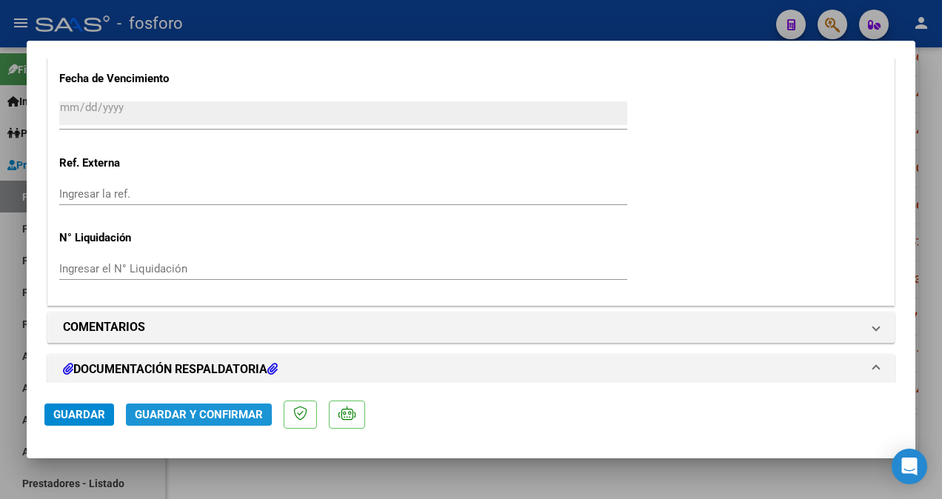
click at [188, 412] on span "Guardar y Confirmar" at bounding box center [199, 414] width 128 height 13
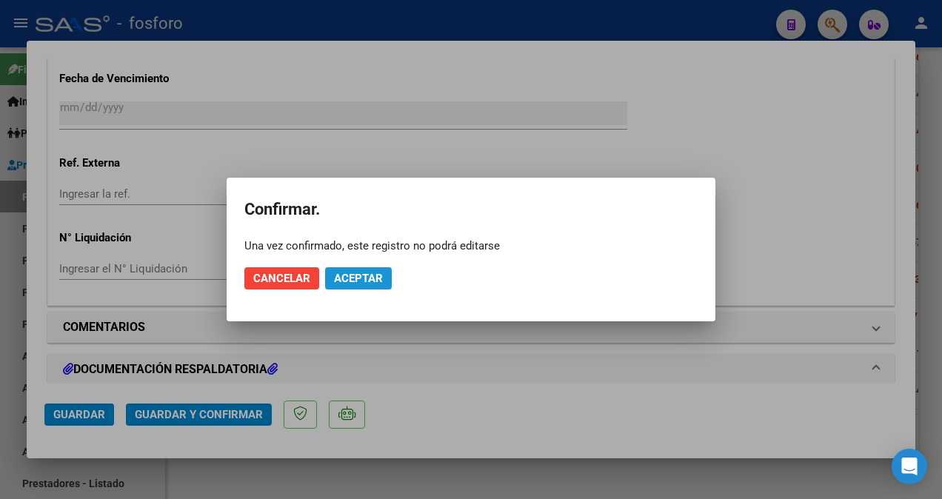
click at [366, 267] on button "Aceptar" at bounding box center [358, 278] width 67 height 22
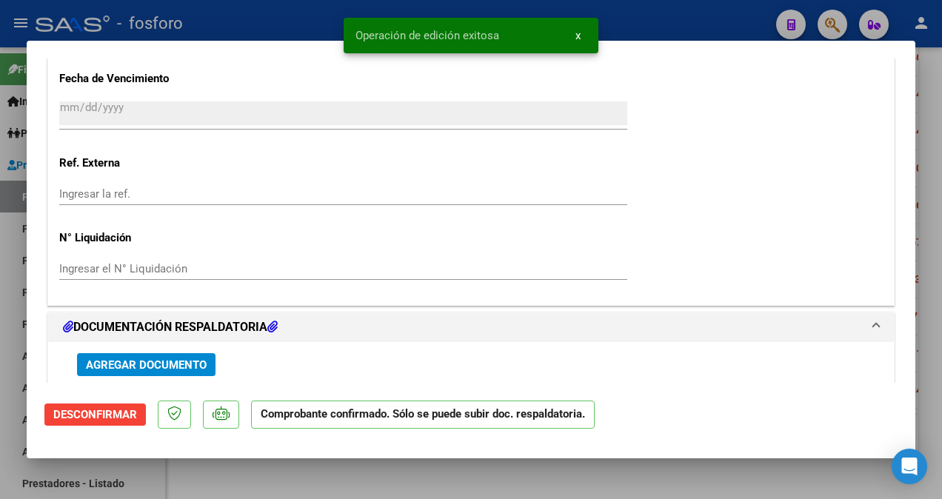
click at [7, 144] on div at bounding box center [471, 249] width 942 height 499
type input "$ 0,00"
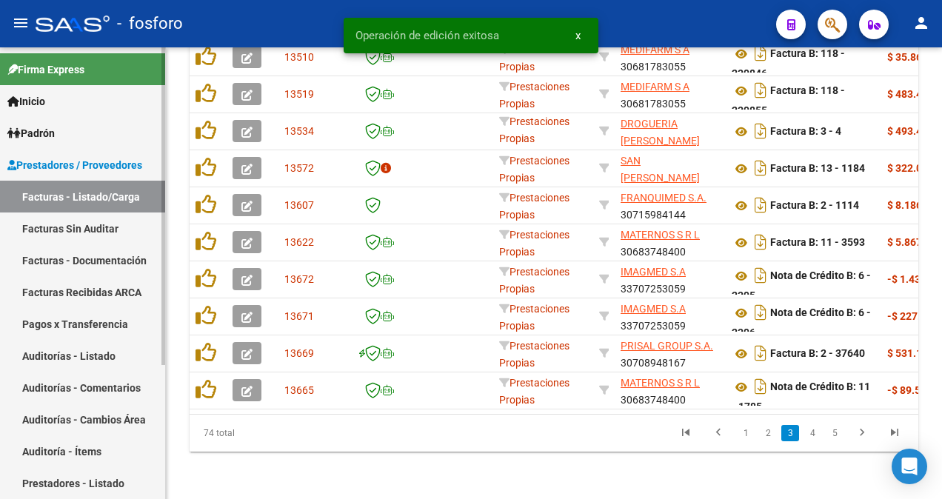
scroll to position [552, 0]
click at [98, 231] on link "Facturas Sin Auditar" at bounding box center [82, 229] width 165 height 32
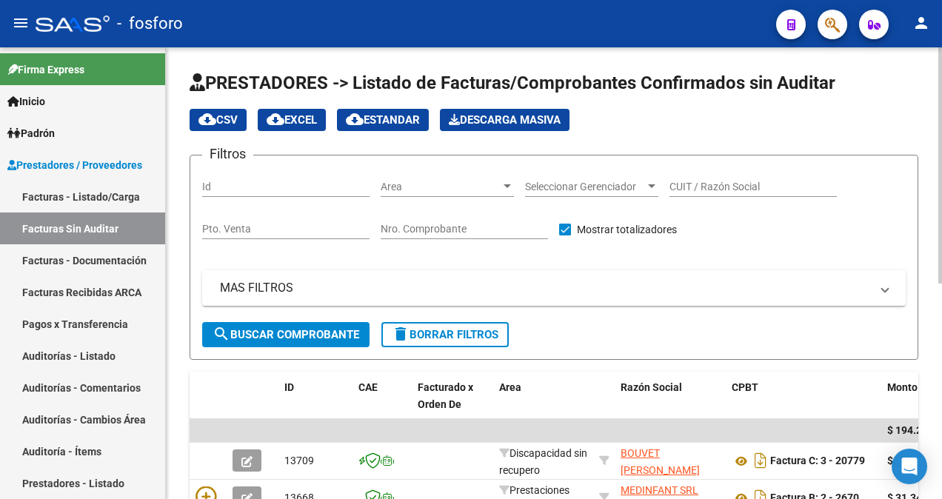
click at [509, 188] on div at bounding box center [507, 187] width 13 height 12
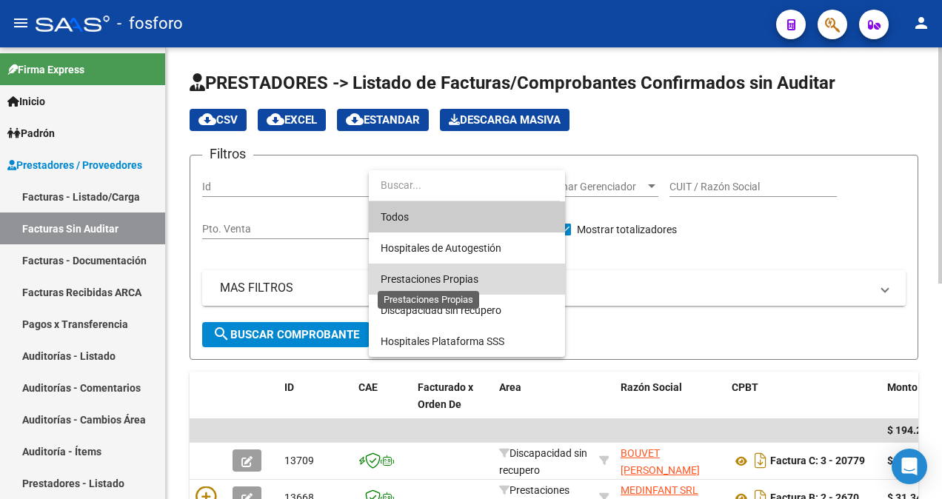
drag, startPoint x: 472, startPoint y: 277, endPoint x: 427, endPoint y: 299, distance: 51.0
click at [472, 277] on span "Prestaciones Propias" at bounding box center [430, 279] width 98 height 12
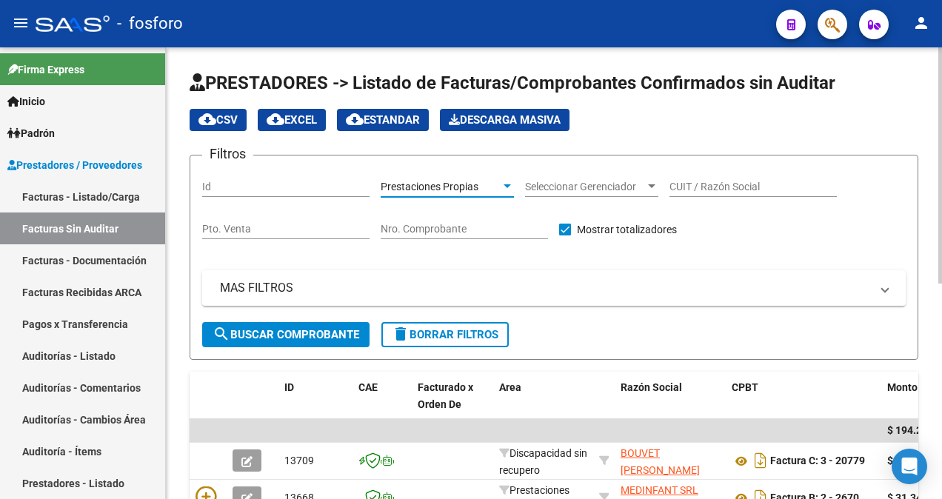
click at [312, 338] on span "search Buscar Comprobante" at bounding box center [286, 334] width 147 height 13
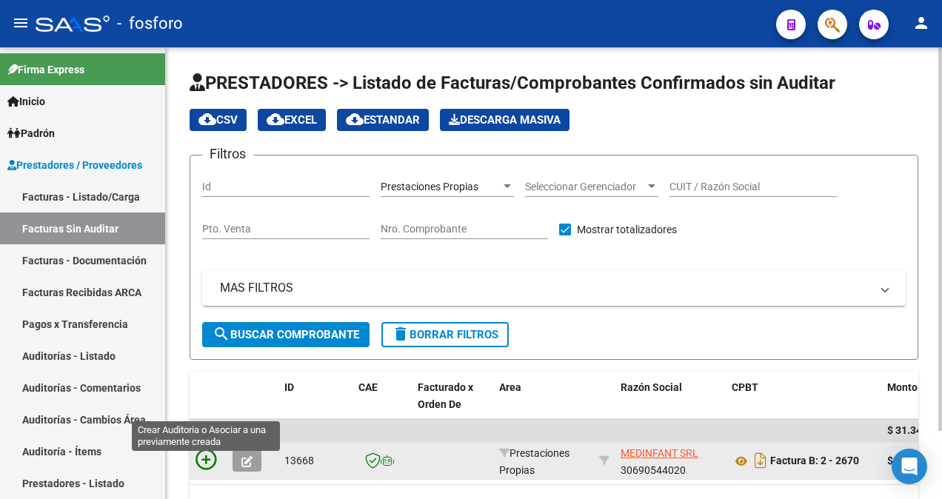
click at [209, 458] on icon at bounding box center [205, 459] width 21 height 21
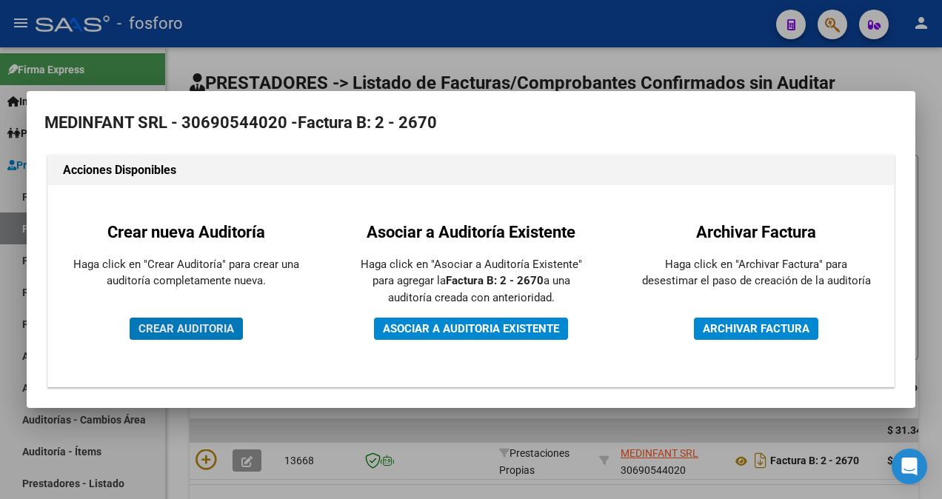
click at [184, 329] on span "CREAR AUDITORIA" at bounding box center [186, 328] width 96 height 13
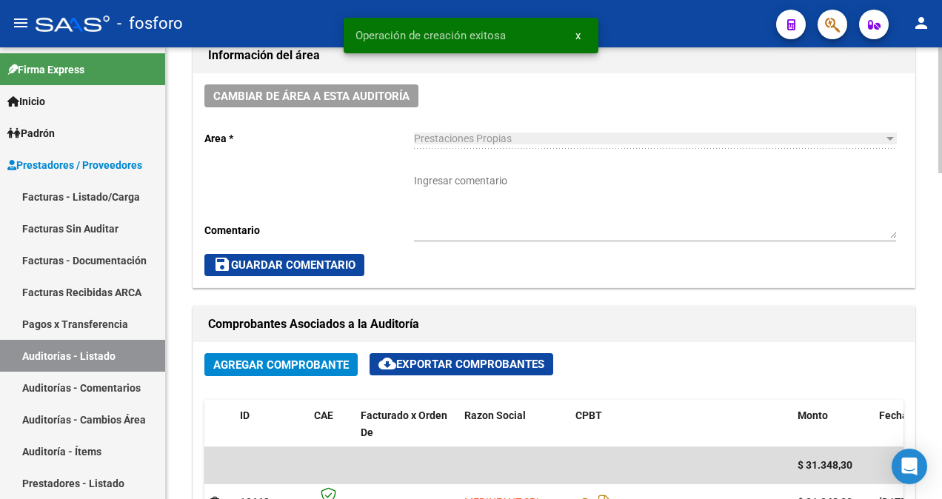
scroll to position [444, 0]
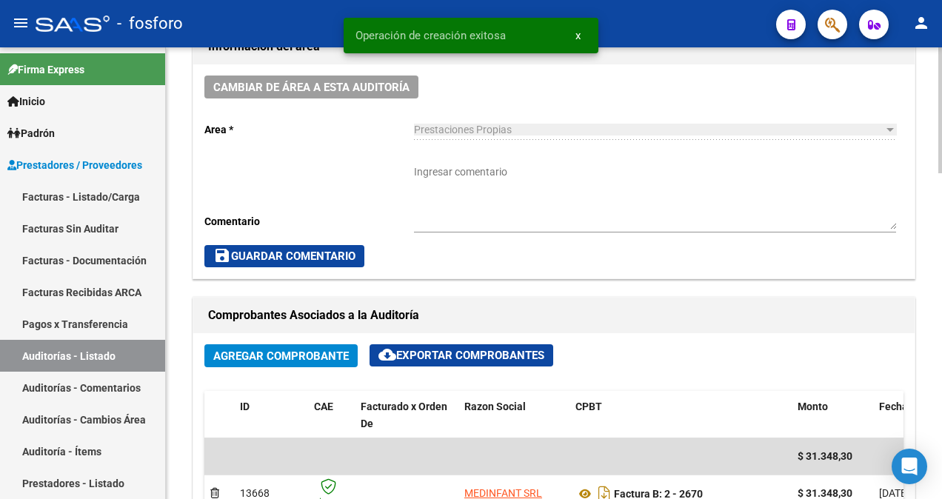
click at [444, 172] on textarea "Ingresar comentario" at bounding box center [655, 196] width 482 height 65
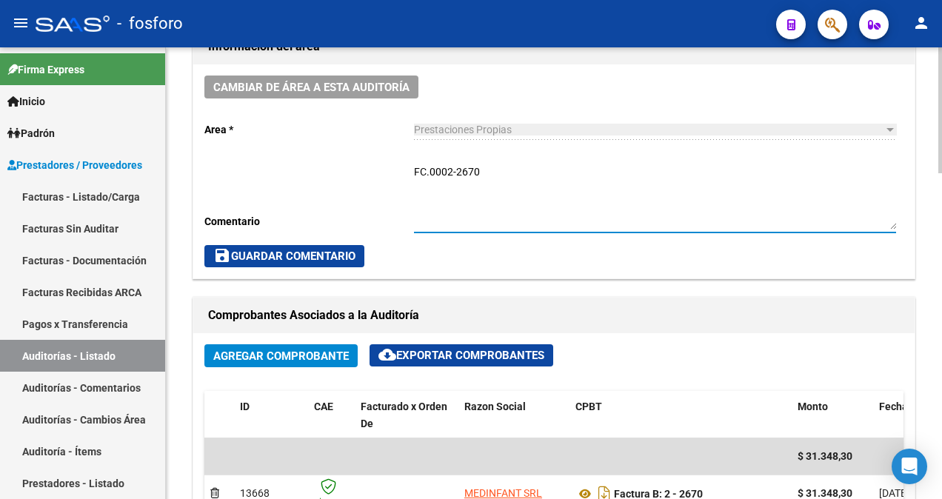
type textarea "FC.0002-2670"
click at [266, 250] on span "save Guardar Comentario" at bounding box center [284, 256] width 142 height 13
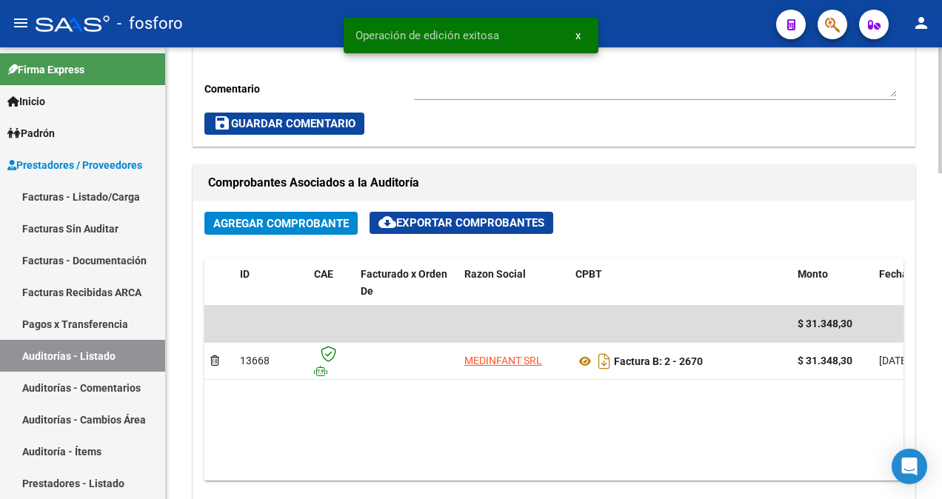
scroll to position [740, 0]
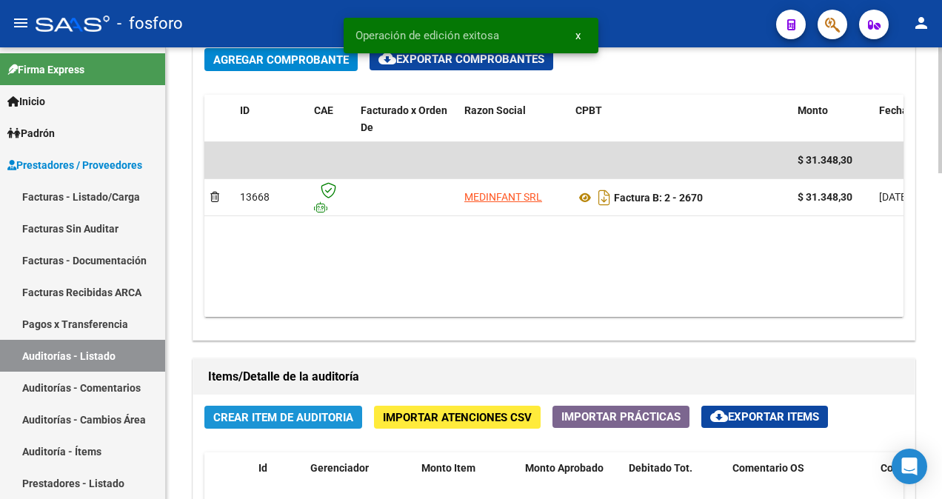
click at [295, 413] on span "Crear Item de Auditoria" at bounding box center [283, 417] width 140 height 13
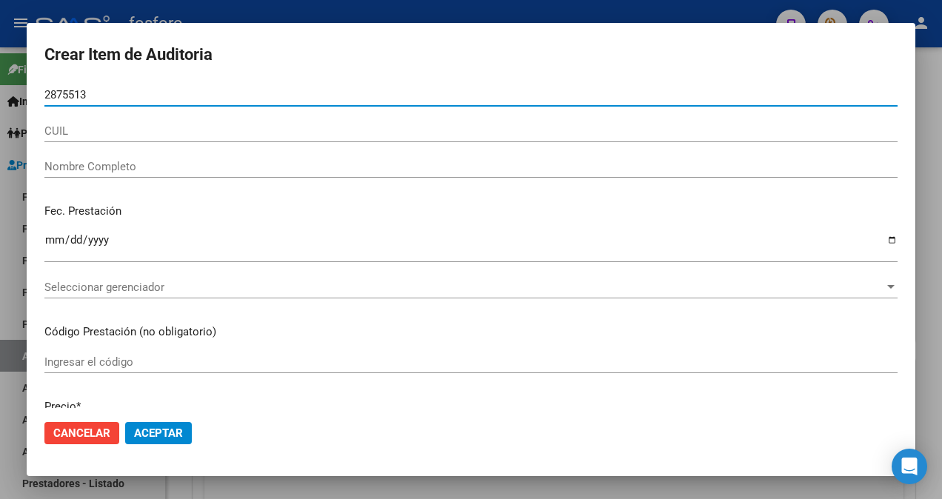
type input "28755132"
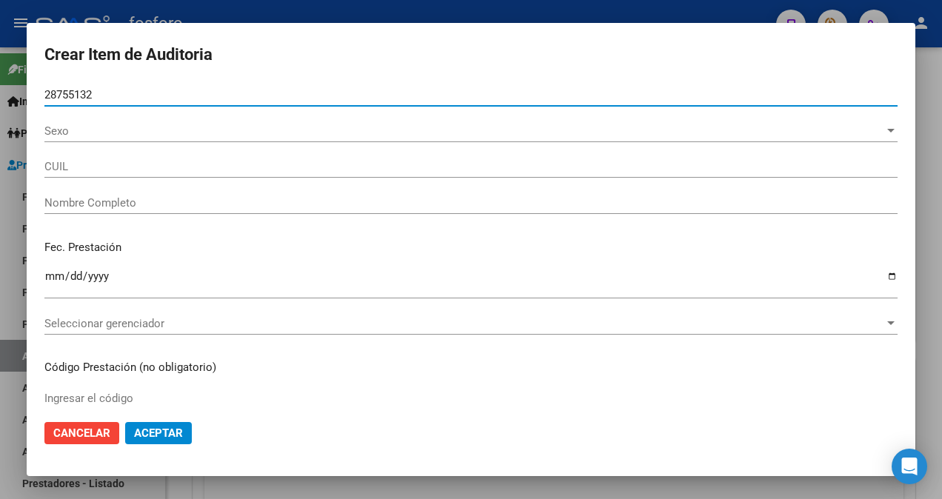
type input "27287551326"
type input "[PERSON_NAME] [PERSON_NAME] -"
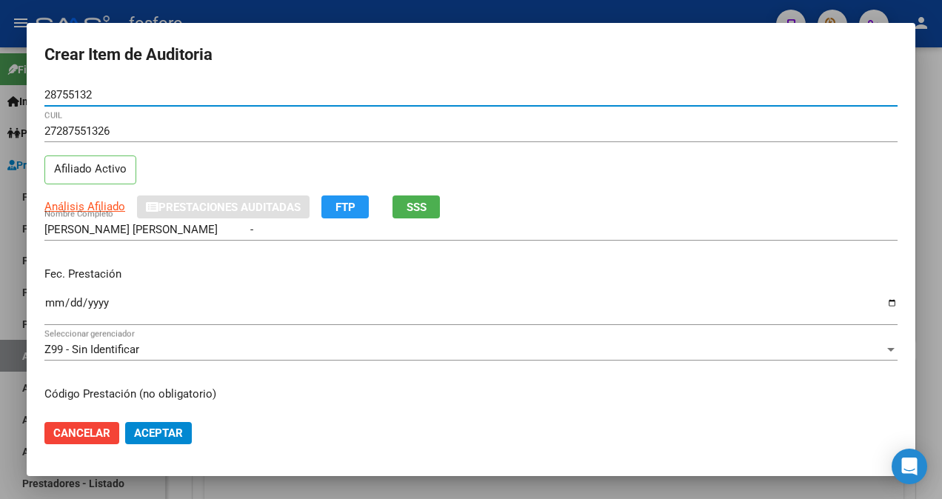
type input "28755132"
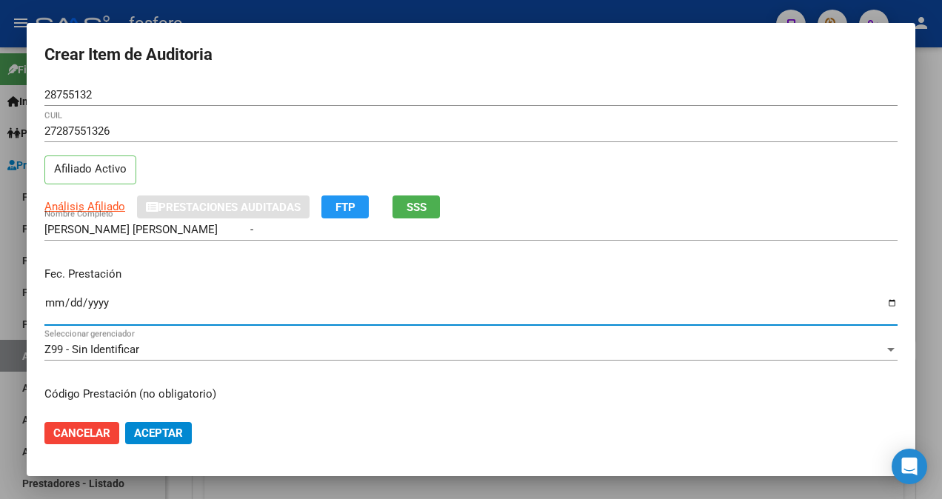
click at [53, 305] on input "Ingresar la fecha" at bounding box center [470, 309] width 853 height 24
type input "[DATE]"
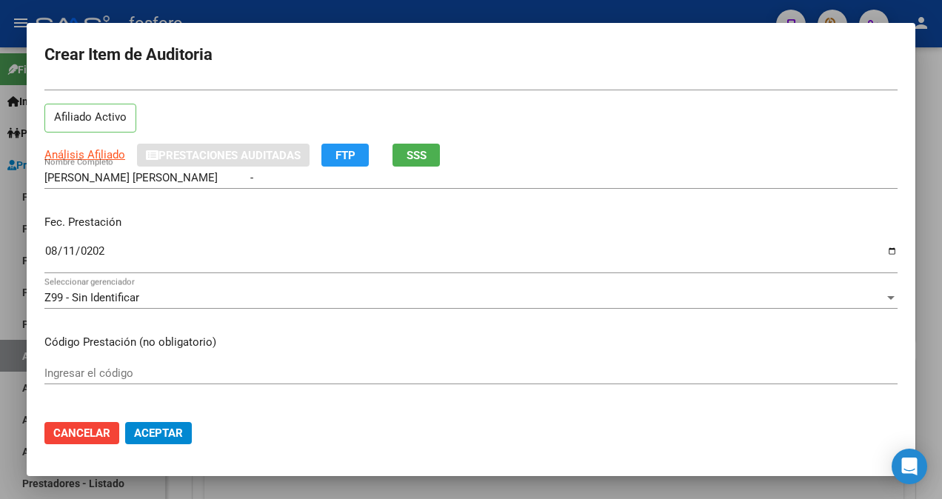
scroll to position [148, 0]
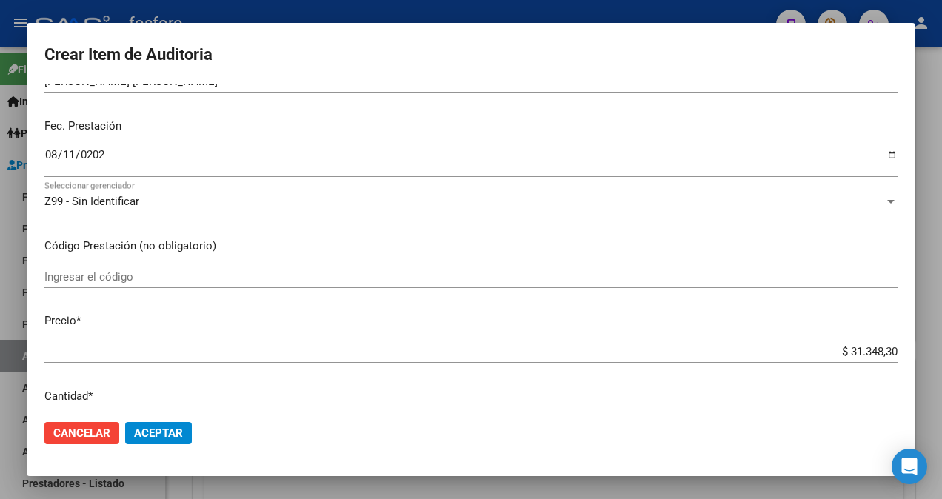
click at [81, 267] on div "Ingresar el código" at bounding box center [470, 277] width 853 height 22
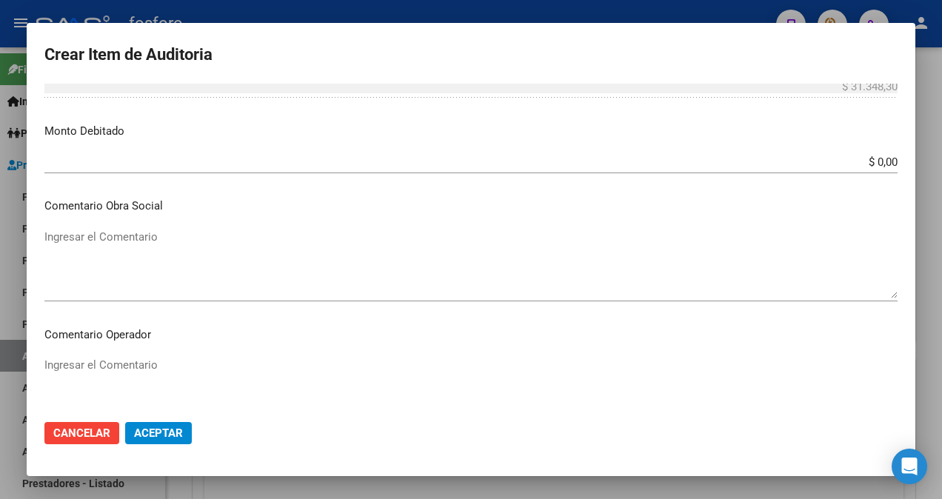
scroll to position [592, 0]
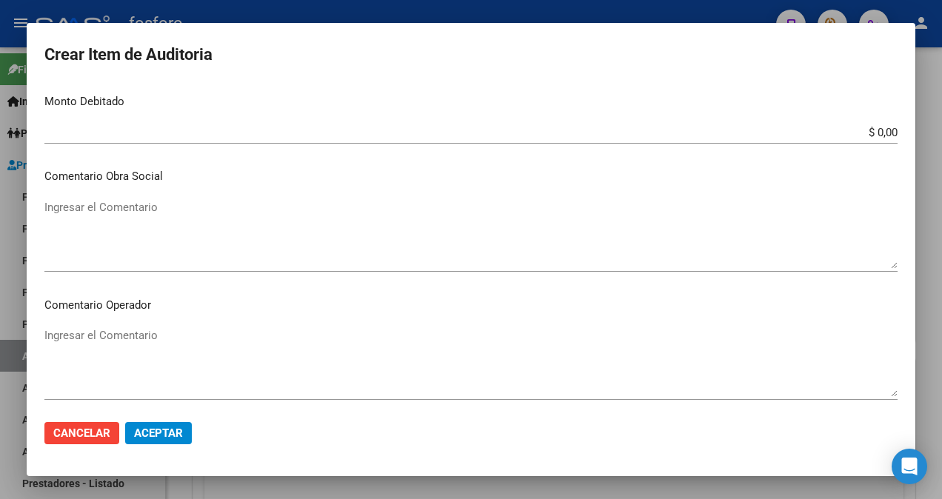
type input "420101- DEMAS AFILIADOS Y CODIGOS EN DETALLE ADJUNTO"
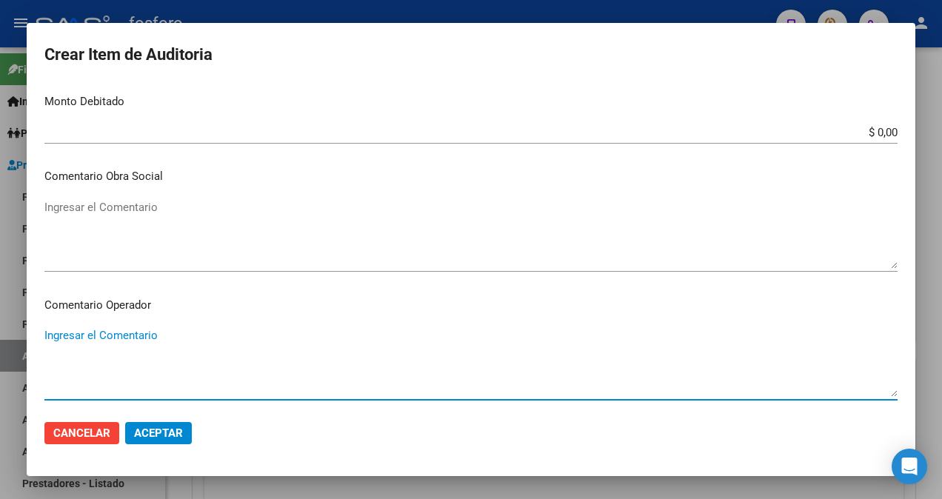
click at [87, 340] on textarea "Ingresar el Comentario" at bounding box center [470, 362] width 853 height 70
click at [87, 340] on textarea "SIN DEVBITOS" at bounding box center [470, 362] width 853 height 70
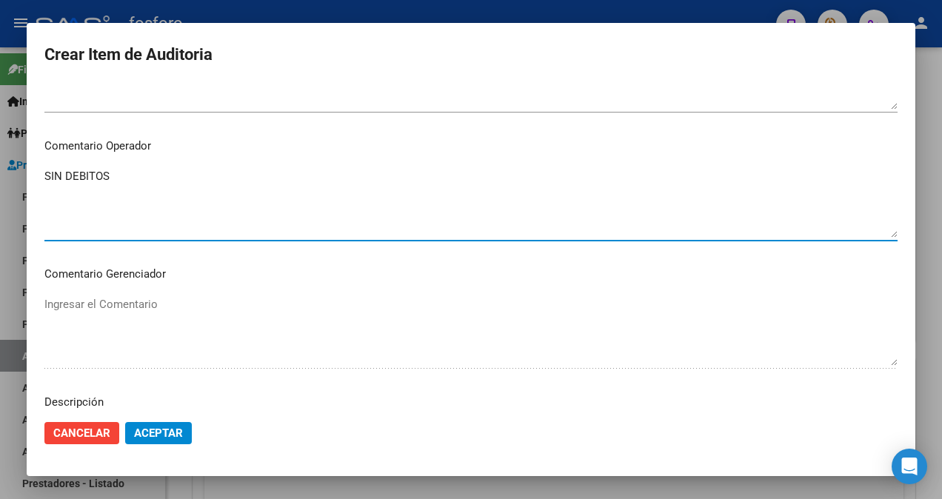
scroll to position [963, 0]
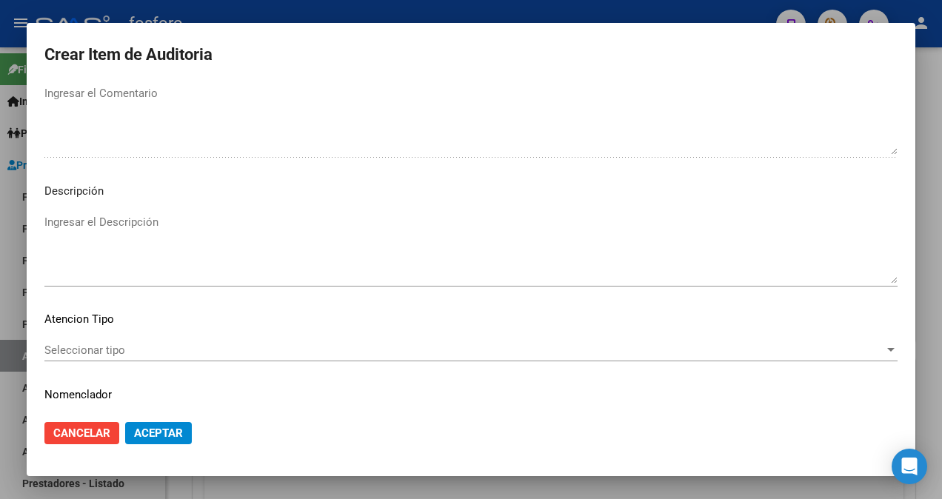
type textarea "SIN DEBITOS"
click at [108, 337] on mat-dialog-content "28755132 Nro Documento 27287551326 CUIL Afiliado Activo Análisis Afiliado Prest…" at bounding box center [471, 246] width 889 height 324
click at [105, 354] on span "Seleccionar tipo" at bounding box center [464, 350] width 840 height 13
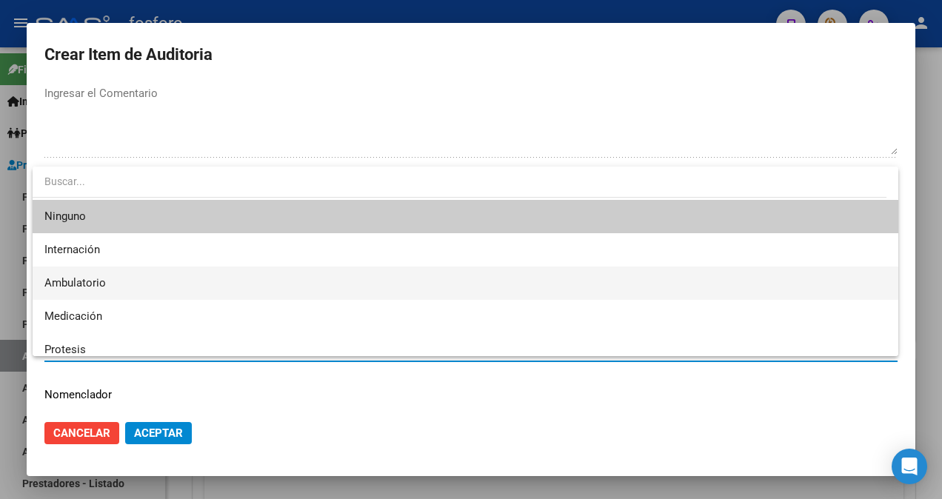
click at [107, 290] on span "Ambulatorio" at bounding box center [465, 283] width 842 height 33
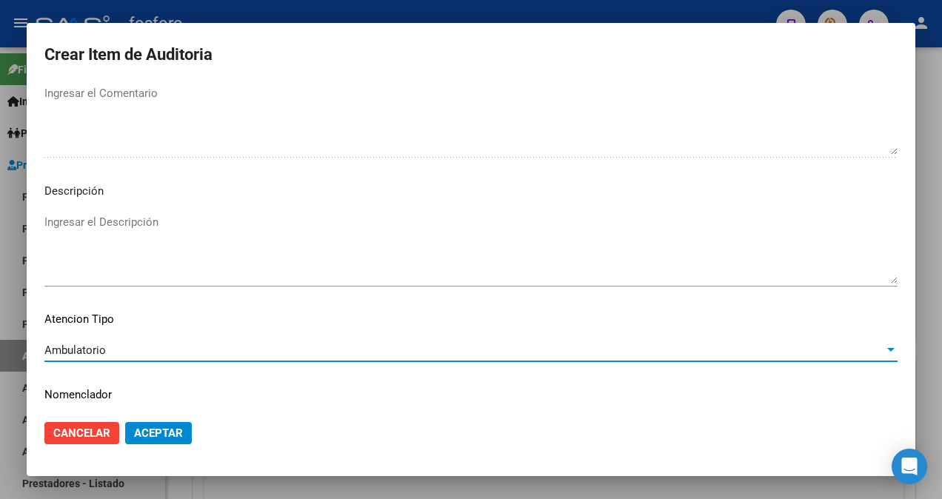
click at [159, 431] on span "Aceptar" at bounding box center [158, 433] width 49 height 13
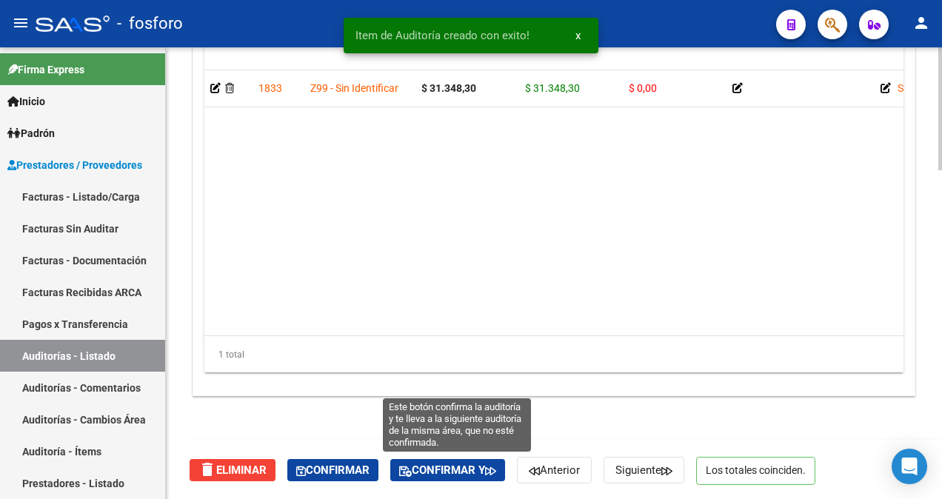
click at [429, 464] on span "Confirmar y" at bounding box center [447, 470] width 97 height 13
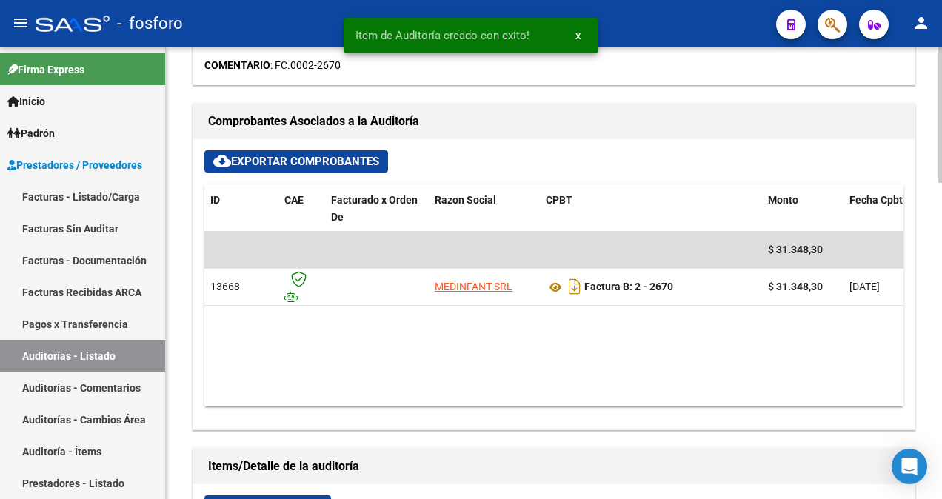
type input "202509"
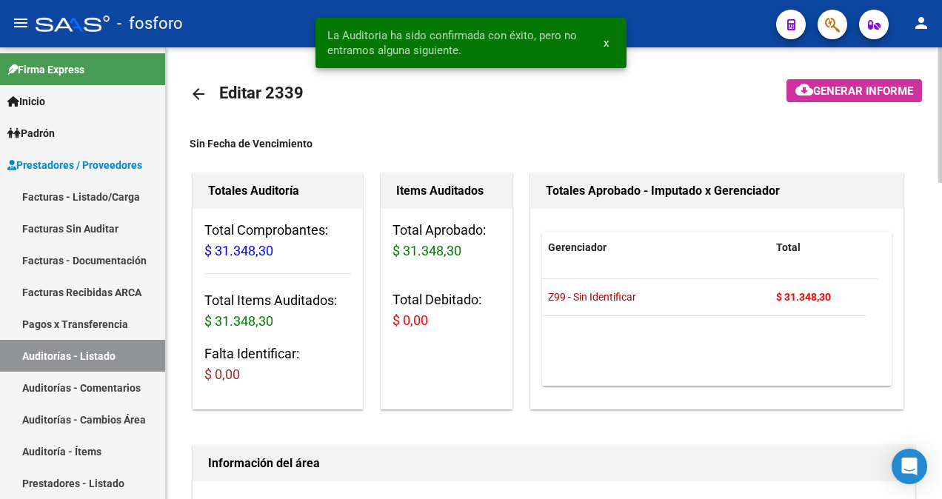
scroll to position [0, 0]
click at [843, 95] on button "cloud_download Generar informe" at bounding box center [854, 91] width 136 height 23
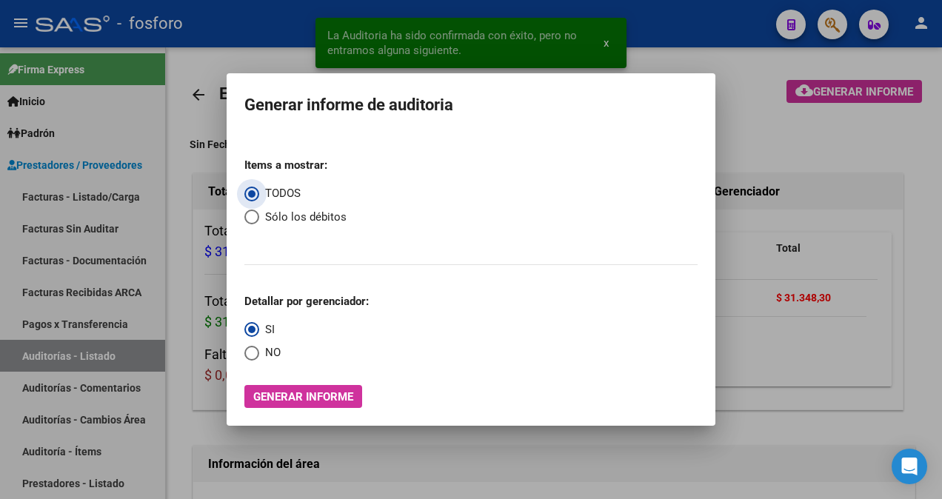
click at [318, 397] on span "Generar informe" at bounding box center [303, 396] width 100 height 13
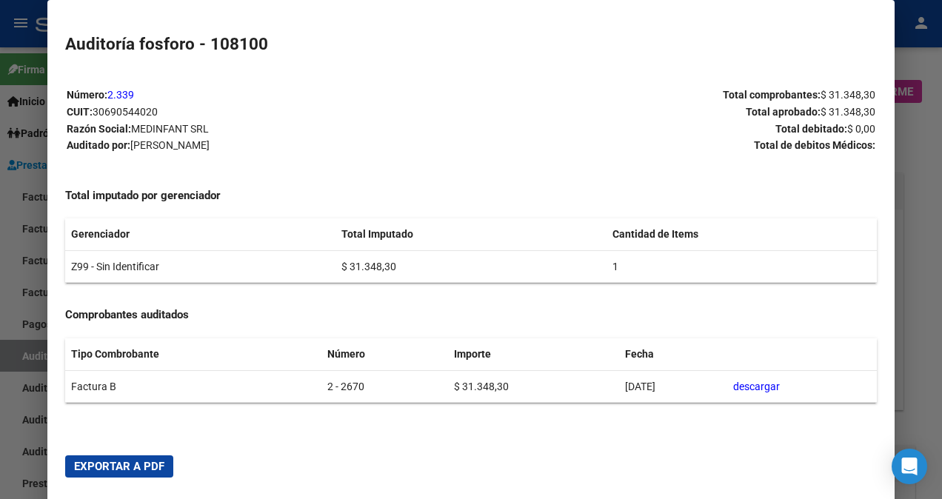
click at [98, 467] on span "Exportar a PDF" at bounding box center [119, 466] width 90 height 13
click at [11, 472] on div at bounding box center [471, 249] width 942 height 499
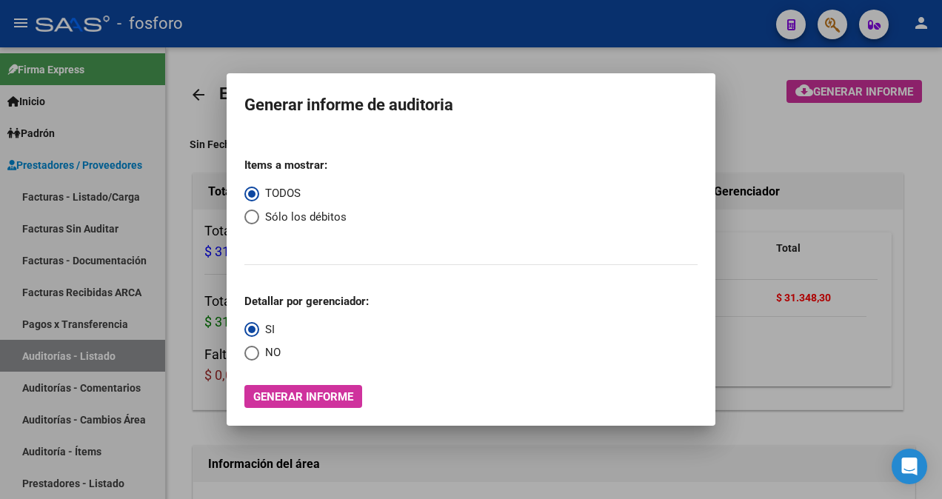
click at [789, 116] on div at bounding box center [471, 249] width 942 height 499
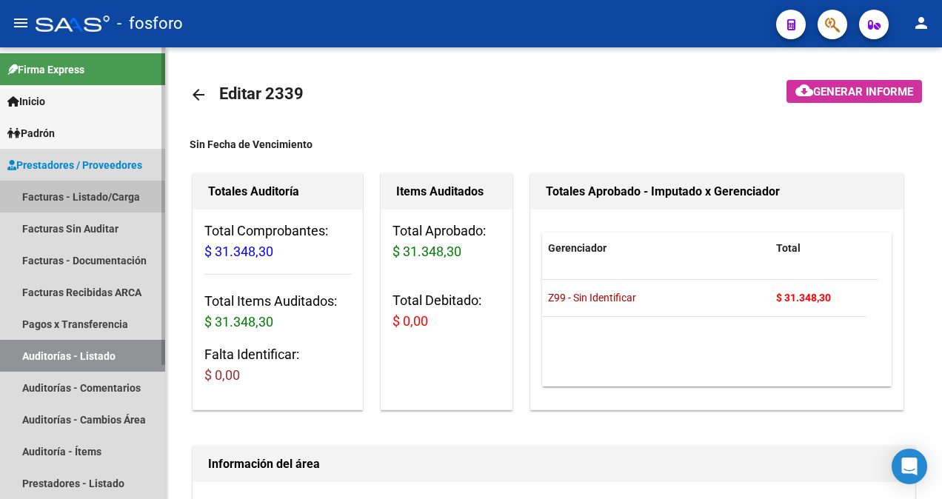
click at [59, 193] on link "Facturas - Listado/Carga" at bounding box center [82, 197] width 165 height 32
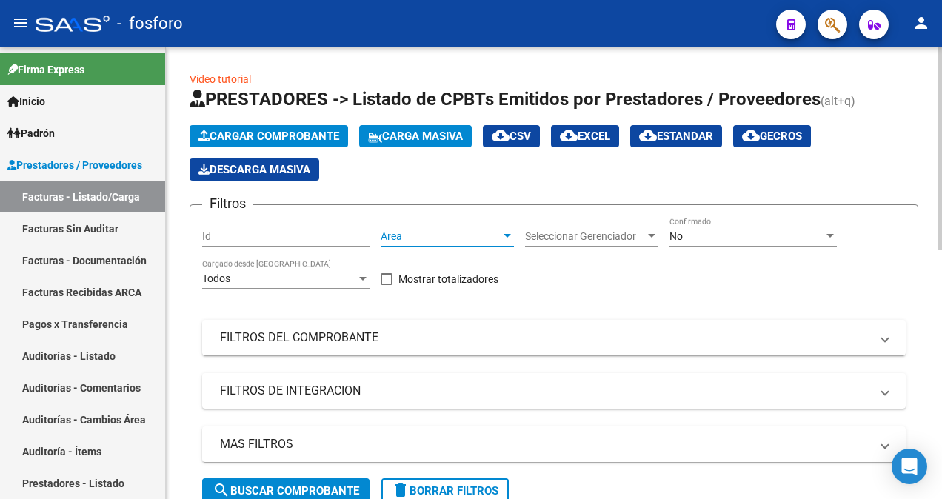
click at [508, 235] on div at bounding box center [507, 236] width 7 height 4
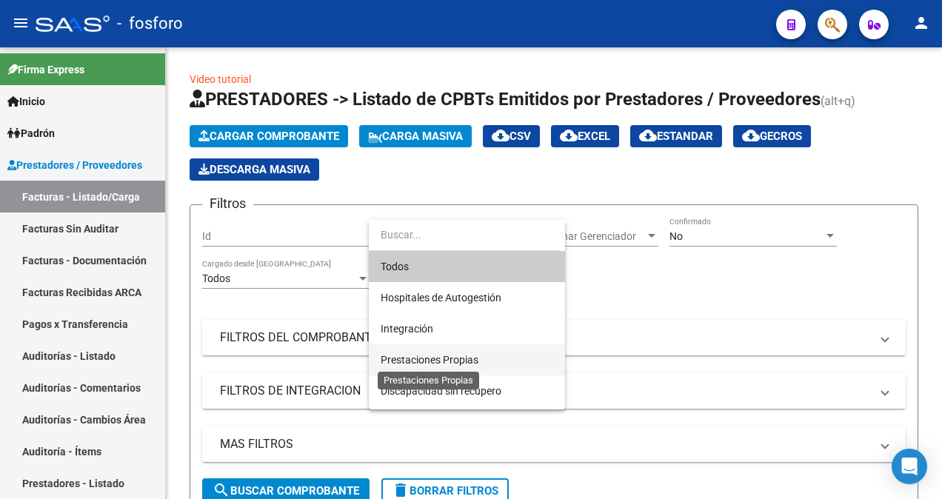
click at [466, 358] on span "Prestaciones Propias" at bounding box center [430, 360] width 98 height 12
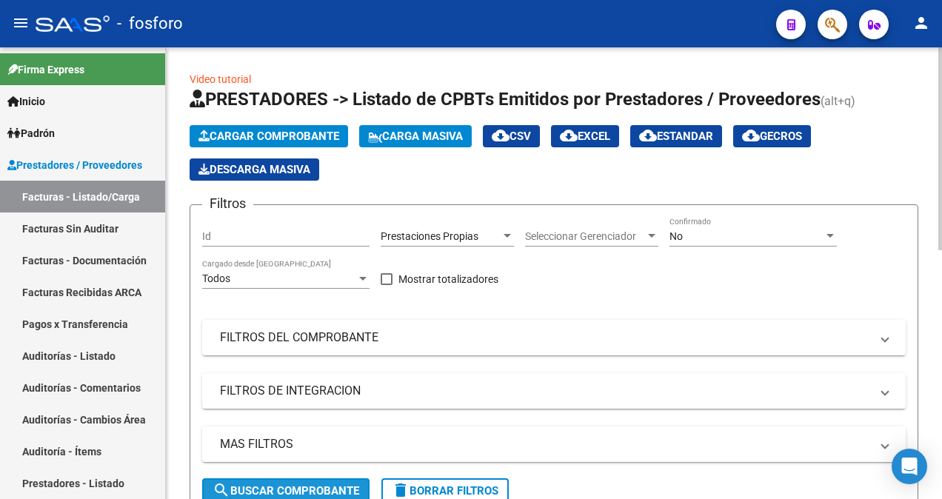
click at [338, 487] on span "search Buscar Comprobante" at bounding box center [286, 490] width 147 height 13
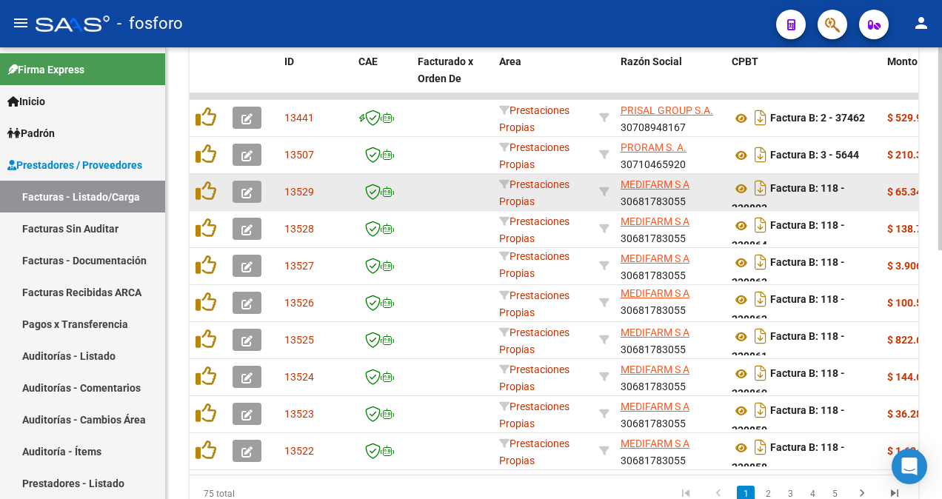
scroll to position [552, 0]
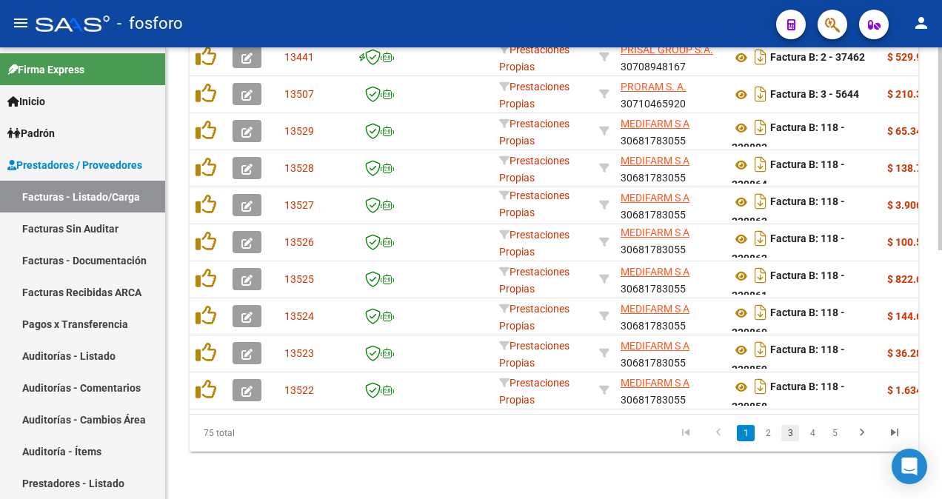
click at [792, 427] on link "3" at bounding box center [790, 433] width 18 height 16
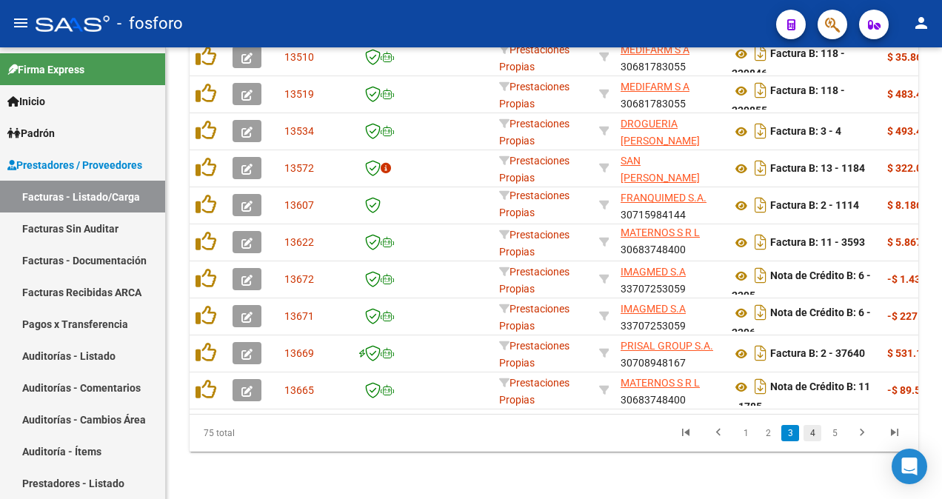
click at [807, 429] on link "4" at bounding box center [812, 433] width 18 height 16
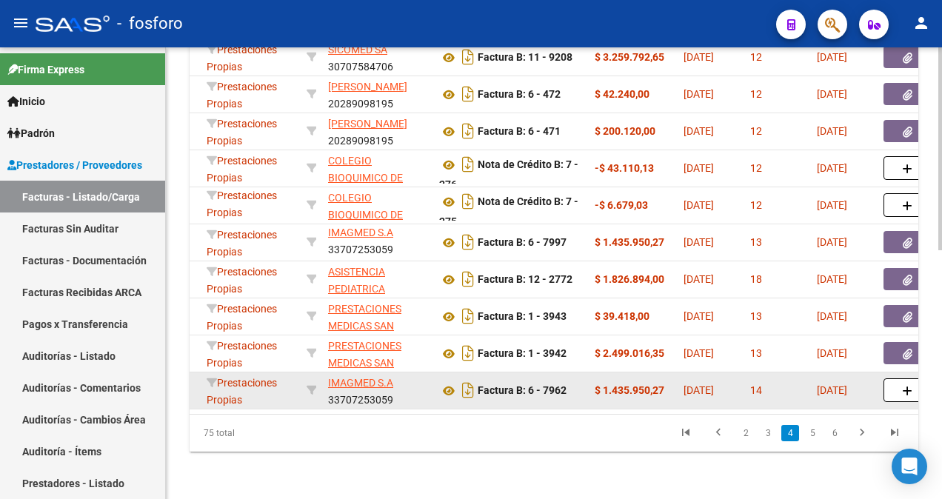
scroll to position [0, 296]
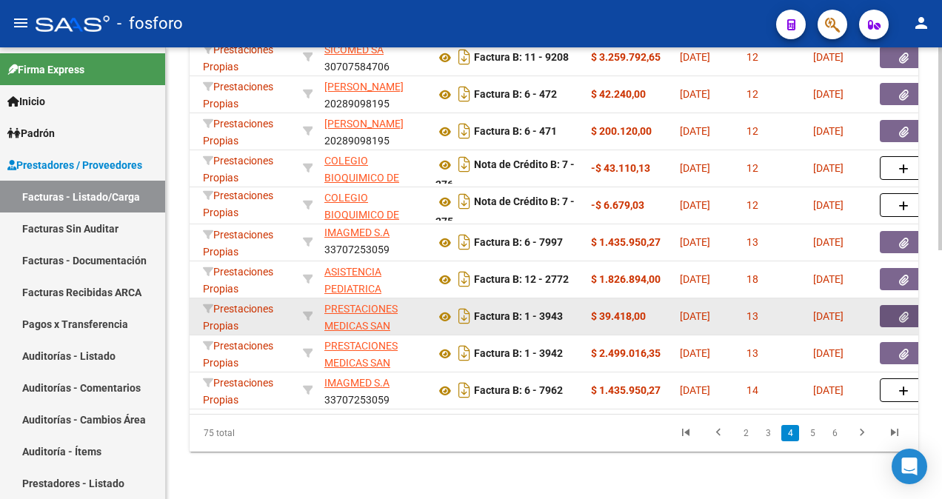
click at [894, 307] on button "button" at bounding box center [903, 316] width 47 height 22
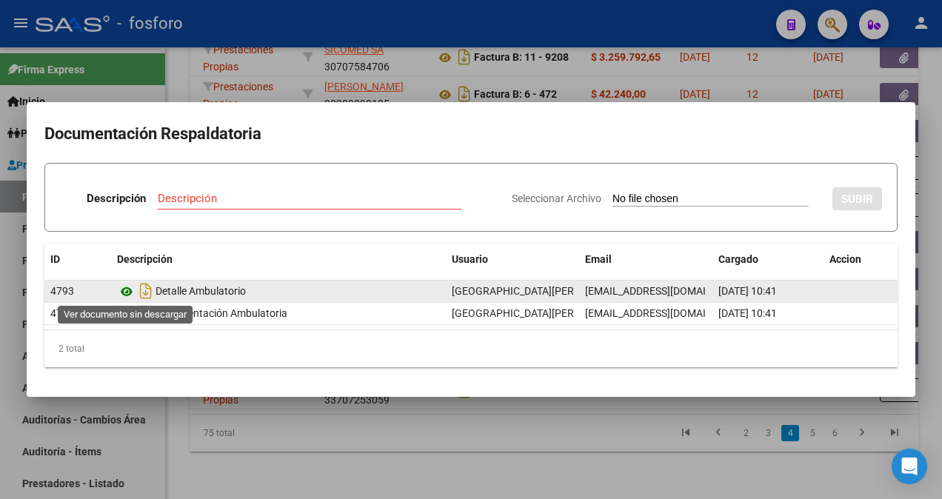
click at [126, 292] on icon at bounding box center [126, 292] width 19 height 18
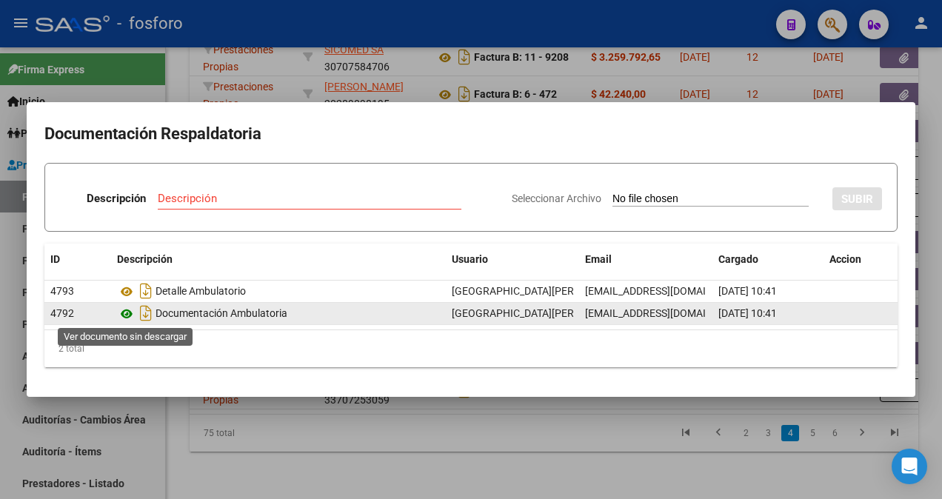
click at [126, 305] on icon at bounding box center [126, 314] width 19 height 18
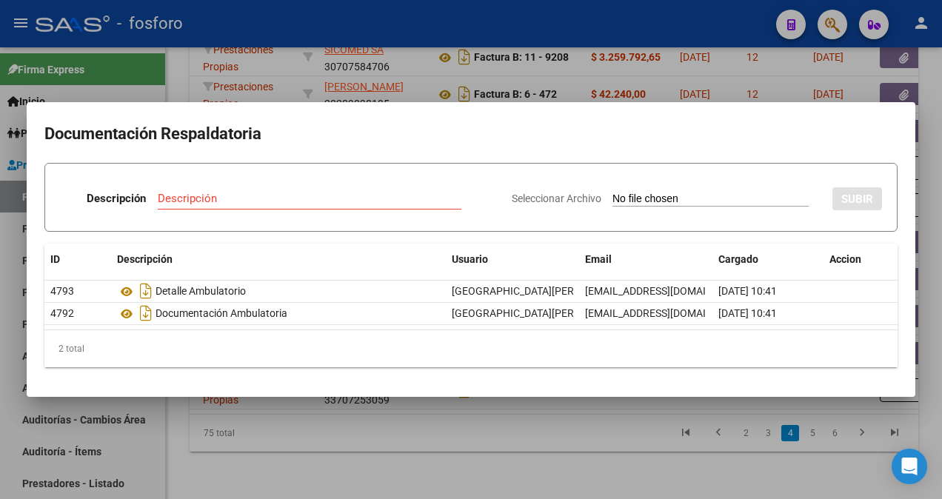
click at [277, 84] on div at bounding box center [471, 249] width 942 height 499
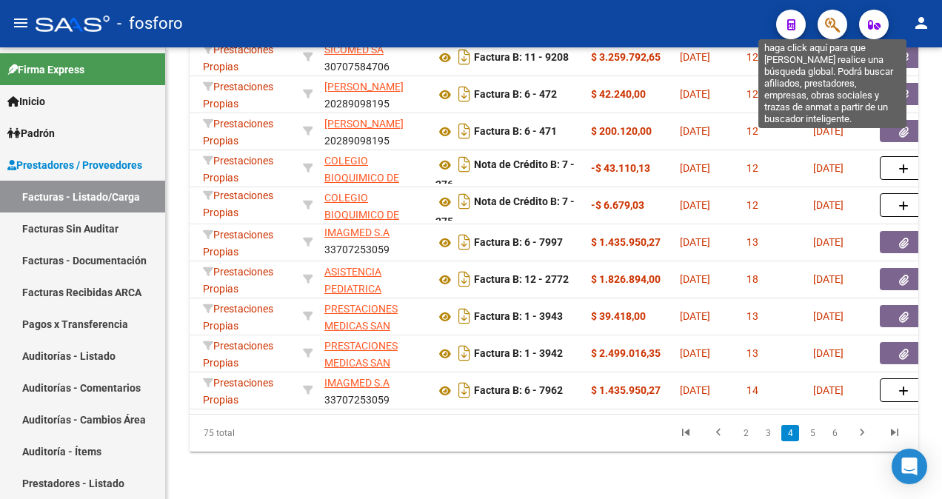
click at [831, 33] on icon "button" at bounding box center [832, 24] width 15 height 17
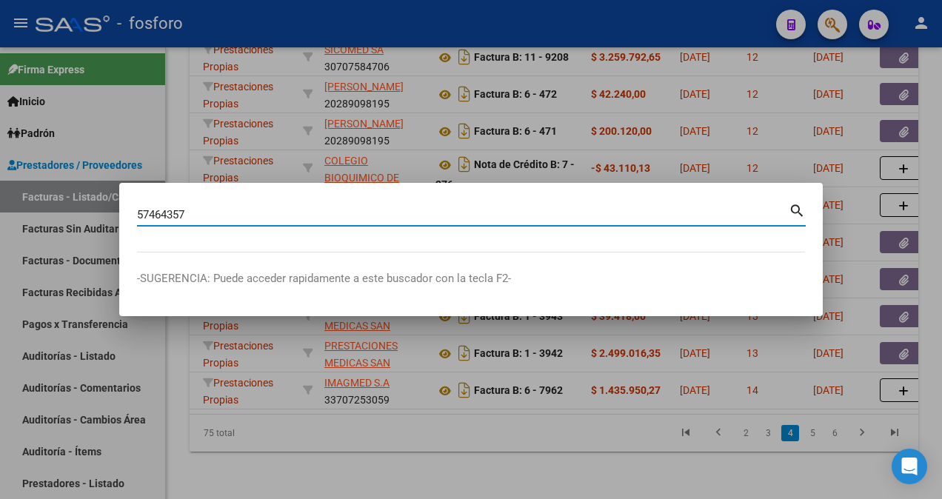
type input "57464357"
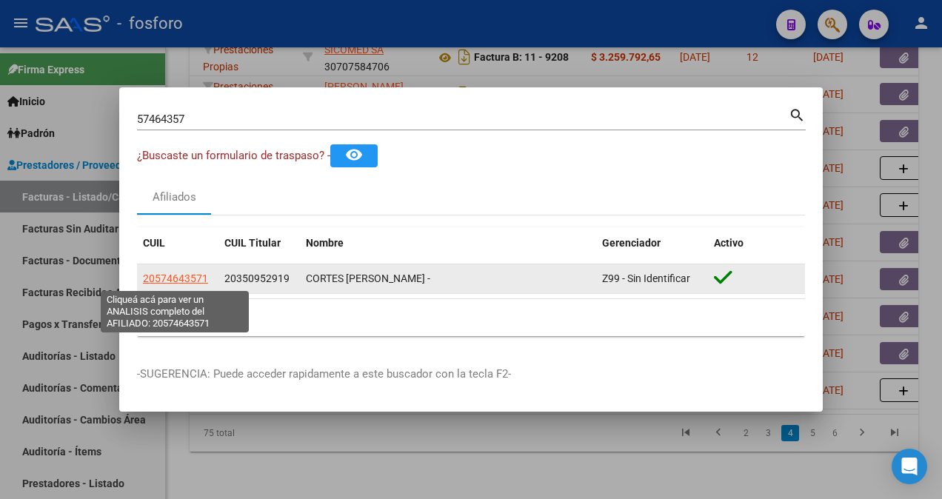
click at [186, 281] on span "20574643571" at bounding box center [175, 278] width 65 height 12
type textarea "20574643571"
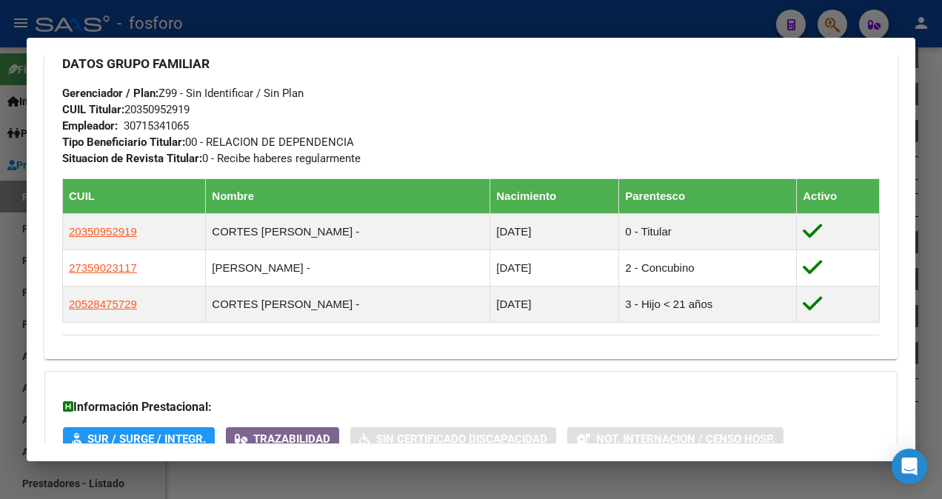
scroll to position [942, 0]
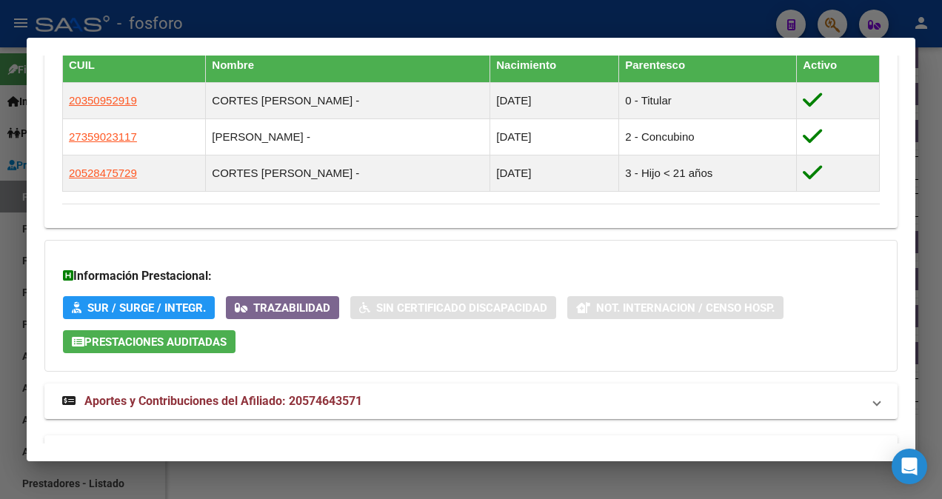
click at [2, 339] on div at bounding box center [471, 249] width 942 height 499
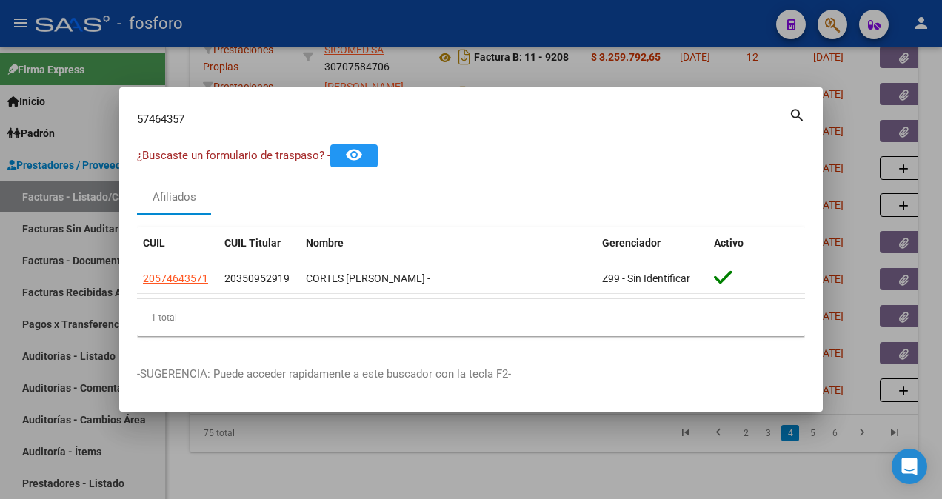
click at [199, 419] on div at bounding box center [471, 249] width 942 height 499
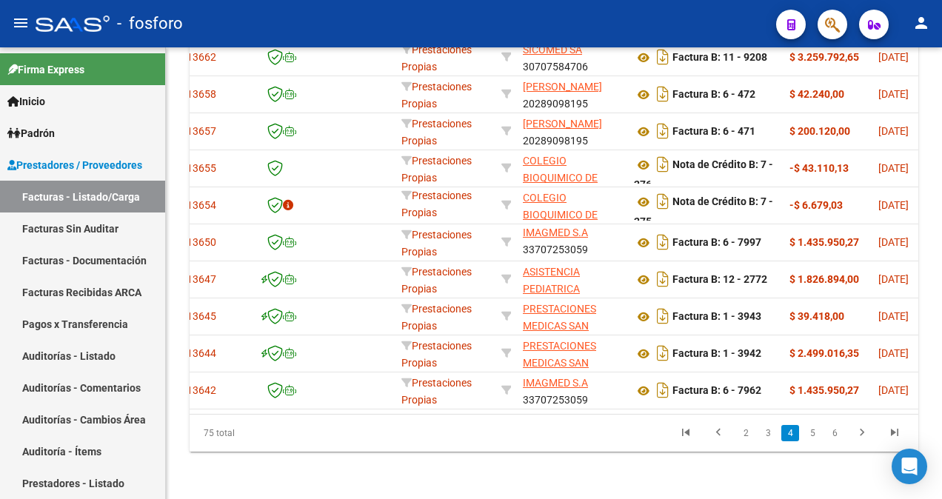
scroll to position [0, 39]
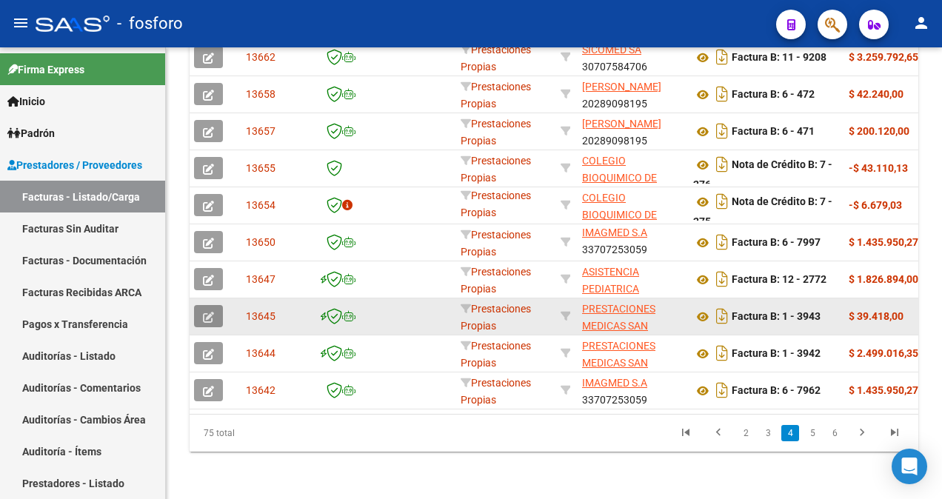
click at [213, 312] on icon "button" at bounding box center [208, 317] width 11 height 11
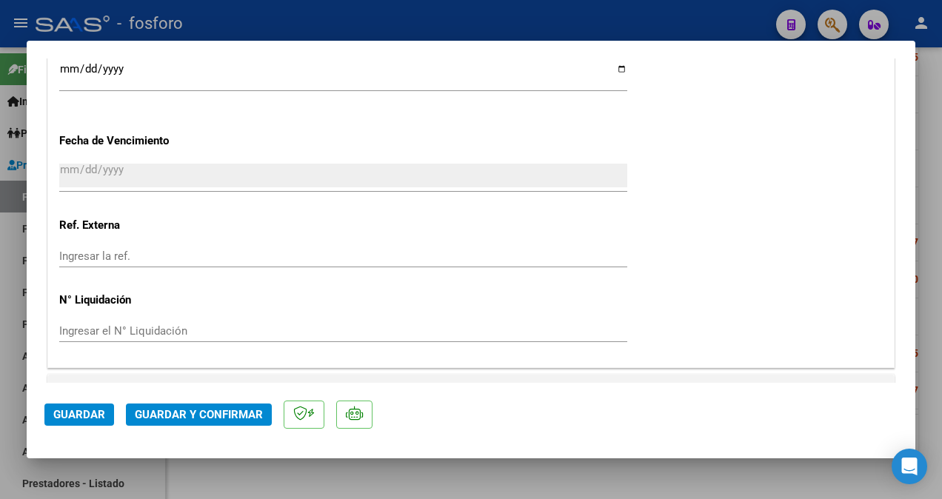
scroll to position [889, 0]
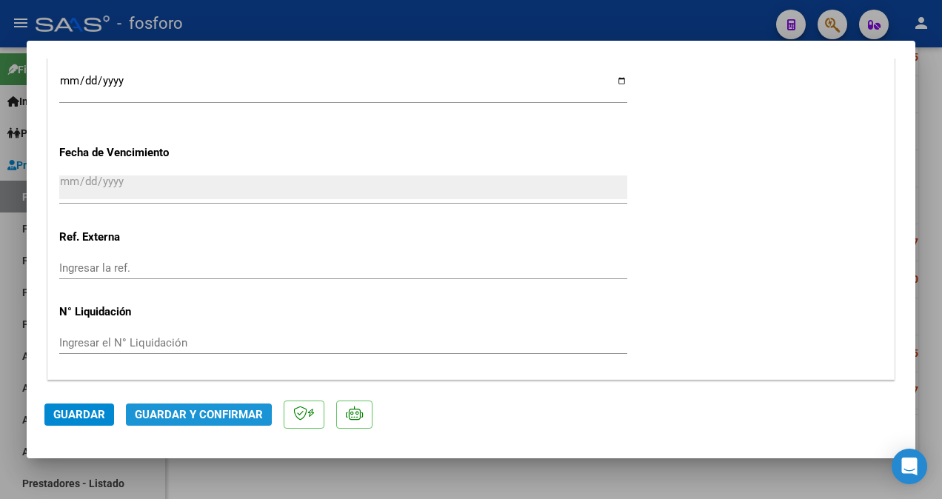
click at [193, 417] on span "Guardar y Confirmar" at bounding box center [199, 414] width 128 height 13
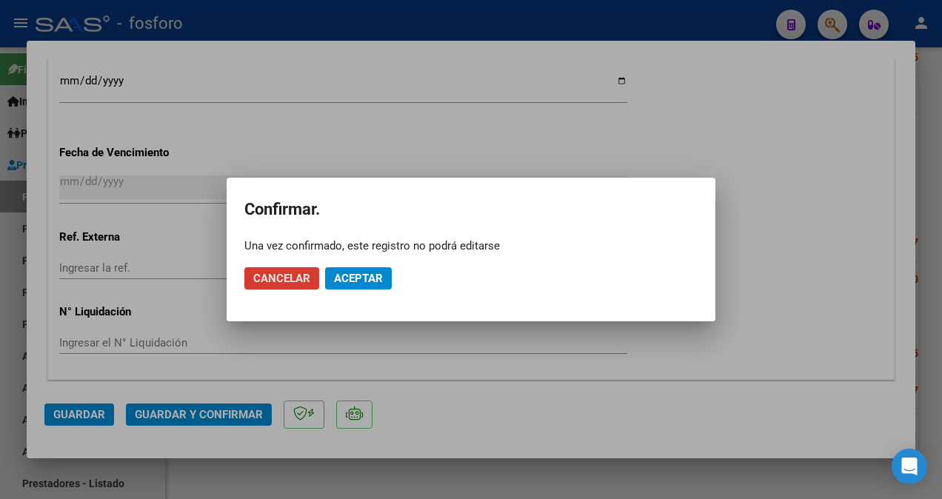
click at [342, 286] on button "Aceptar" at bounding box center [358, 278] width 67 height 22
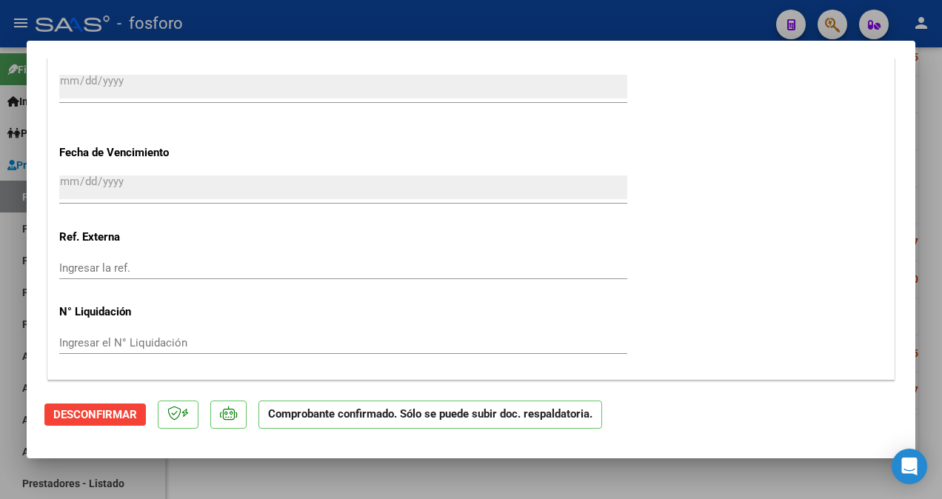
click at [0, 261] on html "menu - fosforo person Firma Express Inicio Calendario SSS Instructivos Contacto…" at bounding box center [471, 249] width 942 height 499
click at [5, 222] on div at bounding box center [471, 249] width 942 height 499
type input "$ 0,00"
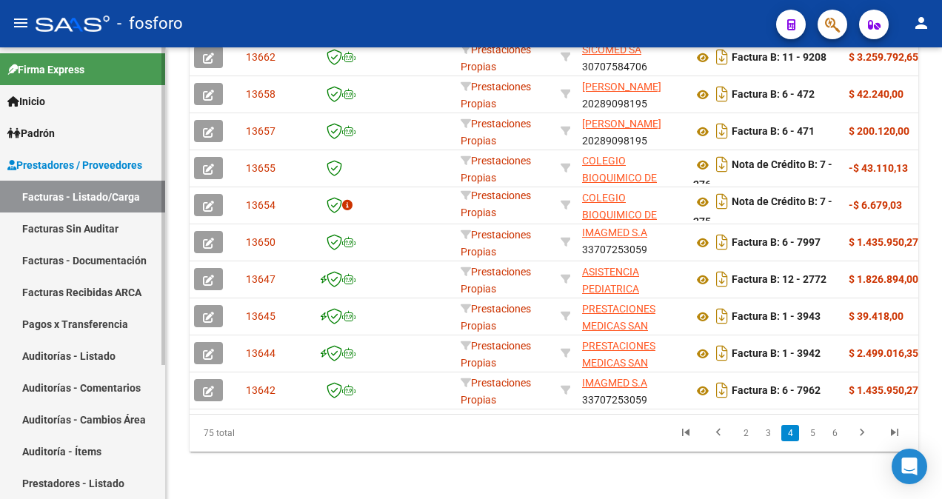
scroll to position [552, 0]
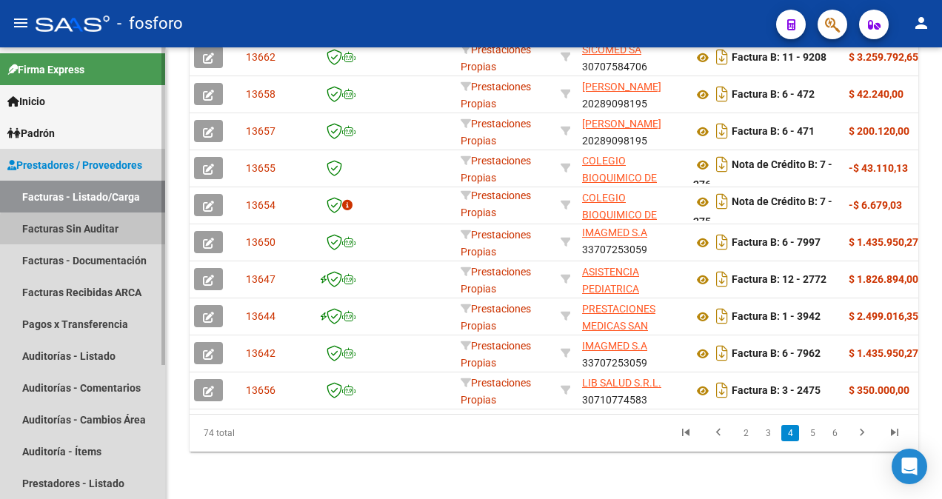
click at [93, 231] on link "Facturas Sin Auditar" at bounding box center [82, 229] width 165 height 32
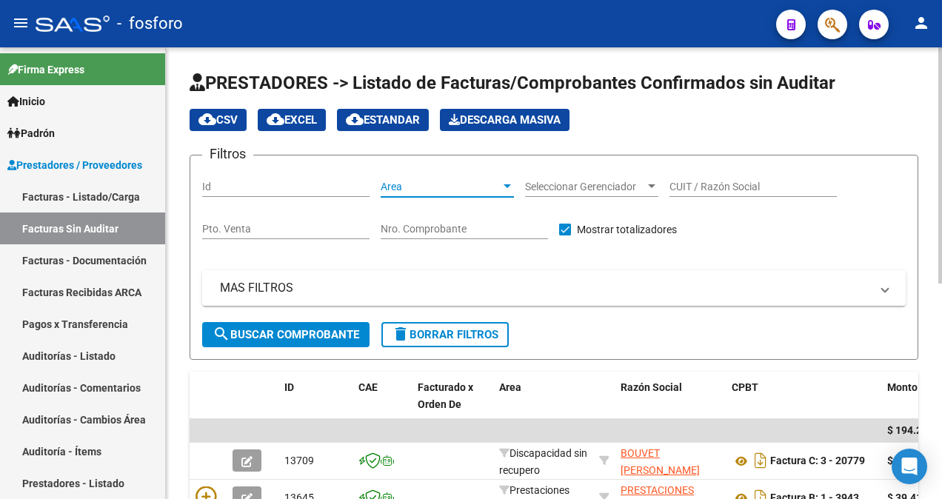
click at [512, 187] on div at bounding box center [507, 187] width 13 height 12
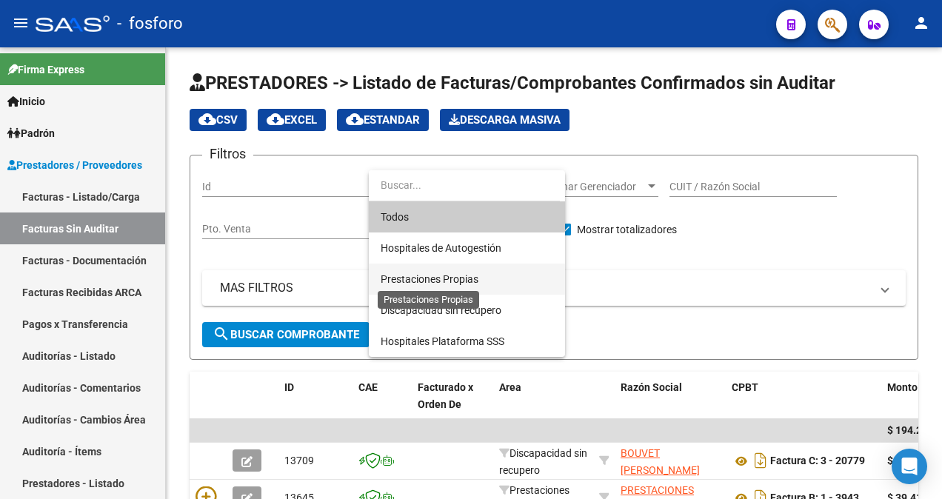
click at [465, 277] on span "Prestaciones Propias" at bounding box center [430, 279] width 98 height 12
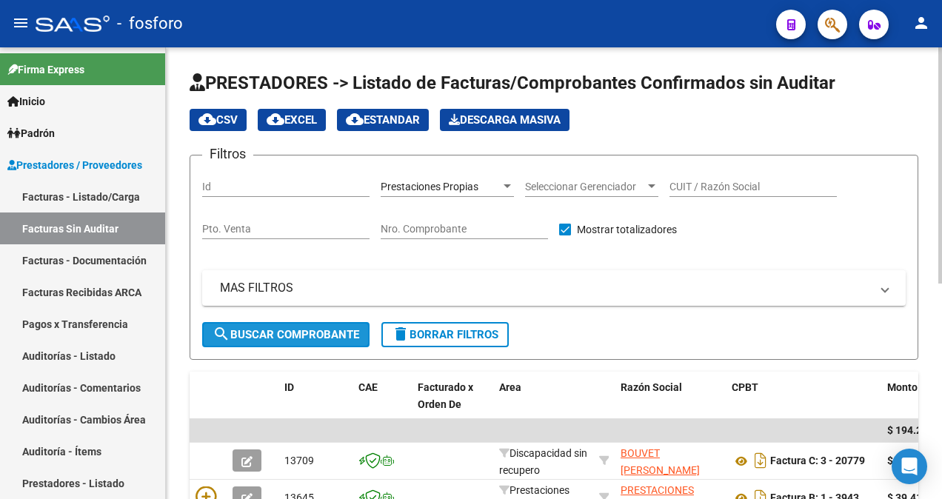
click at [270, 333] on span "search Buscar Comprobante" at bounding box center [286, 334] width 147 height 13
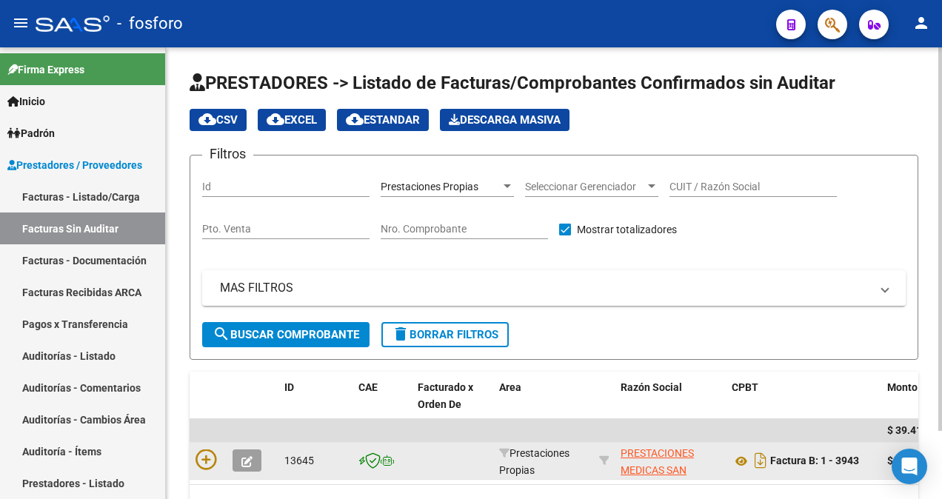
click at [218, 450] on div at bounding box center [207, 460] width 25 height 23
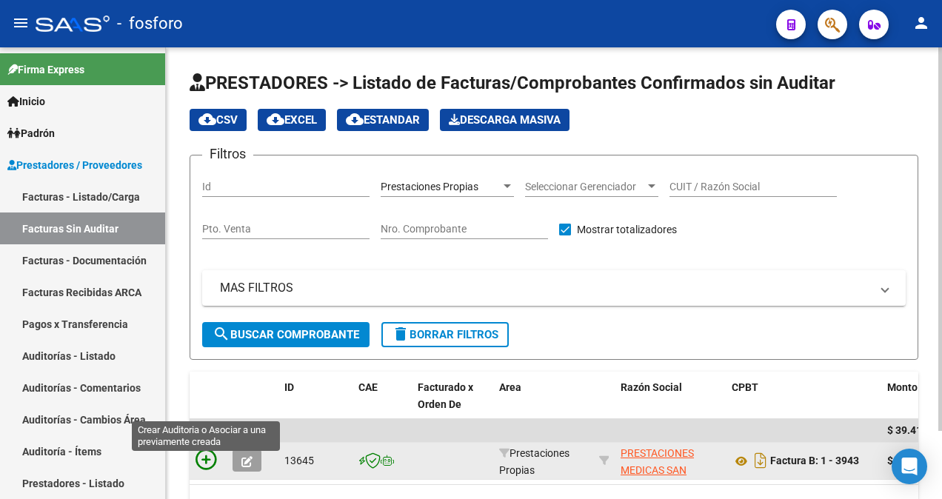
click at [212, 453] on icon at bounding box center [205, 459] width 21 height 21
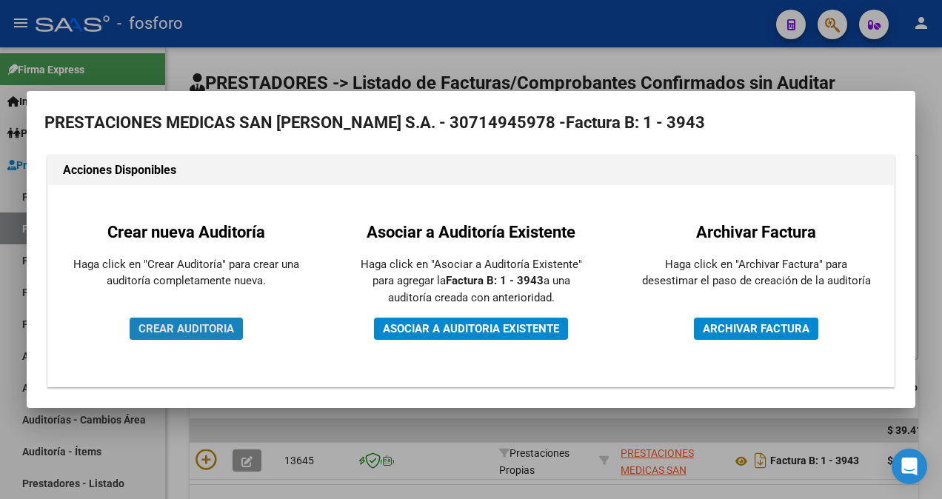
click at [201, 333] on span "CREAR AUDITORIA" at bounding box center [186, 328] width 96 height 13
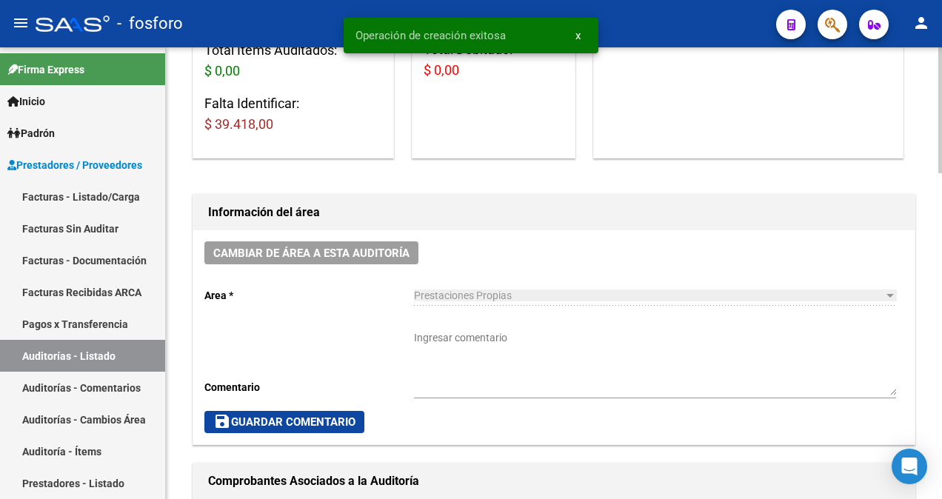
scroll to position [296, 0]
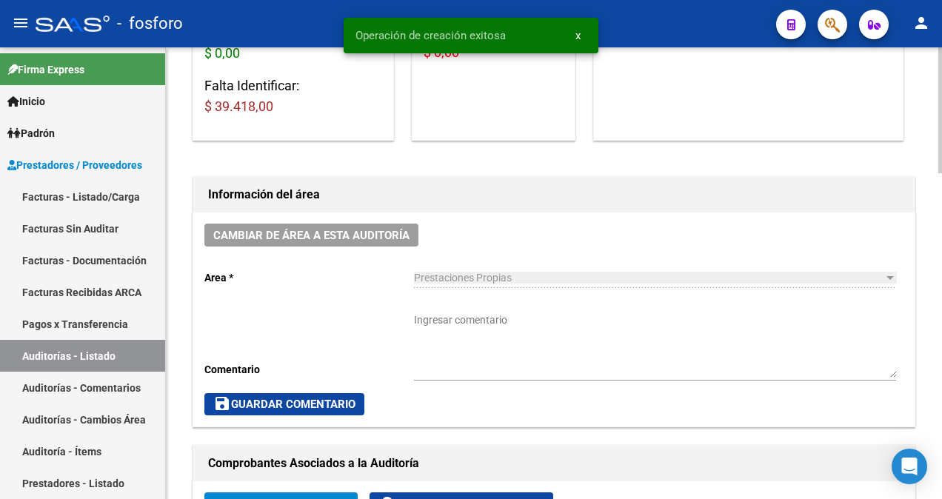
click at [445, 334] on textarea "Ingresar comentario" at bounding box center [655, 344] width 482 height 65
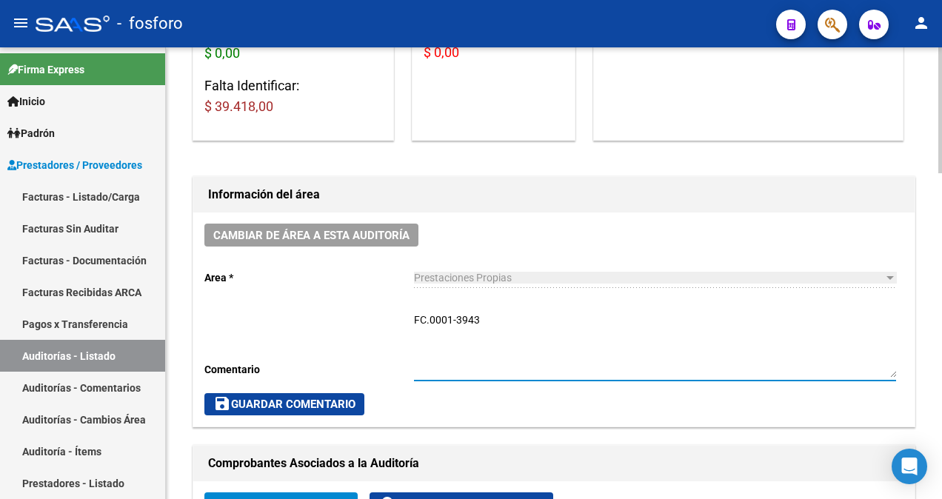
type textarea "FC.0001-3943"
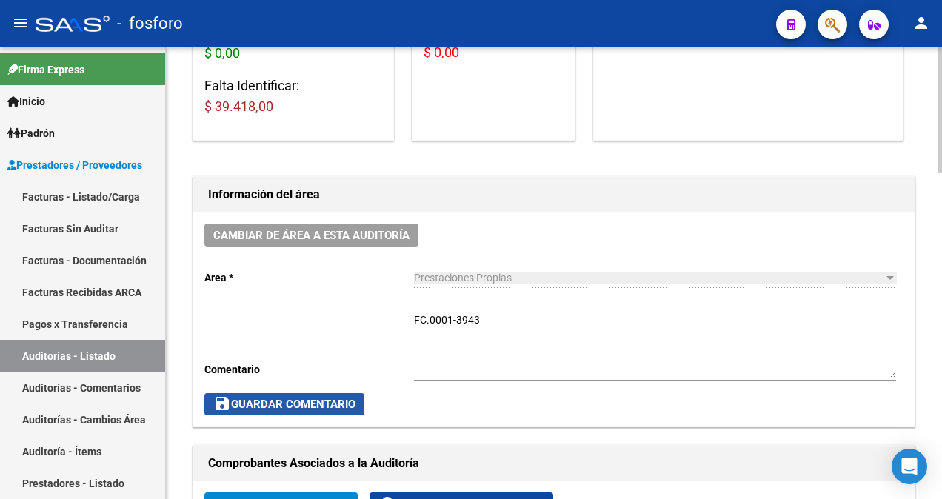
click at [265, 406] on span "save Guardar Comentario" at bounding box center [284, 404] width 142 height 13
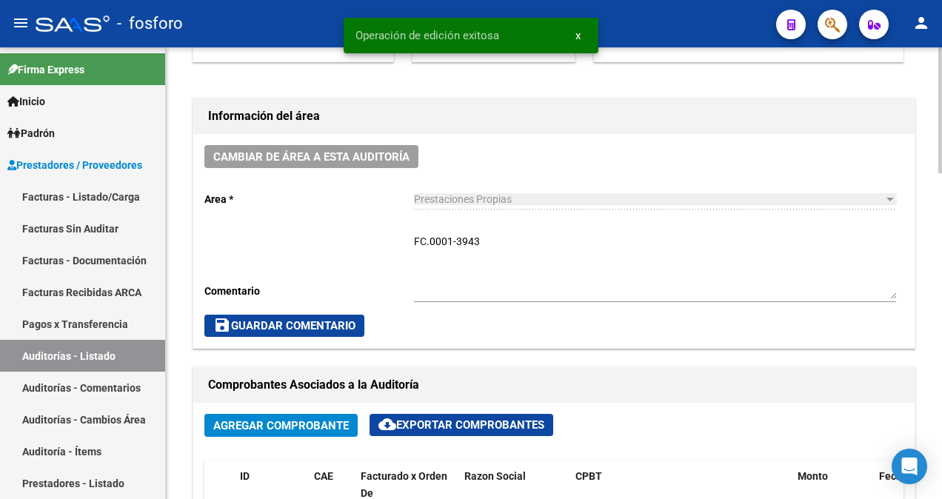
scroll to position [666, 0]
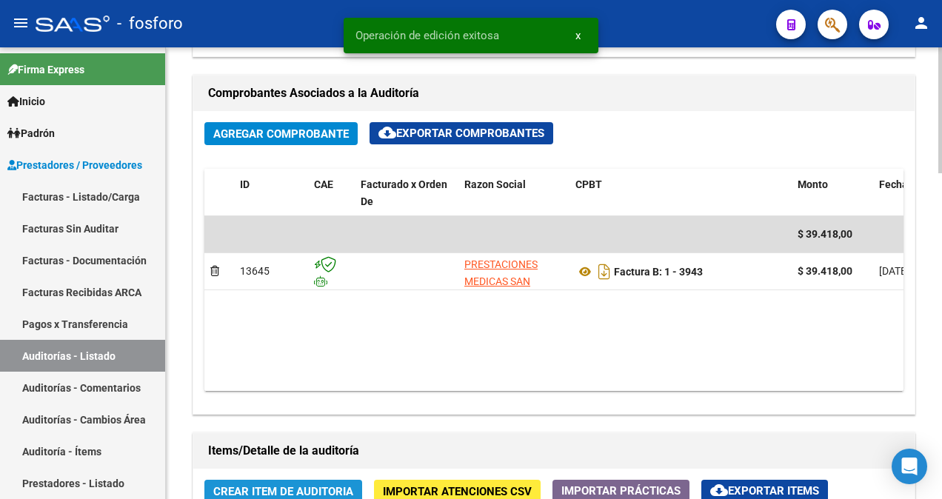
click at [294, 485] on span "Crear Item de Auditoria" at bounding box center [283, 491] width 140 height 13
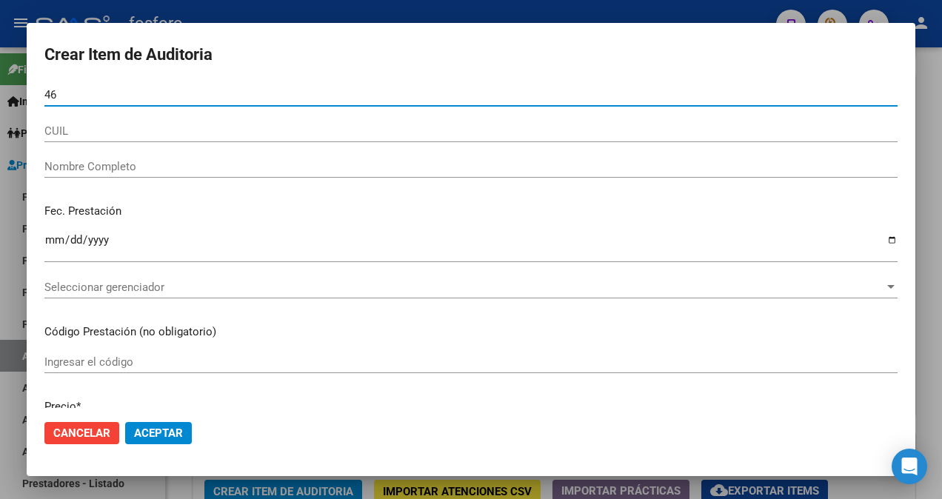
type input "4"
type input "57464357"
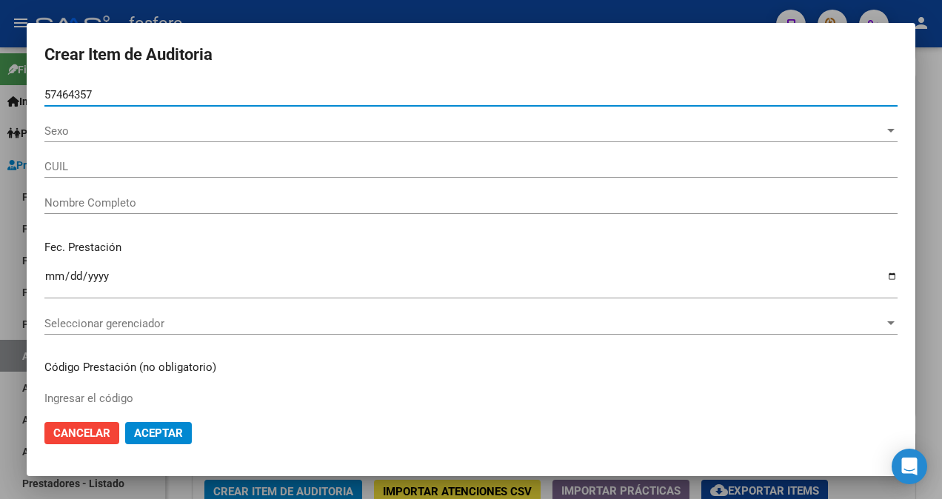
type input "20574643571"
type input "CORTES [PERSON_NAME] -"
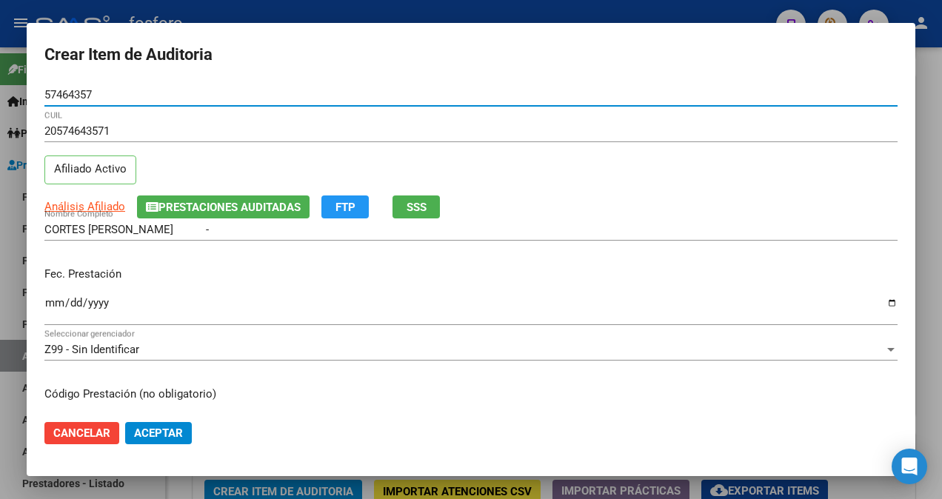
type input "57464357"
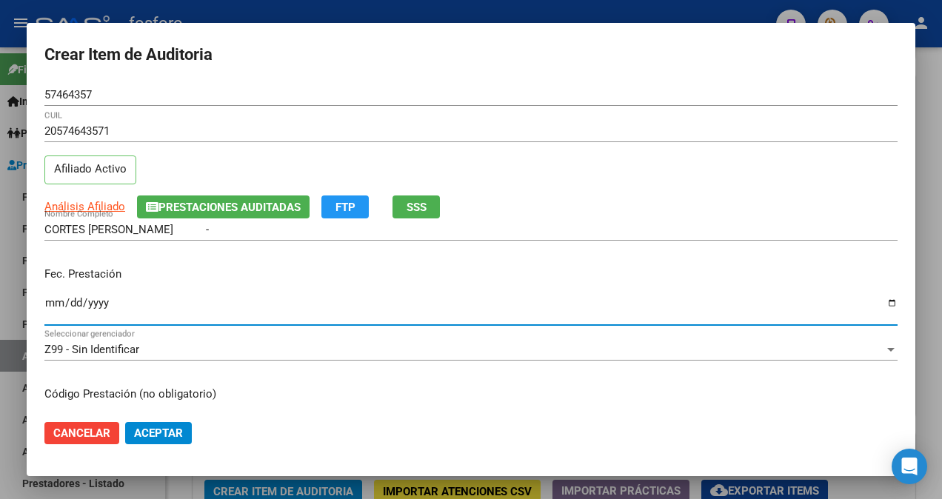
click at [50, 305] on input "Ingresar la fecha" at bounding box center [470, 309] width 853 height 24
type input "[DATE]"
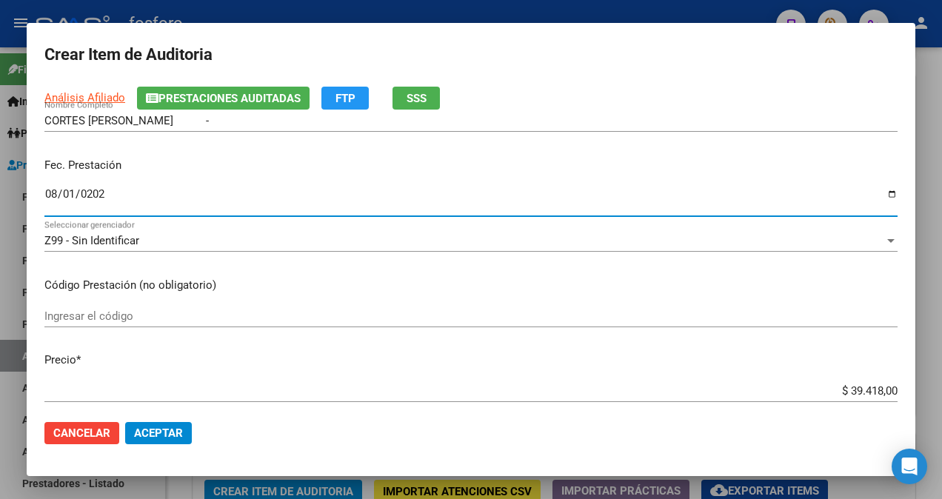
scroll to position [148, 0]
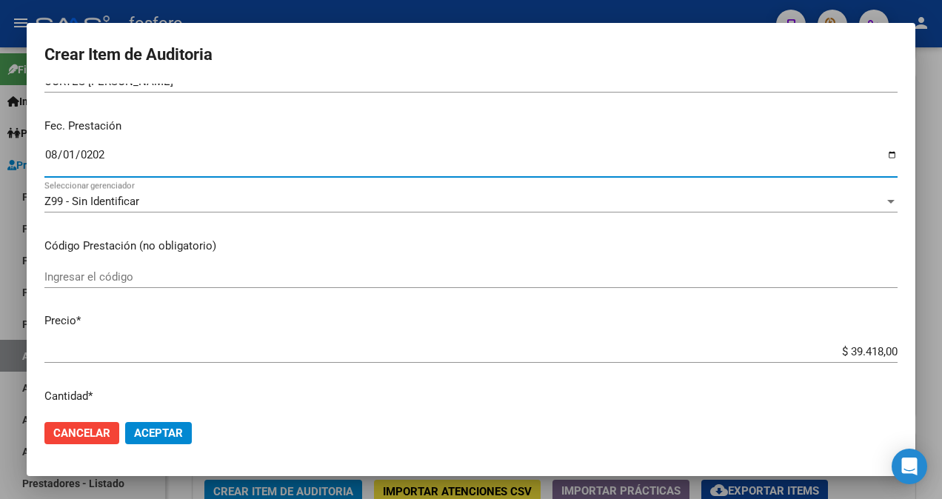
click at [99, 284] on div "Ingresar el código" at bounding box center [470, 277] width 853 height 22
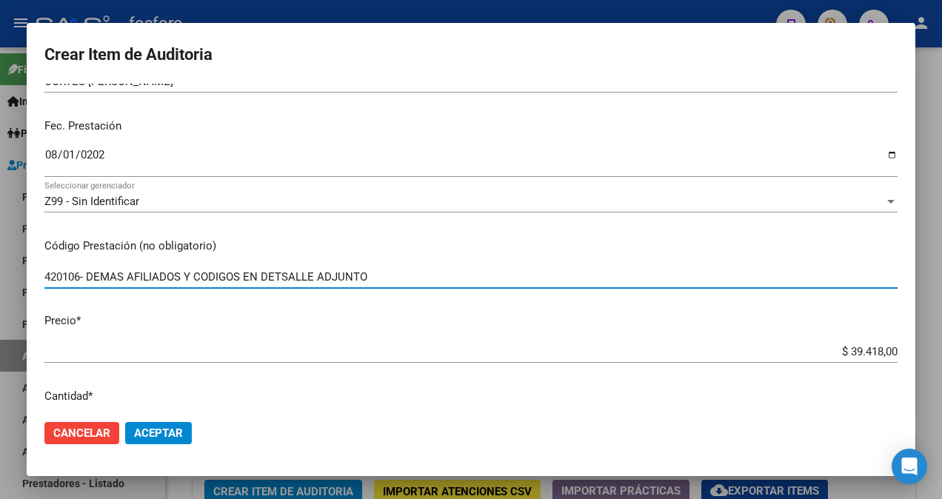
click at [286, 278] on input "420106- DEMAS AFILIADOS Y CODIGOS EN DETSALLE ADJUNTO" at bounding box center [470, 276] width 853 height 13
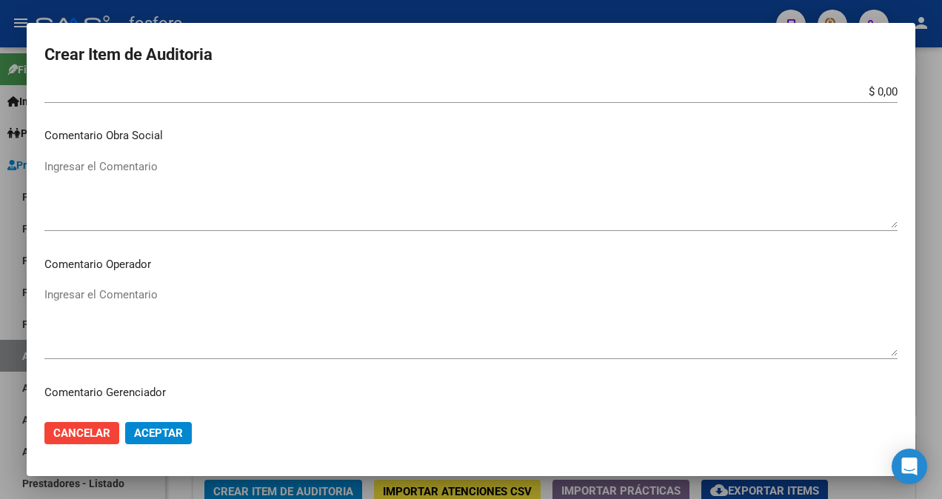
scroll to position [666, 0]
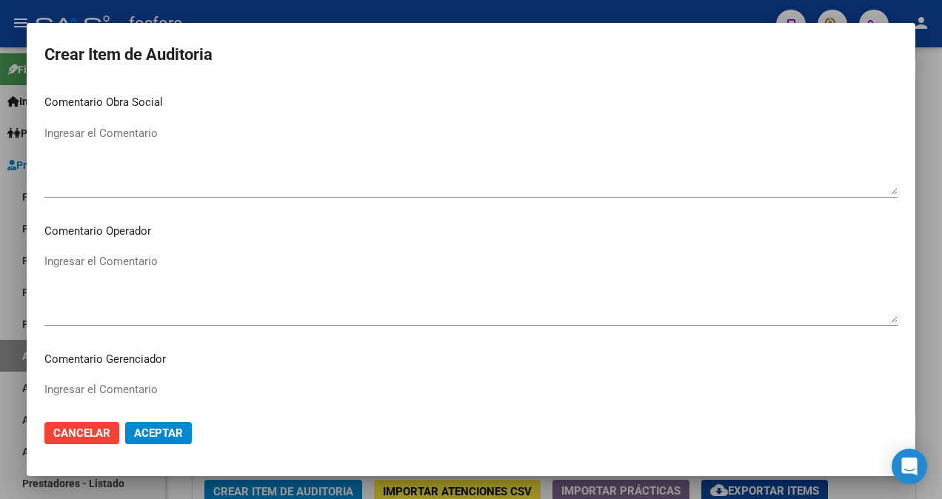
type input "420106- DEMAS AFILIADOS Y CODIGOS EN DETALLE ADJUNTO"
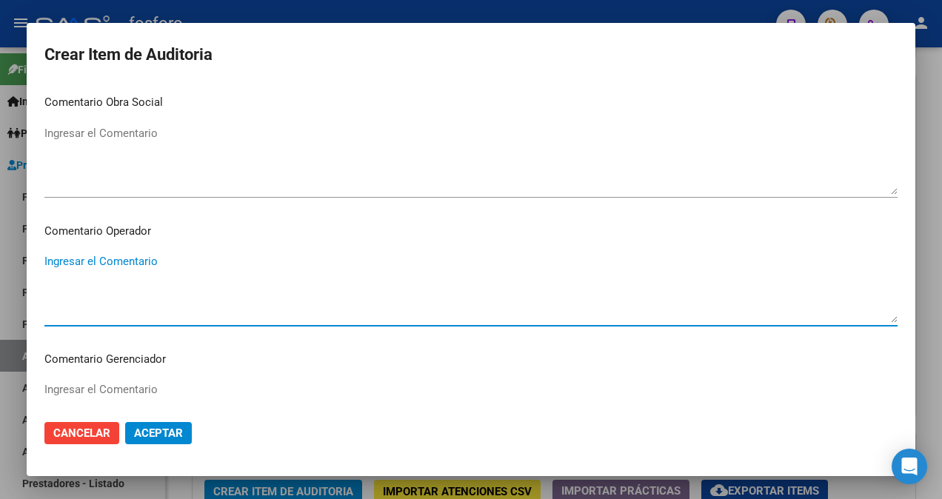
click at [133, 268] on textarea "Ingresar el Comentario" at bounding box center [470, 288] width 853 height 70
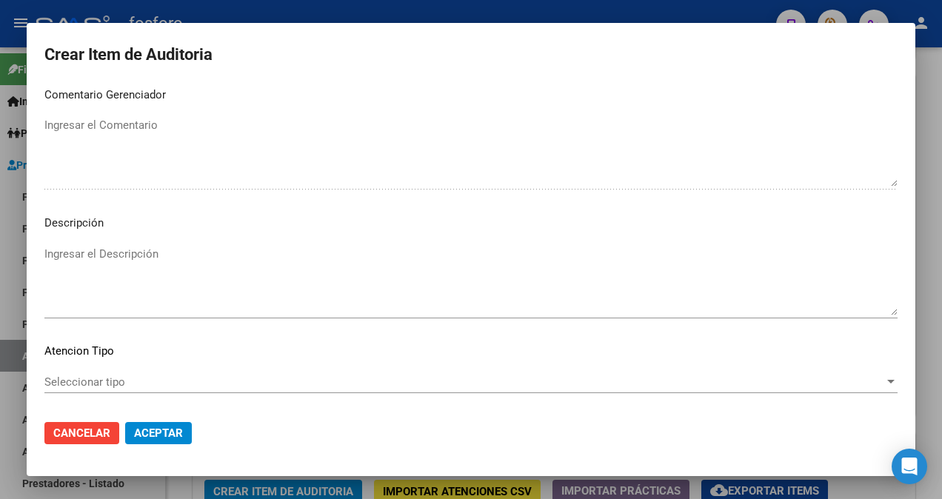
scroll to position [1004, 0]
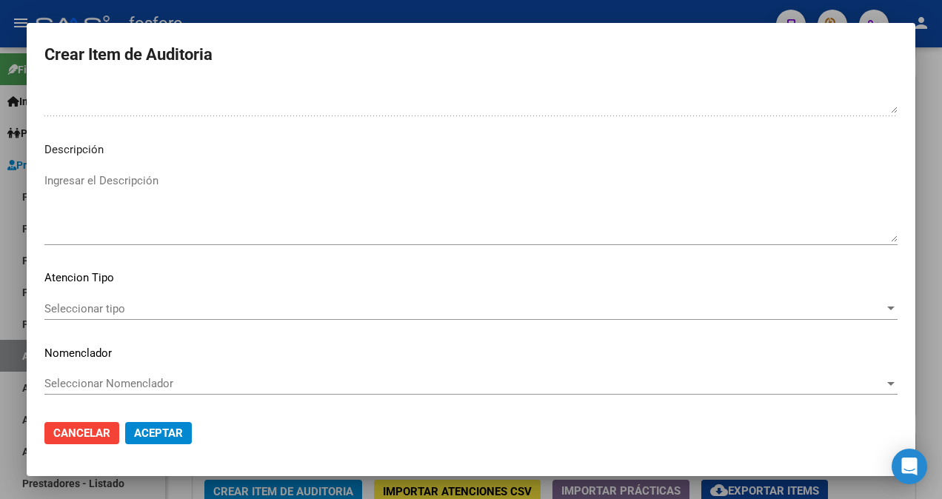
type textarea "SIN DEBITOS"
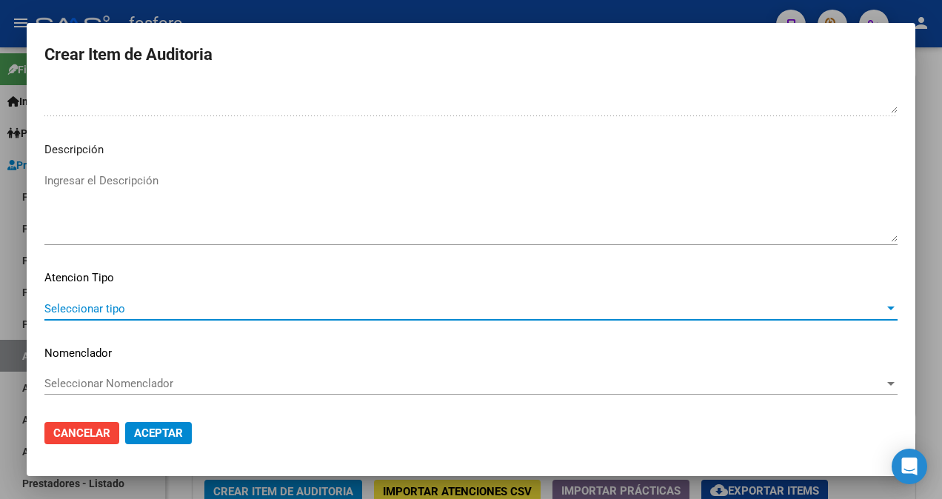
click at [107, 307] on span "Seleccionar tipo" at bounding box center [464, 308] width 840 height 13
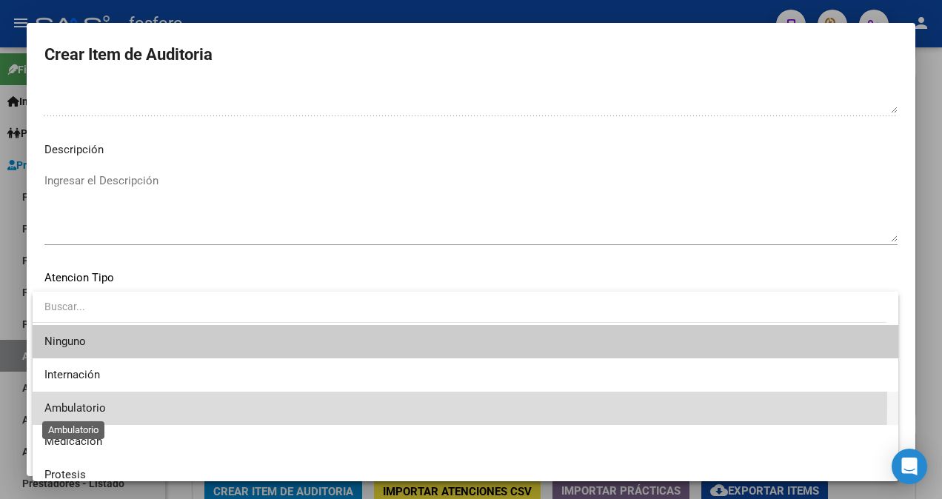
click at [87, 403] on span "Ambulatorio" at bounding box center [74, 407] width 61 height 13
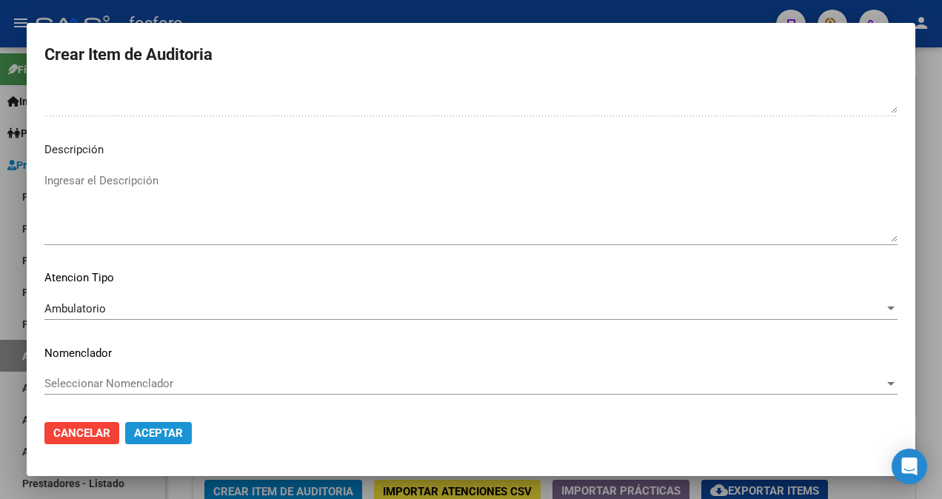
click at [139, 423] on button "Aceptar" at bounding box center [158, 433] width 67 height 22
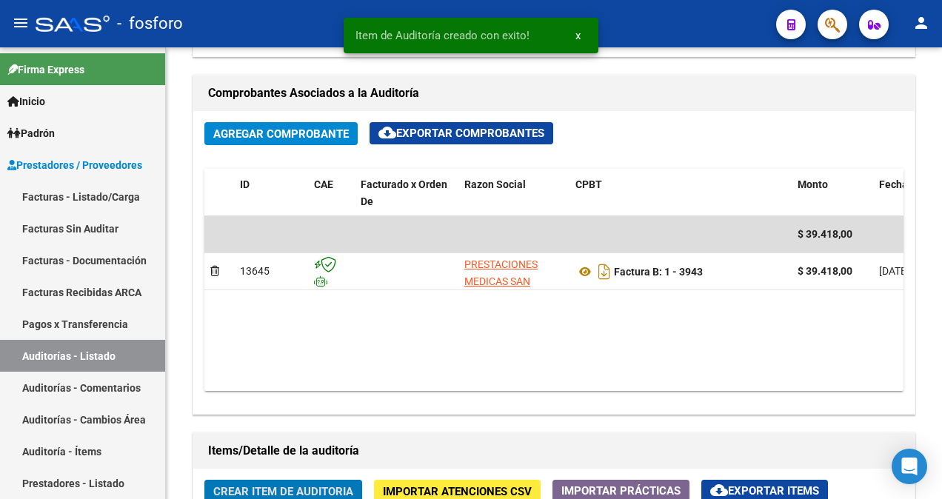
scroll to position [668, 0]
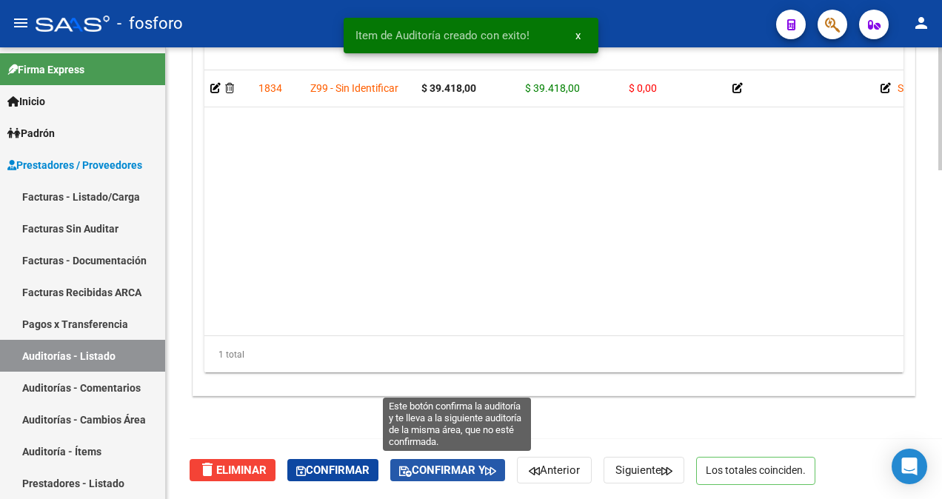
click at [432, 473] on span "Confirmar y" at bounding box center [447, 470] width 97 height 13
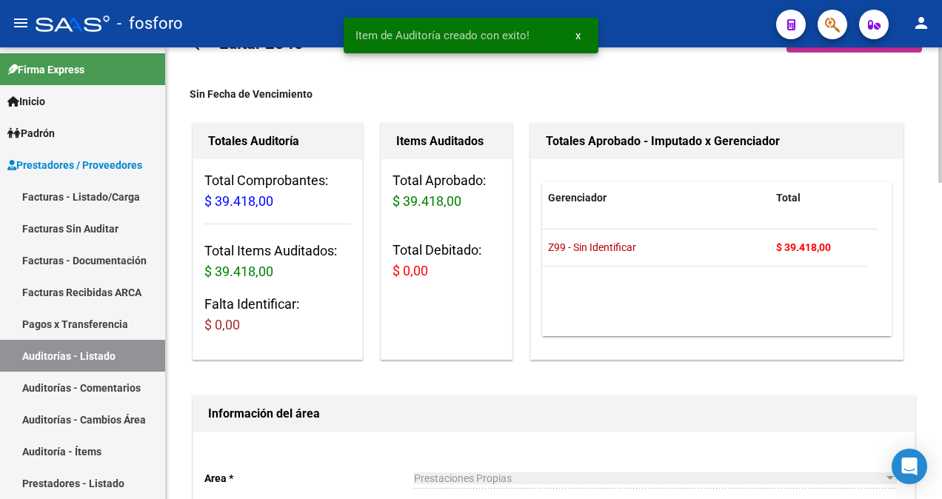
scroll to position [0, 0]
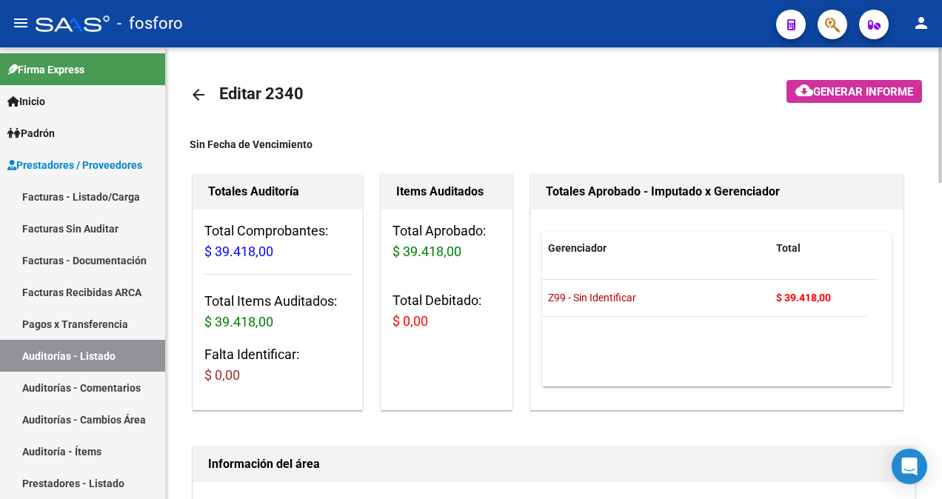
click at [815, 87] on span "Generar informe" at bounding box center [863, 91] width 100 height 13
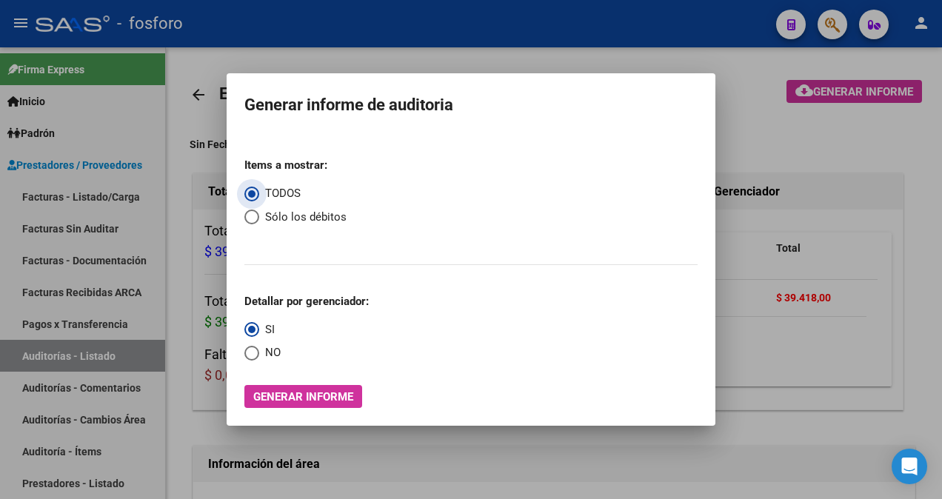
type input "202509"
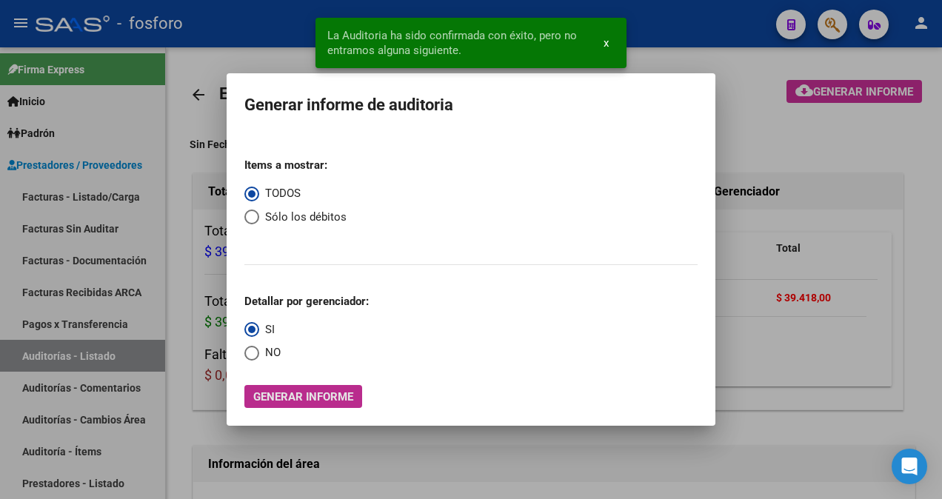
click at [318, 394] on span "Generar informe" at bounding box center [303, 396] width 100 height 13
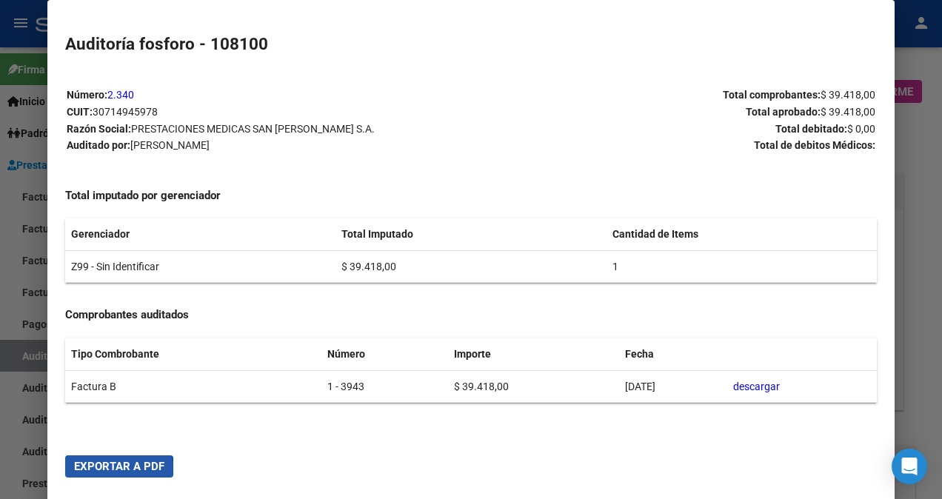
click at [86, 472] on span "Exportar a PDF" at bounding box center [119, 466] width 90 height 13
click at [9, 159] on div at bounding box center [471, 249] width 942 height 499
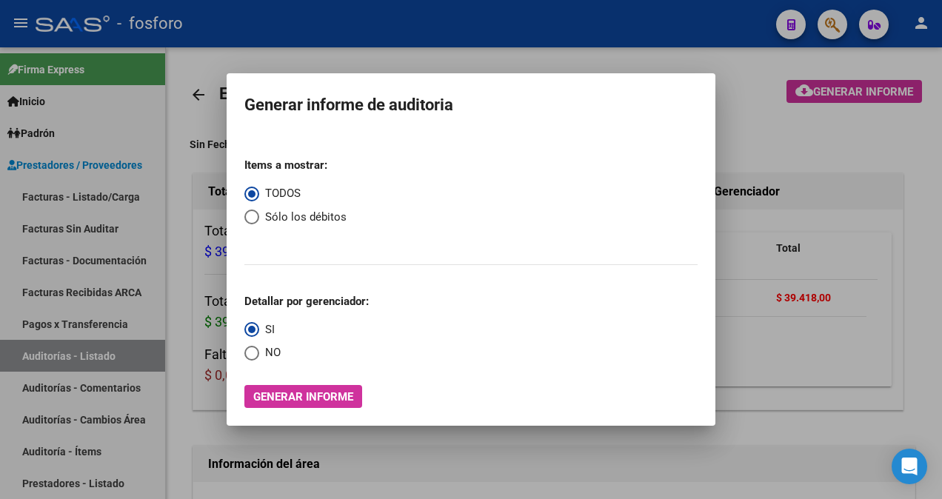
click at [99, 194] on div at bounding box center [471, 249] width 942 height 499
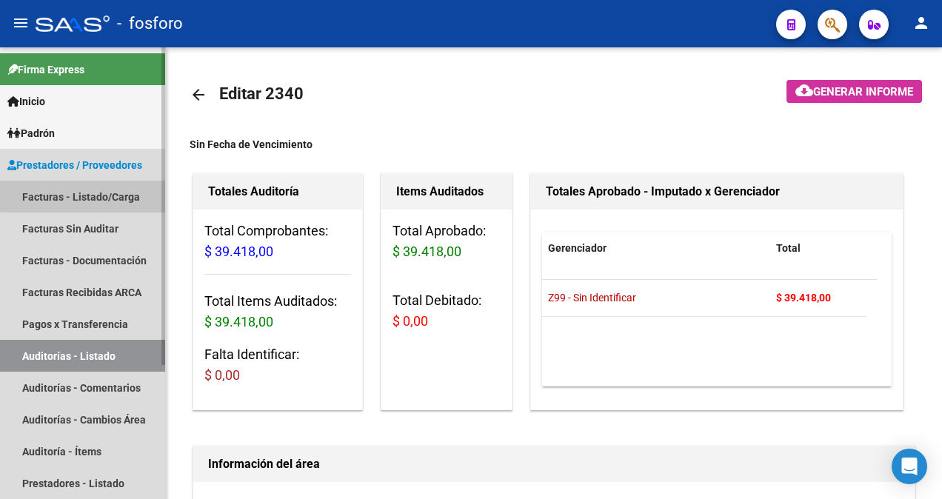
click at [99, 194] on link "Facturas - Listado/Carga" at bounding box center [82, 197] width 165 height 32
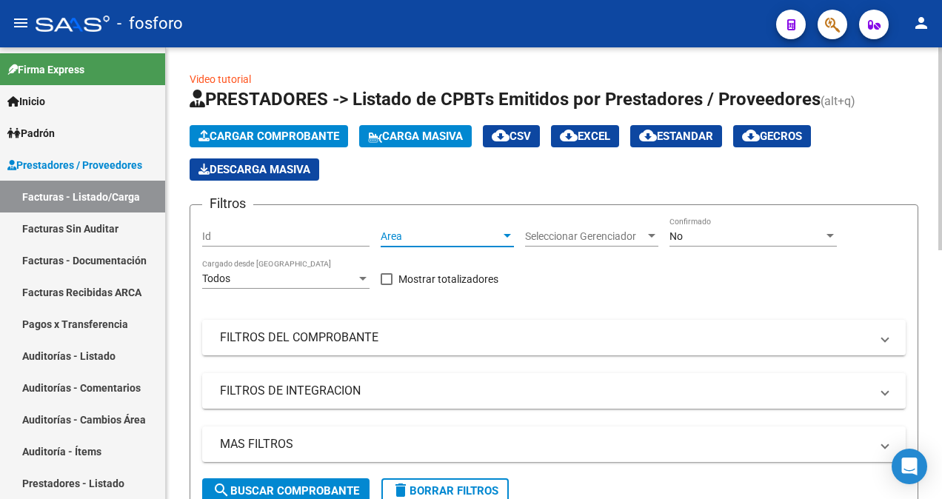
click at [506, 234] on div at bounding box center [507, 236] width 7 height 4
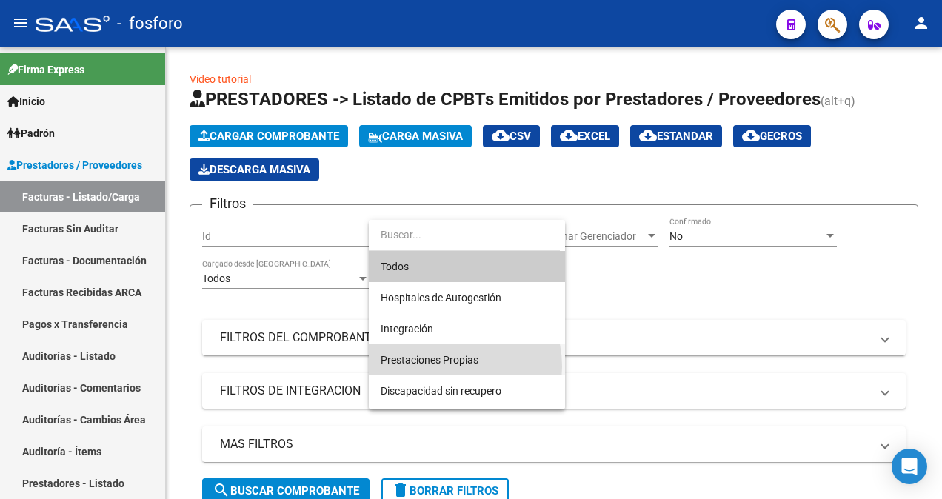
click at [447, 367] on span "Prestaciones Propias" at bounding box center [467, 359] width 173 height 31
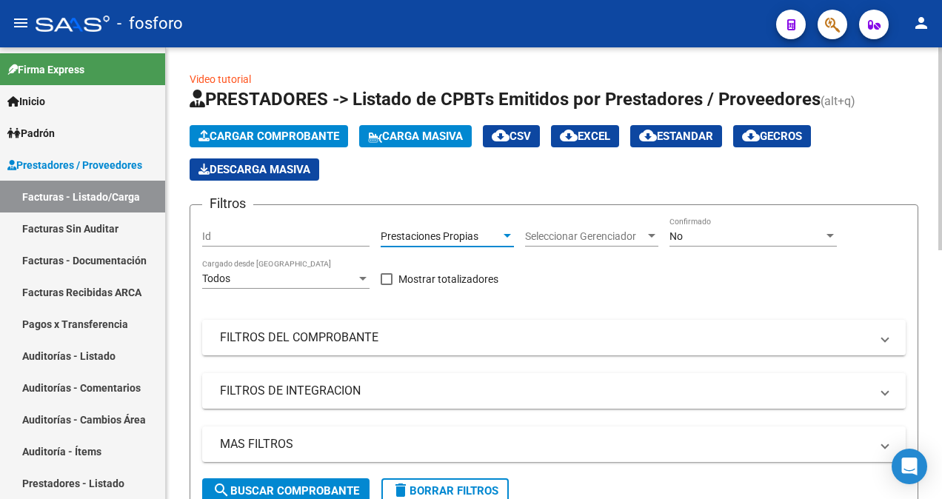
click at [345, 486] on span "search Buscar Comprobante" at bounding box center [286, 490] width 147 height 13
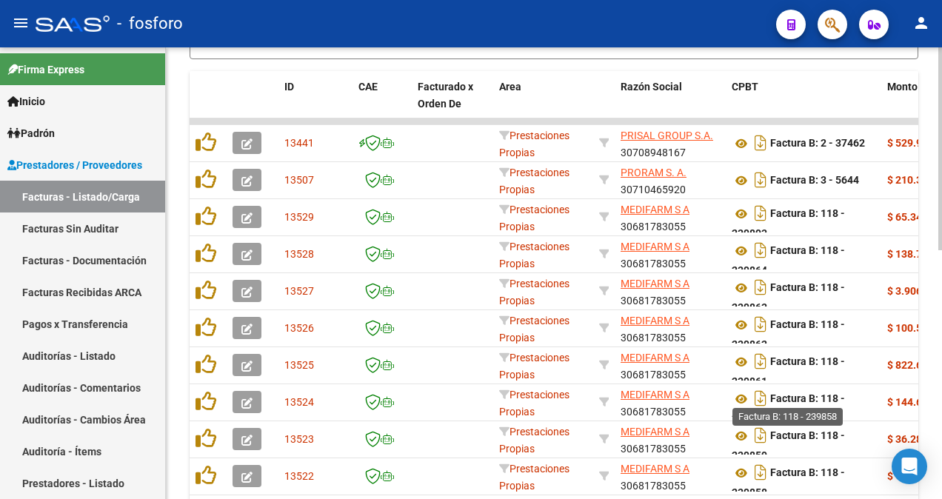
scroll to position [552, 0]
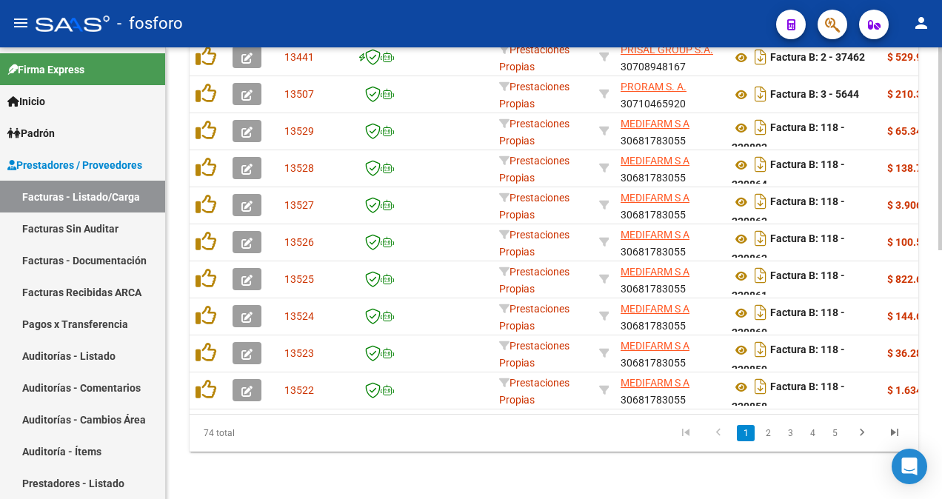
click at [840, 435] on link "5" at bounding box center [835, 433] width 18 height 16
click at [838, 434] on div "74 total 3 4 5 6 7" at bounding box center [554, 433] width 729 height 37
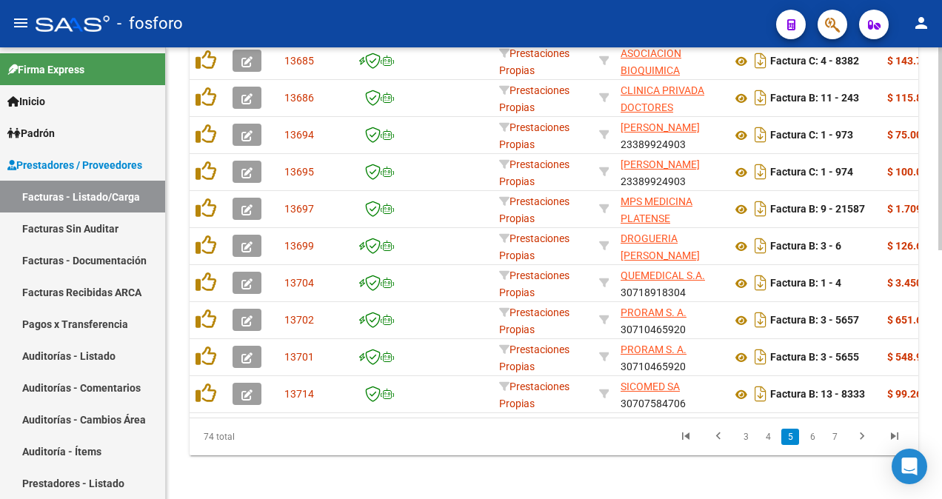
scroll to position [552, 0]
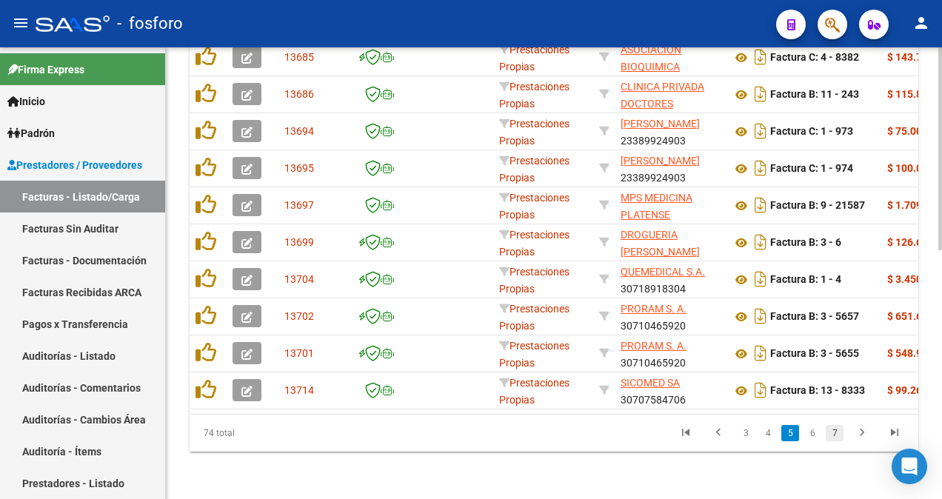
click at [839, 433] on link "7" at bounding box center [835, 433] width 18 height 16
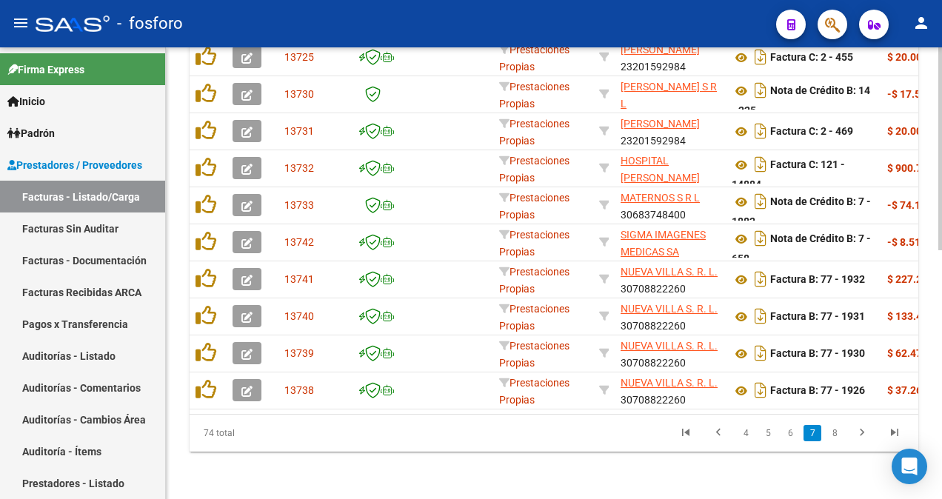
click at [839, 433] on link "8" at bounding box center [835, 433] width 18 height 16
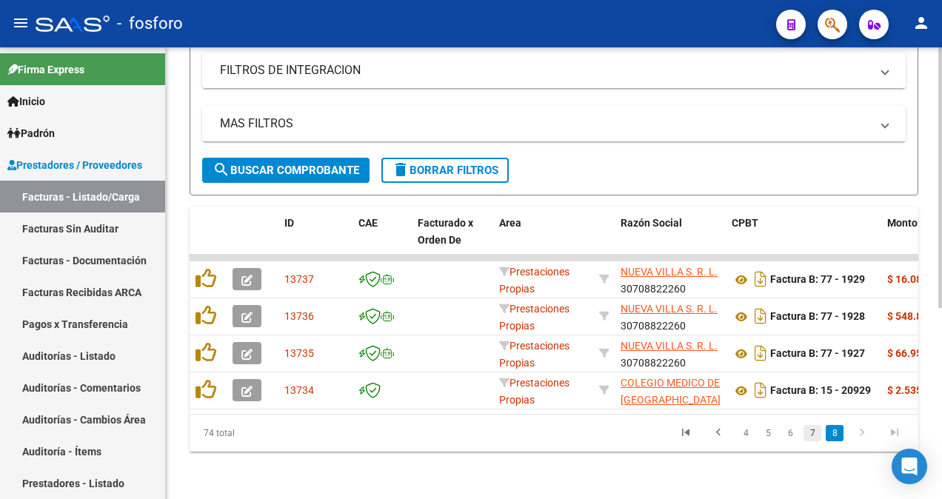
click at [809, 436] on link "7" at bounding box center [812, 433] width 18 height 16
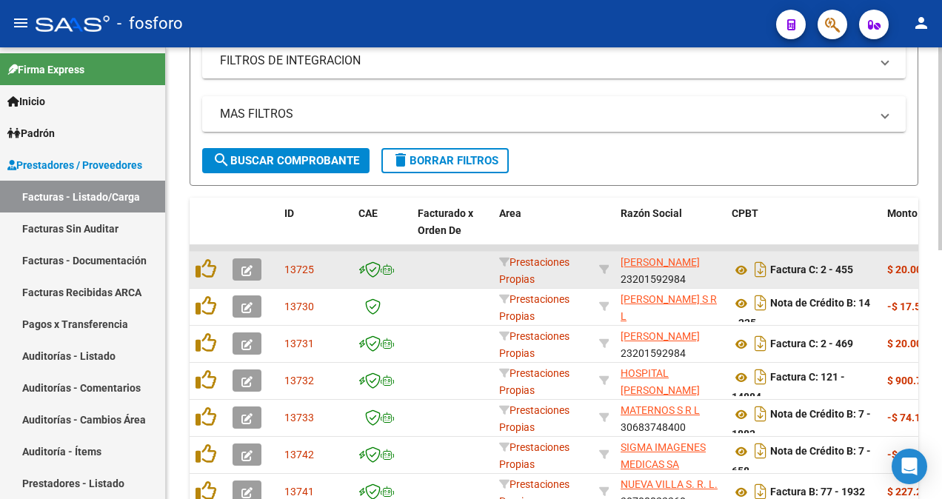
scroll to position [19, 0]
